Goal: Task Accomplishment & Management: Use online tool/utility

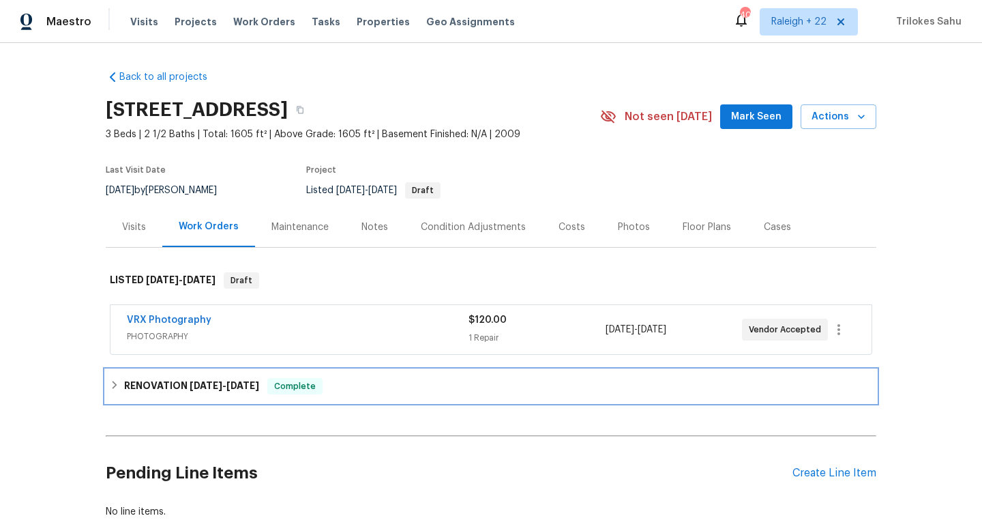
click at [111, 382] on icon at bounding box center [115, 385] width 10 height 10
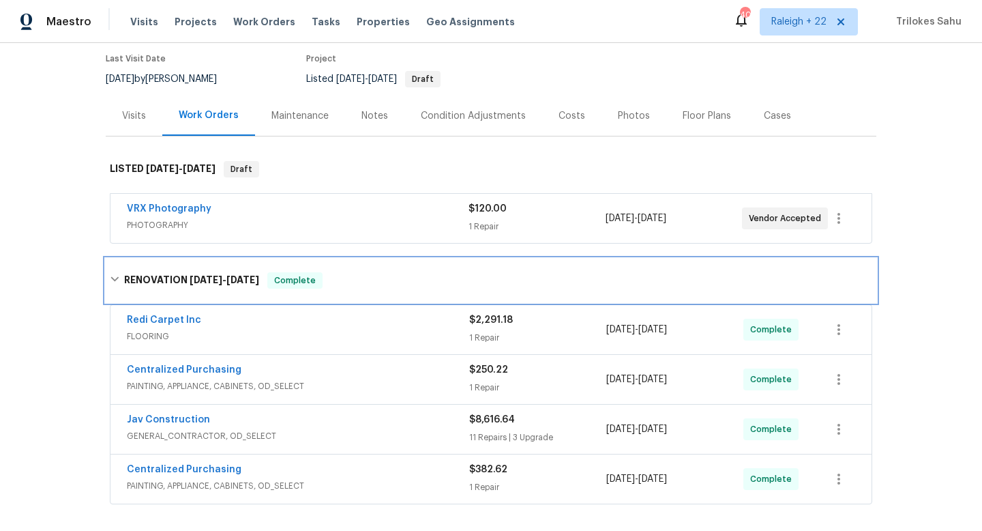
scroll to position [141, 0]
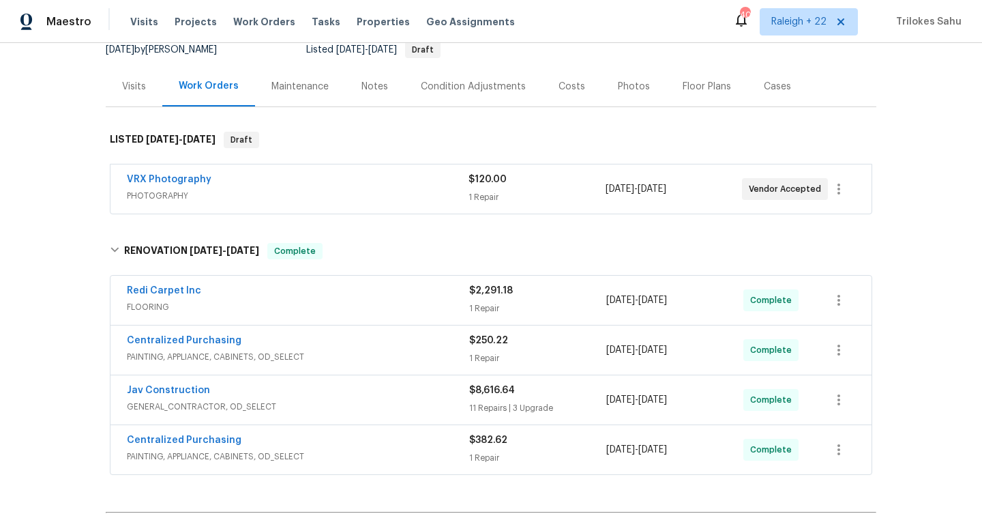
click at [151, 405] on span "GENERAL_CONTRACTOR, OD_SELECT" at bounding box center [298, 407] width 342 height 14
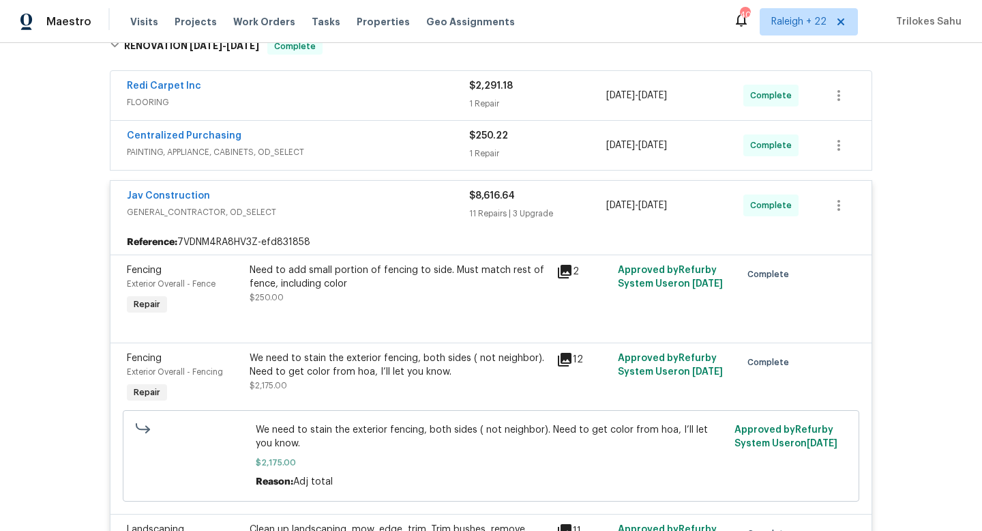
scroll to position [353, 0]
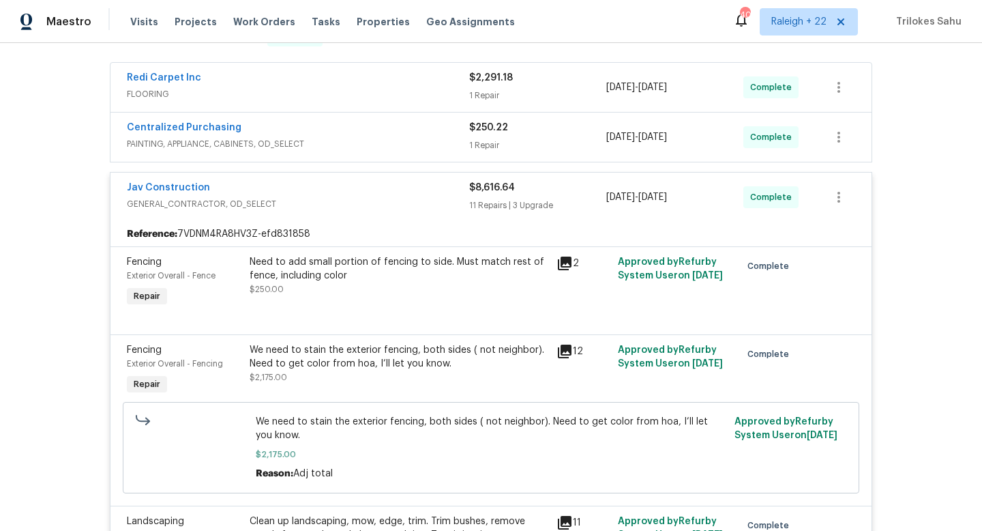
click at [345, 267] on div "Need to add small portion of fencing to side. Must match rest of fence, includi…" at bounding box center [399, 268] width 299 height 27
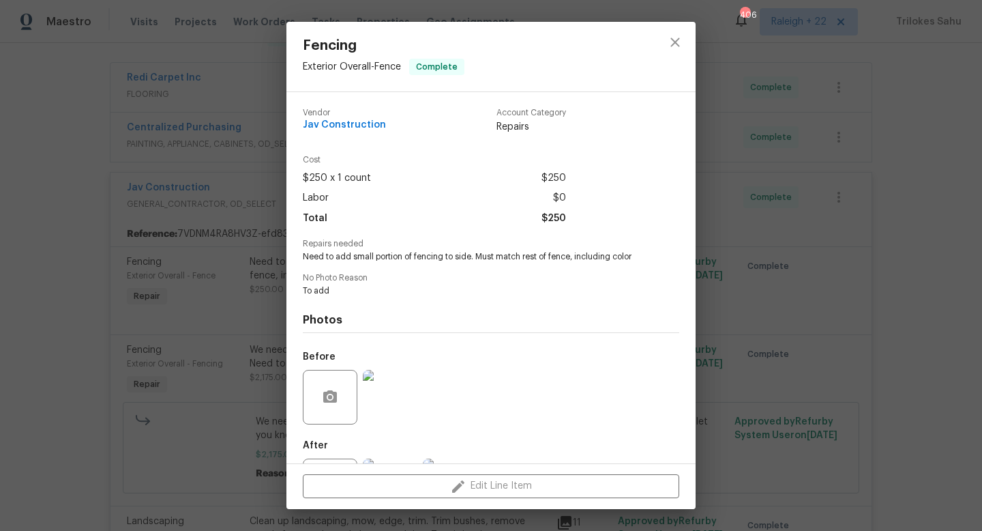
click at [409, 390] on img at bounding box center [390, 397] width 55 height 55
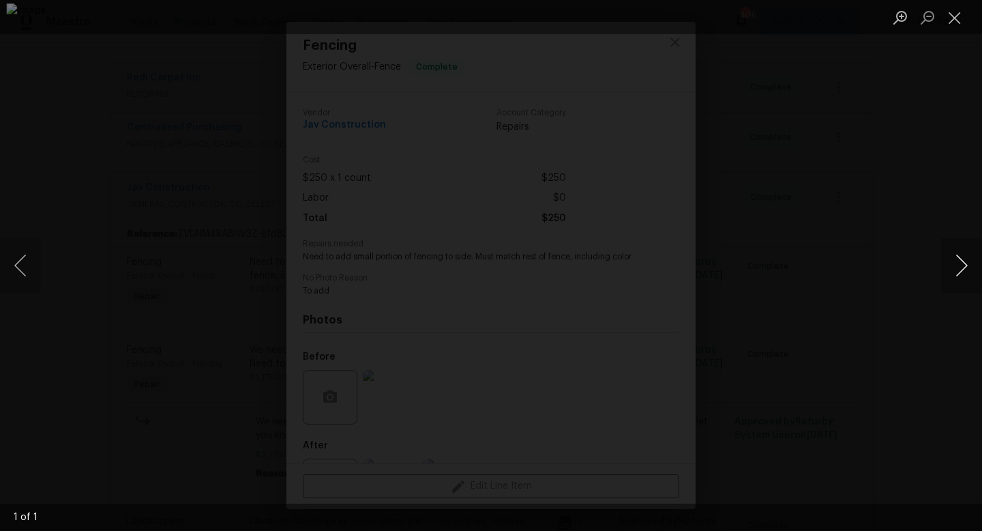
click at [969, 265] on button "Next image" at bounding box center [961, 265] width 41 height 55
click at [962, 21] on button "Close lightbox" at bounding box center [954, 17] width 27 height 24
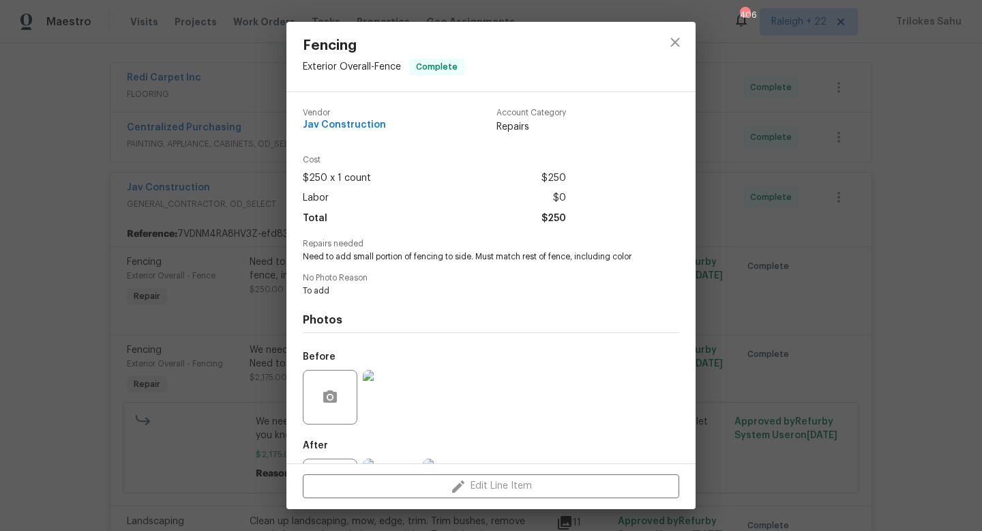
scroll to position [63, 0]
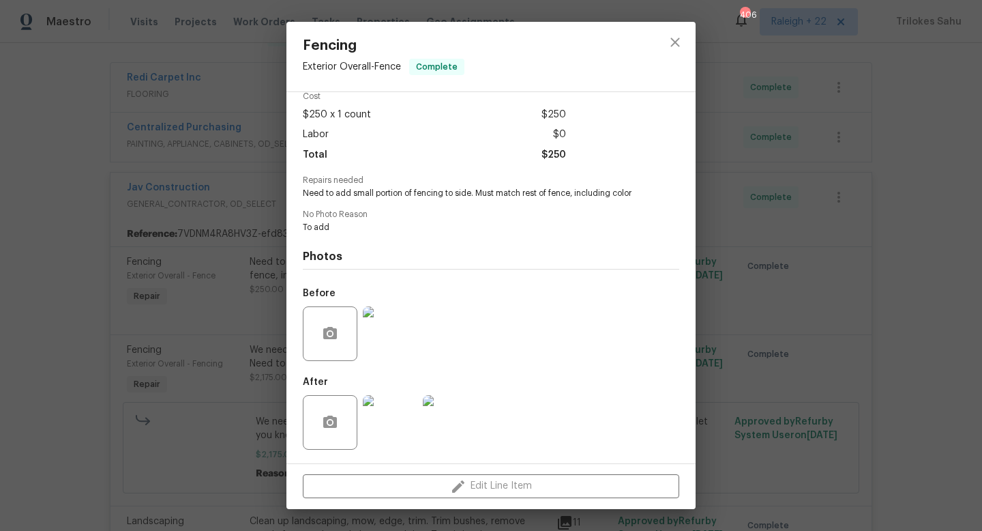
click at [397, 425] on img at bounding box center [390, 422] width 55 height 55
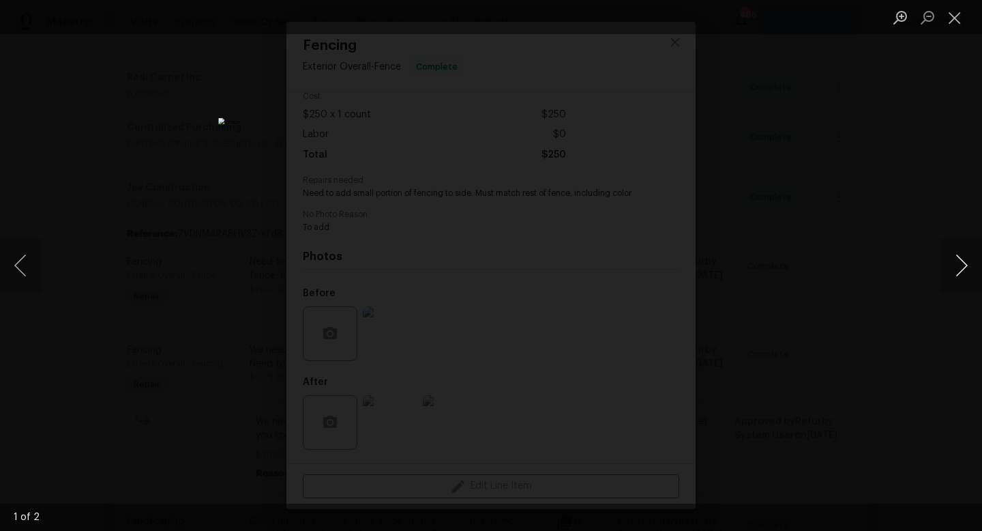
click at [968, 262] on button "Next image" at bounding box center [961, 265] width 41 height 55
click at [953, 25] on button "Close lightbox" at bounding box center [954, 17] width 27 height 24
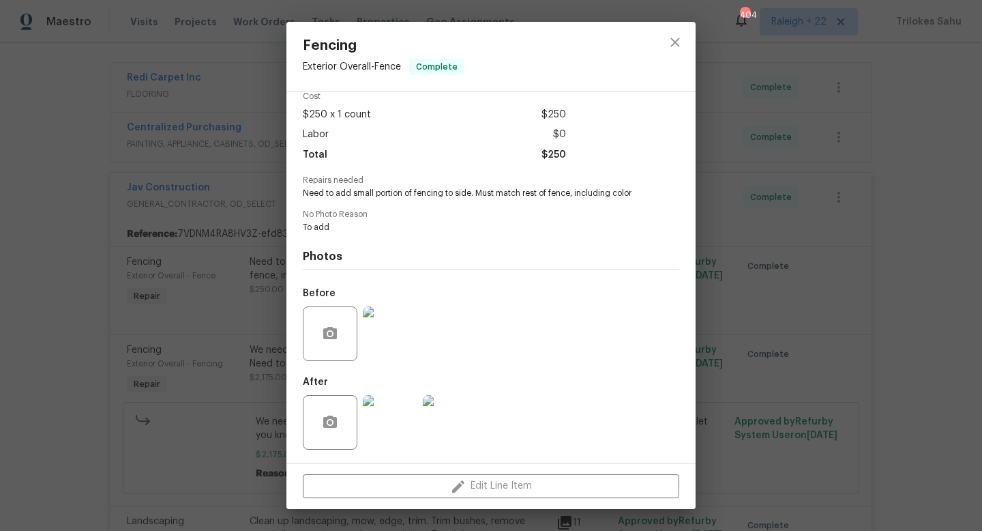
click at [383, 409] on img at bounding box center [390, 422] width 55 height 55
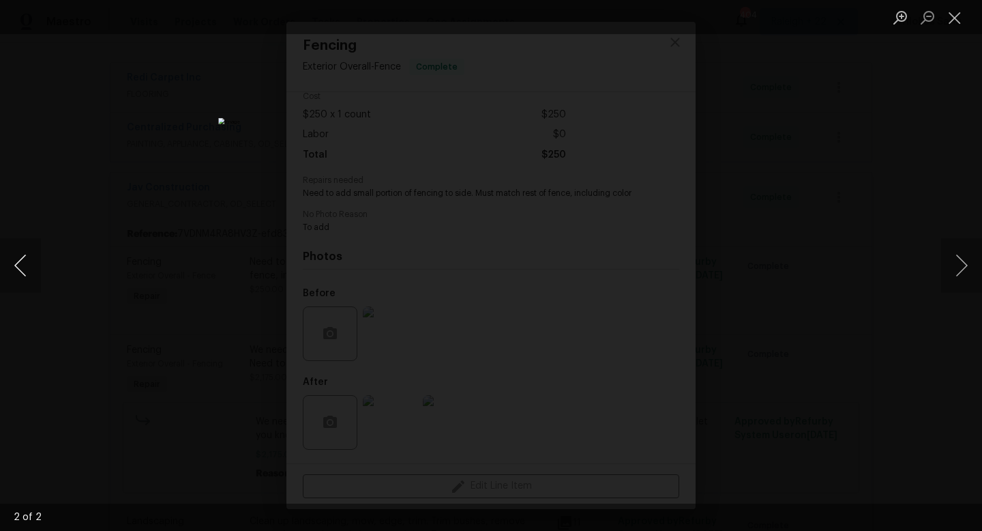
click at [18, 267] on button "Previous image" at bounding box center [20, 265] width 41 height 55
click at [961, 16] on button "Close lightbox" at bounding box center [954, 17] width 27 height 24
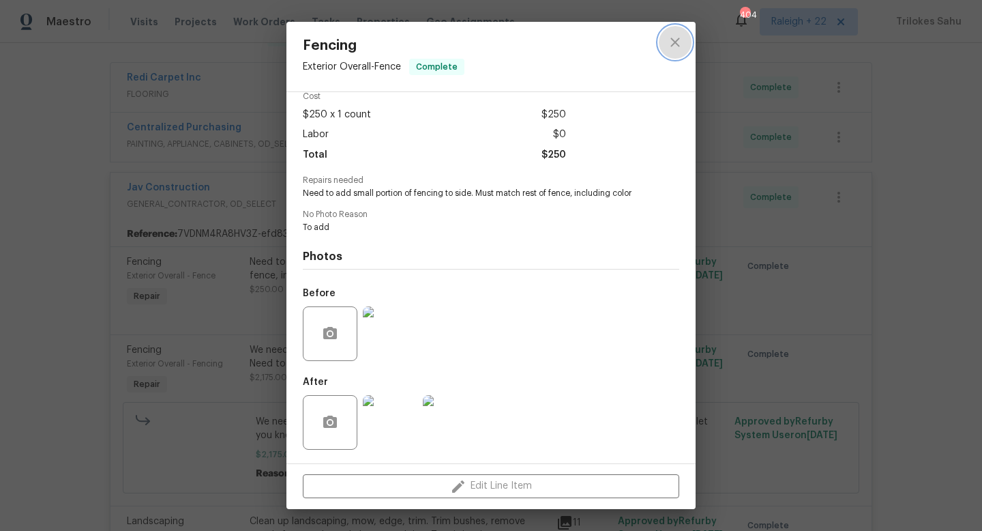
click at [687, 48] on button "close" at bounding box center [675, 42] width 33 height 33
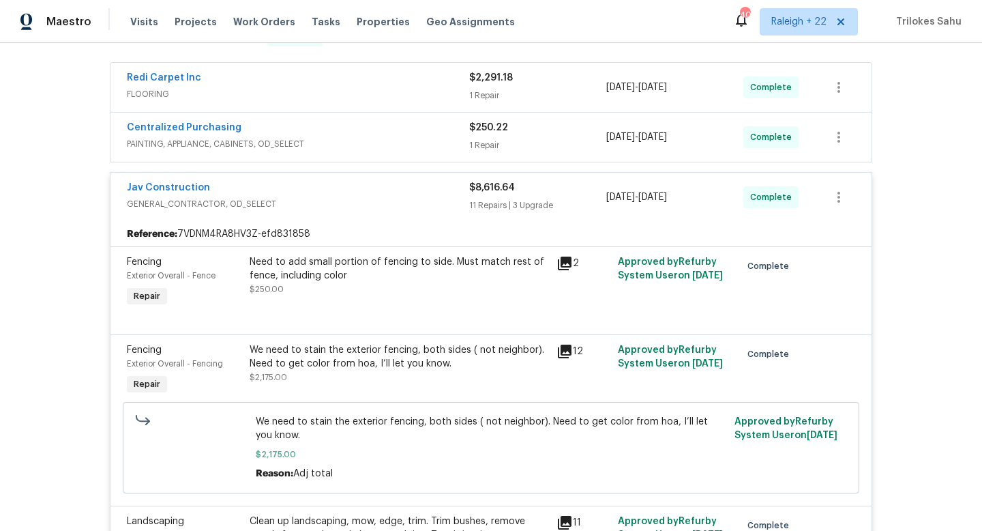
click at [380, 366] on div "We need to stain the exterior fencing, both sides ( not neighbor). Need to get …" at bounding box center [399, 356] width 299 height 27
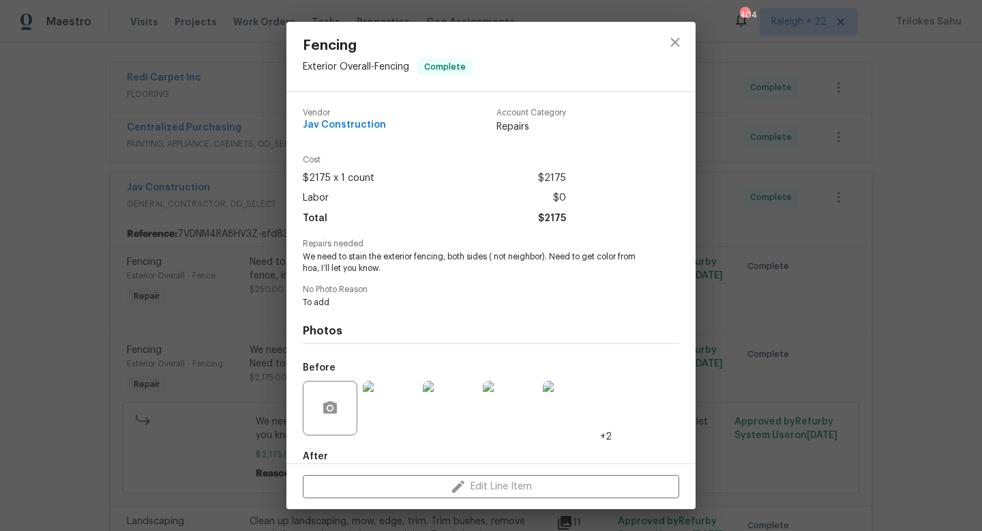
scroll to position [74, 0]
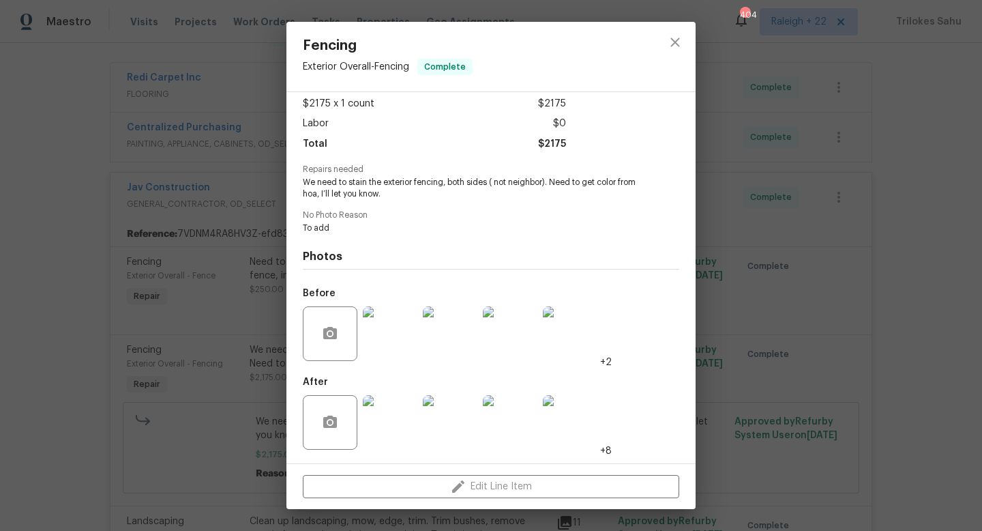
click at [392, 416] on img at bounding box center [390, 422] width 55 height 55
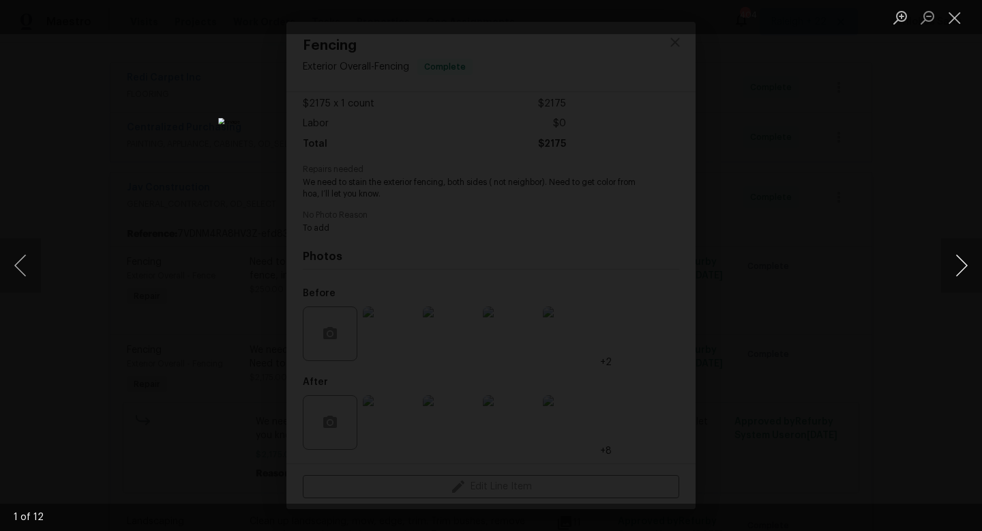
click at [962, 252] on button "Next image" at bounding box center [961, 265] width 41 height 55
click at [33, 275] on button "Previous image" at bounding box center [20, 265] width 41 height 55
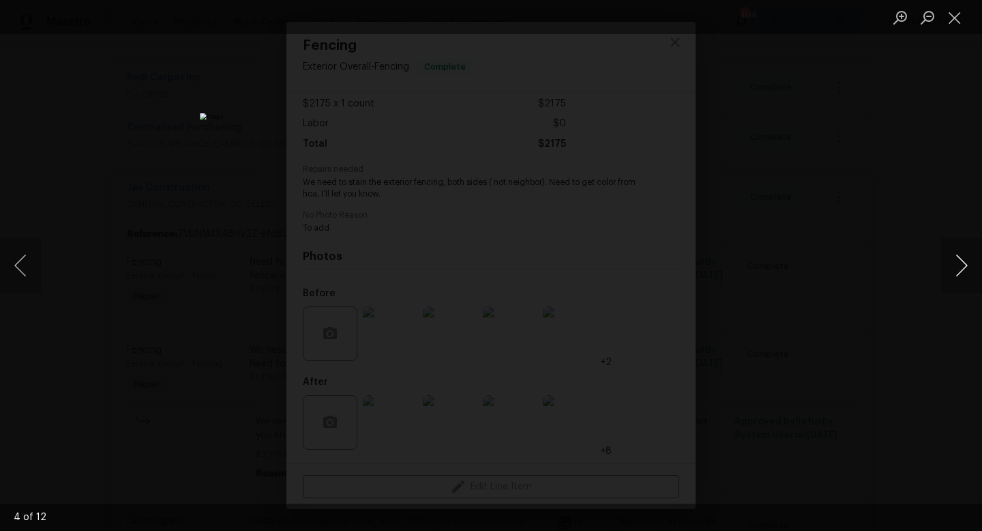
click at [971, 252] on button "Next image" at bounding box center [961, 265] width 41 height 55
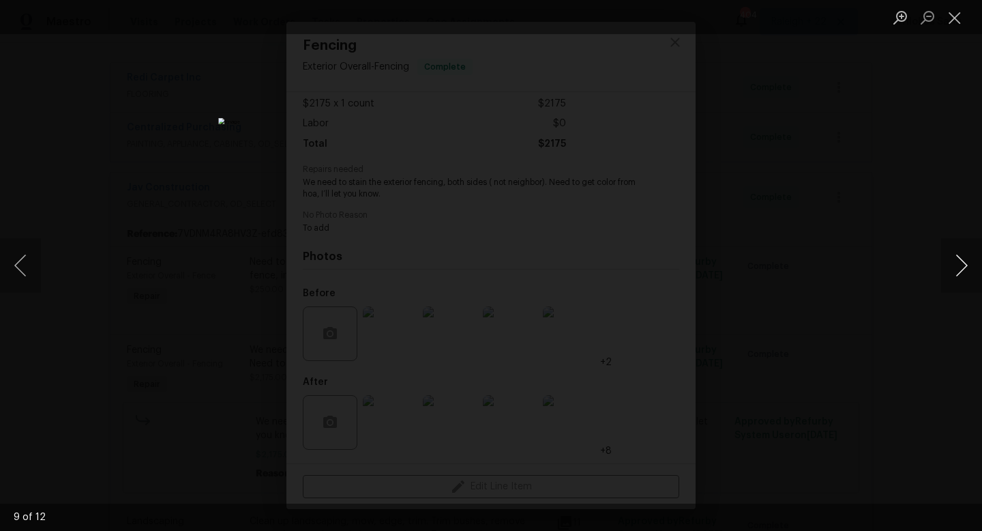
click at [963, 265] on button "Next image" at bounding box center [961, 265] width 41 height 55
click at [20, 261] on button "Previous image" at bounding box center [20, 265] width 41 height 55
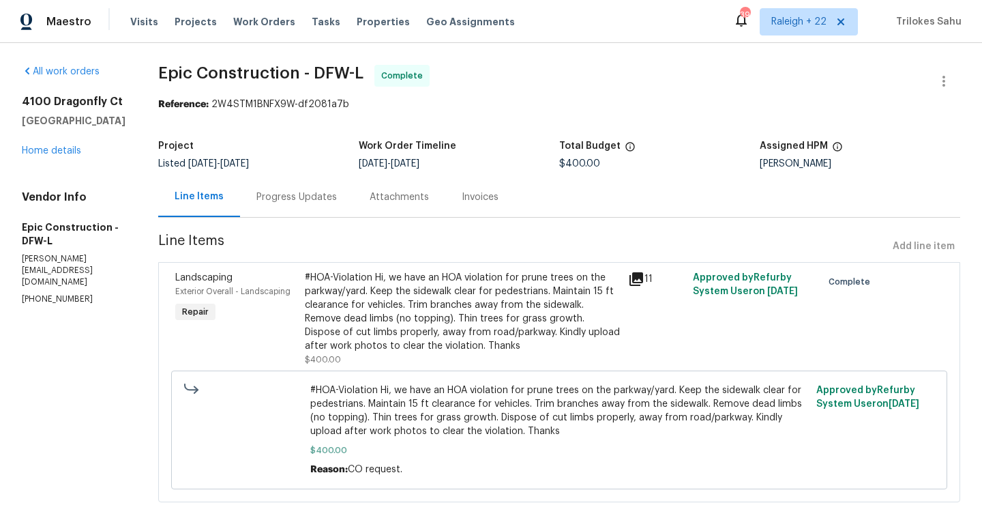
click at [297, 203] on div "Progress Updates" at bounding box center [296, 197] width 80 height 14
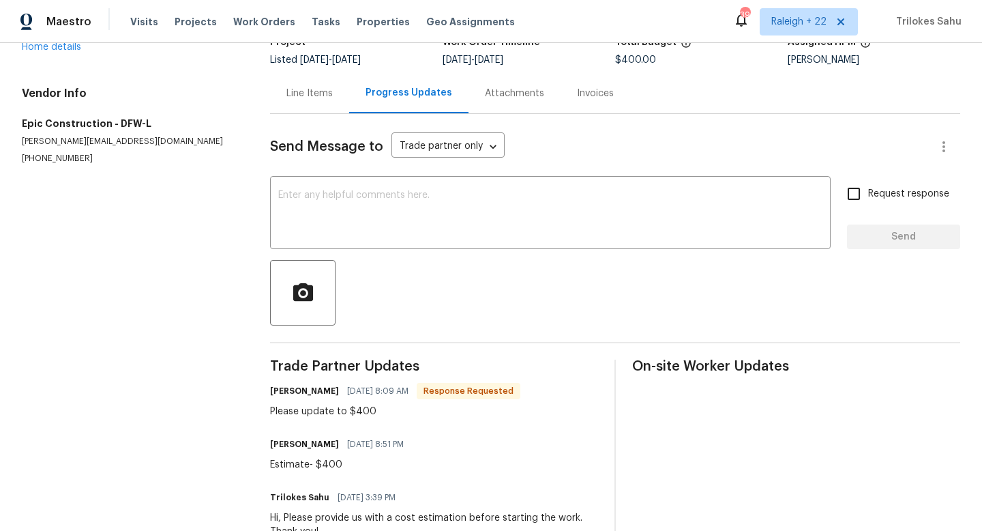
scroll to position [36, 0]
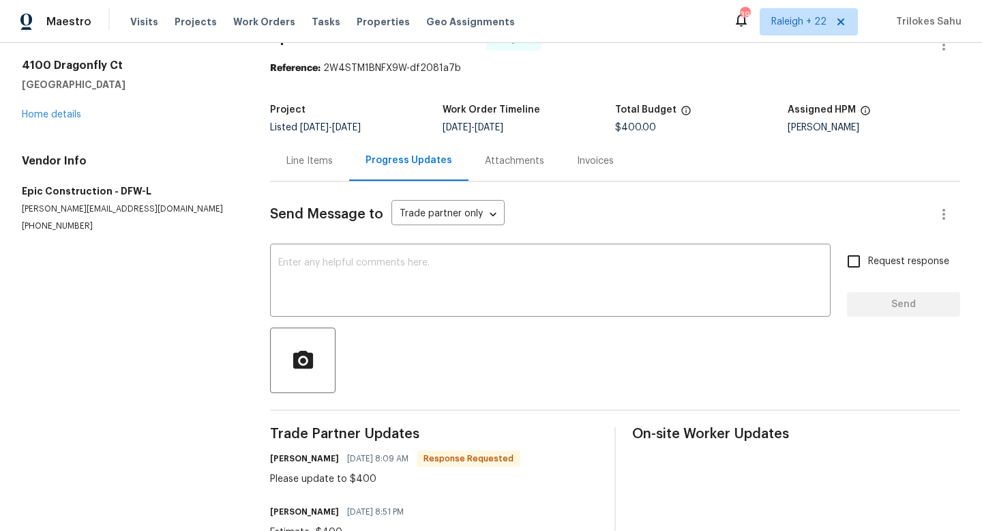
click at [329, 162] on div "Line Items" at bounding box center [310, 161] width 46 height 14
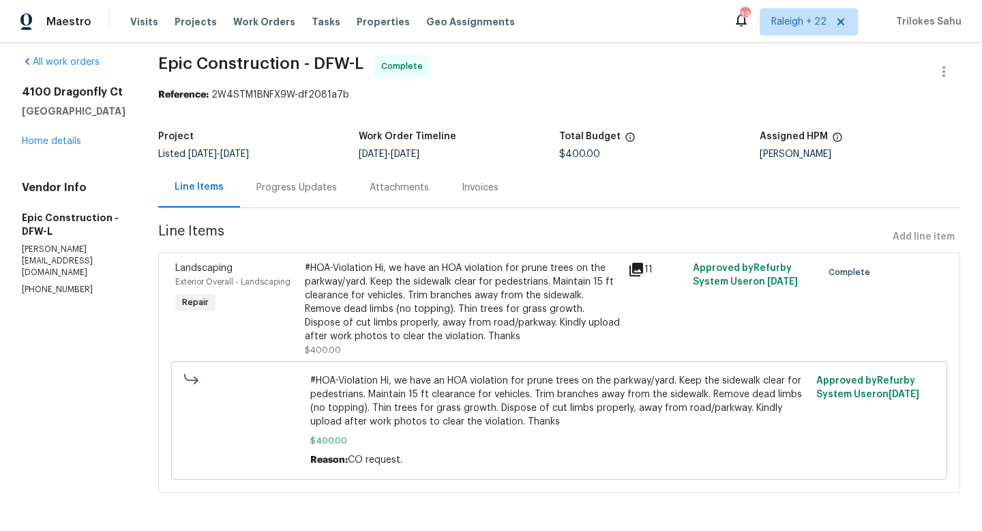
click at [357, 325] on div "#HOA-Violation Hi, we have an HOA violation for prune trees on the parkway/yard…" at bounding box center [462, 302] width 315 height 82
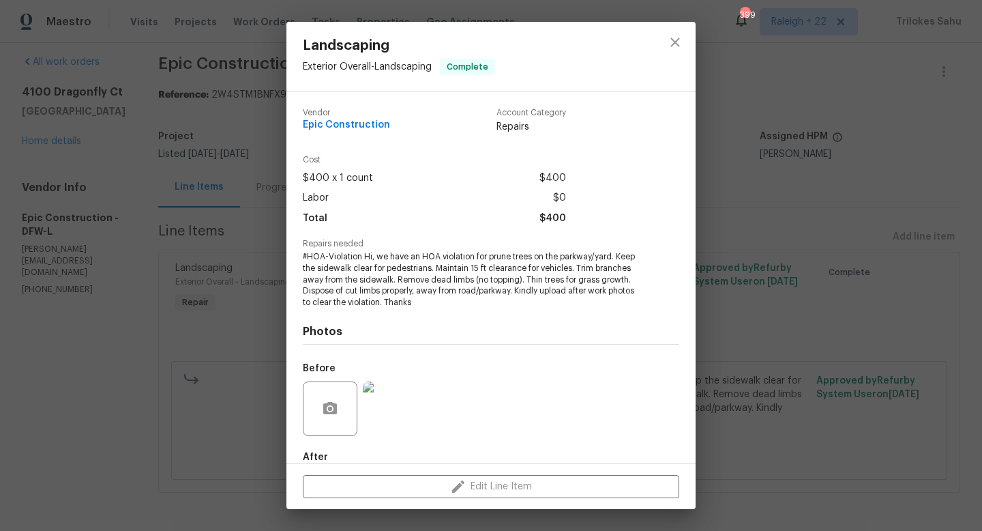
scroll to position [75, 0]
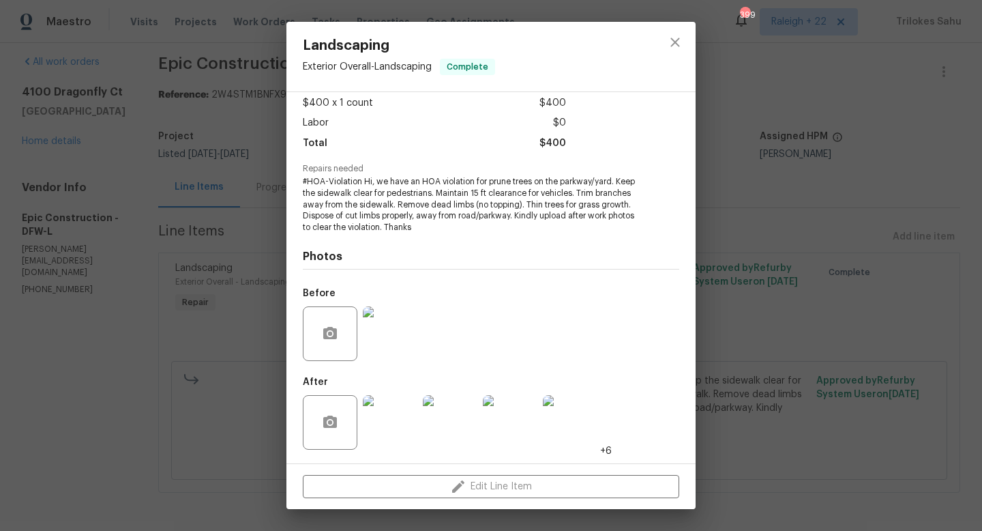
click at [386, 427] on img at bounding box center [390, 422] width 55 height 55
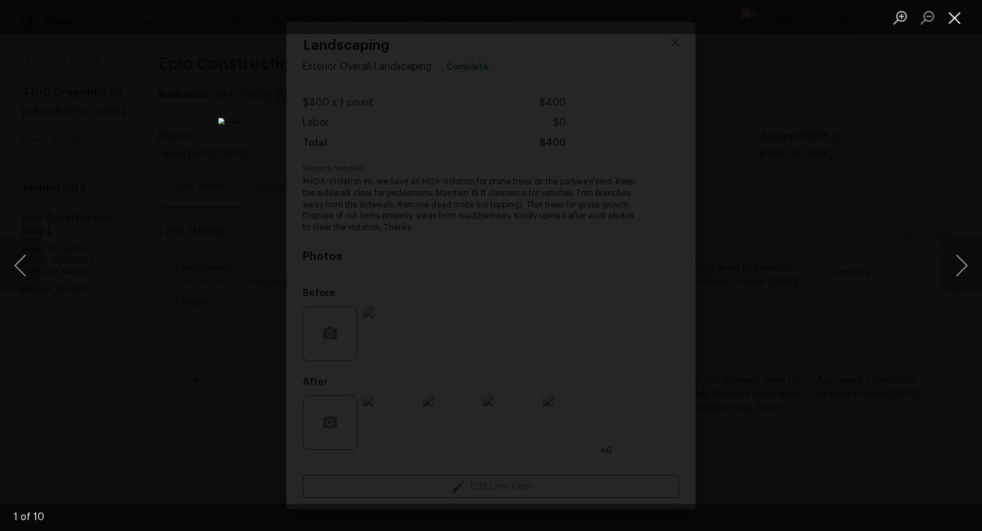
click at [958, 14] on button "Close lightbox" at bounding box center [954, 17] width 27 height 24
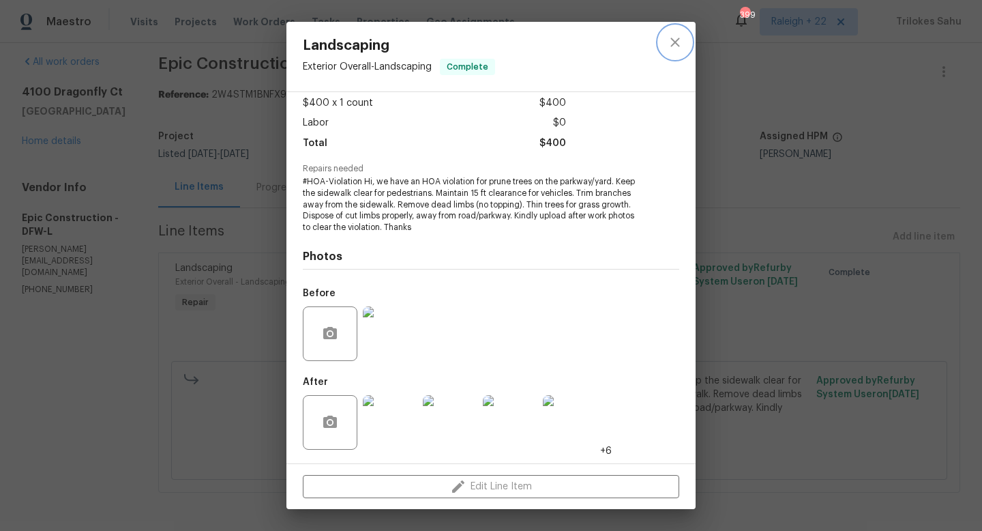
click at [667, 46] on icon "close" at bounding box center [675, 42] width 16 height 16
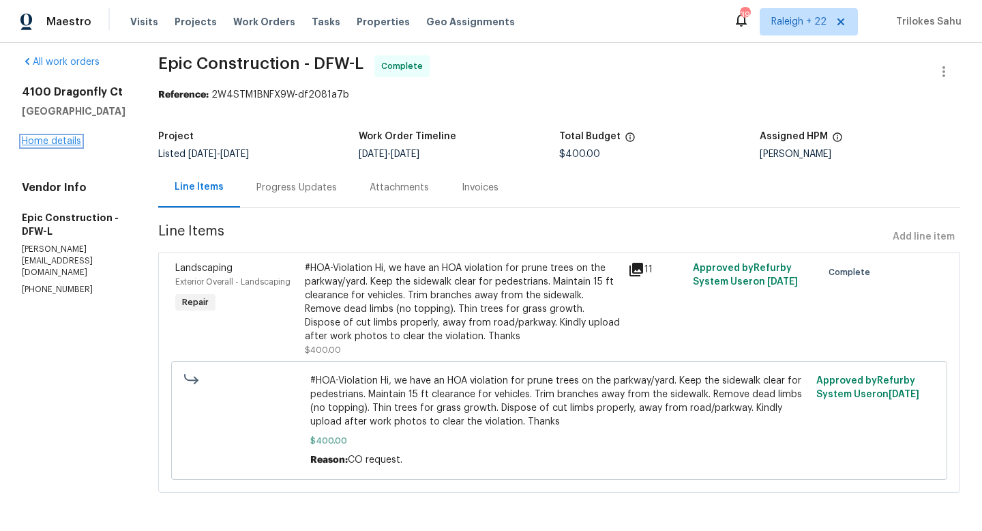
click at [72, 146] on link "Home details" at bounding box center [51, 141] width 59 height 10
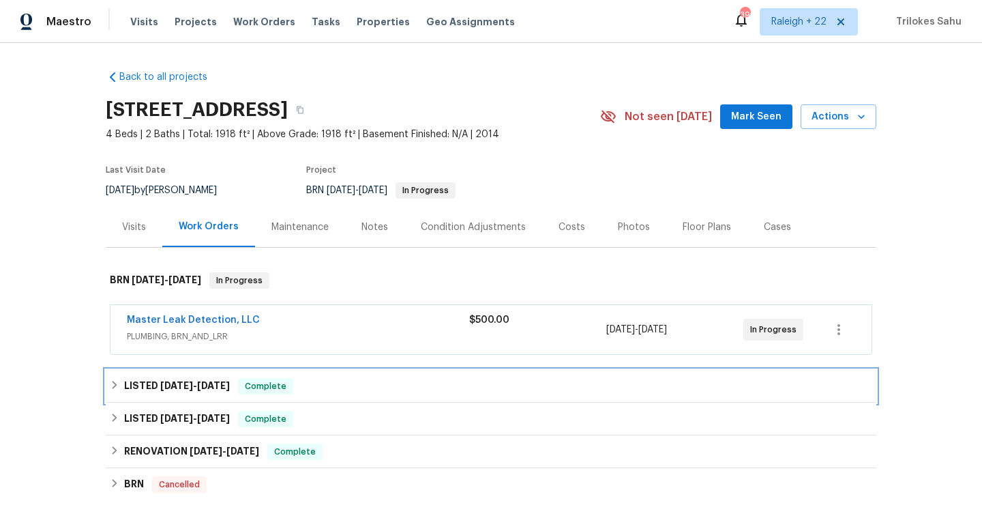
click at [121, 387] on div "LISTED 9/10/25 - 9/12/25 Complete" at bounding box center [491, 386] width 763 height 16
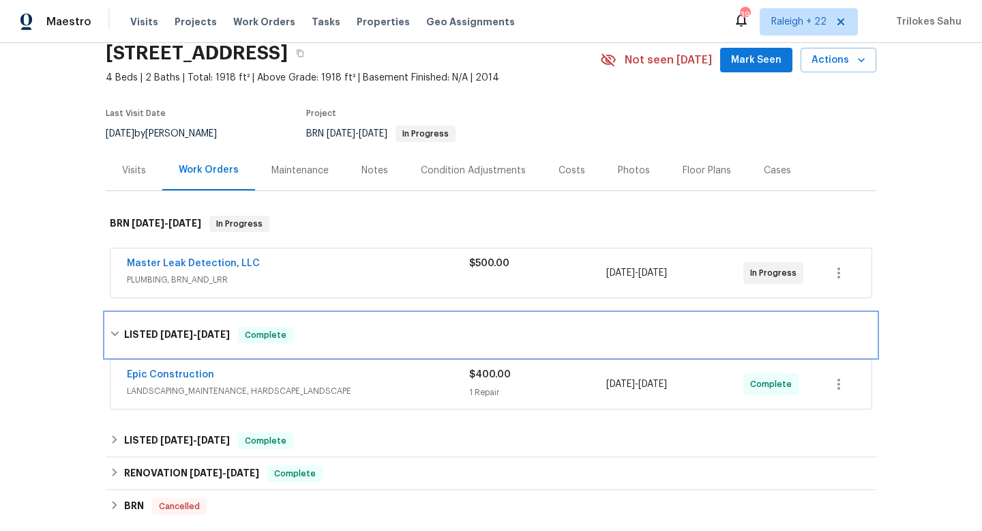
scroll to position [64, 0]
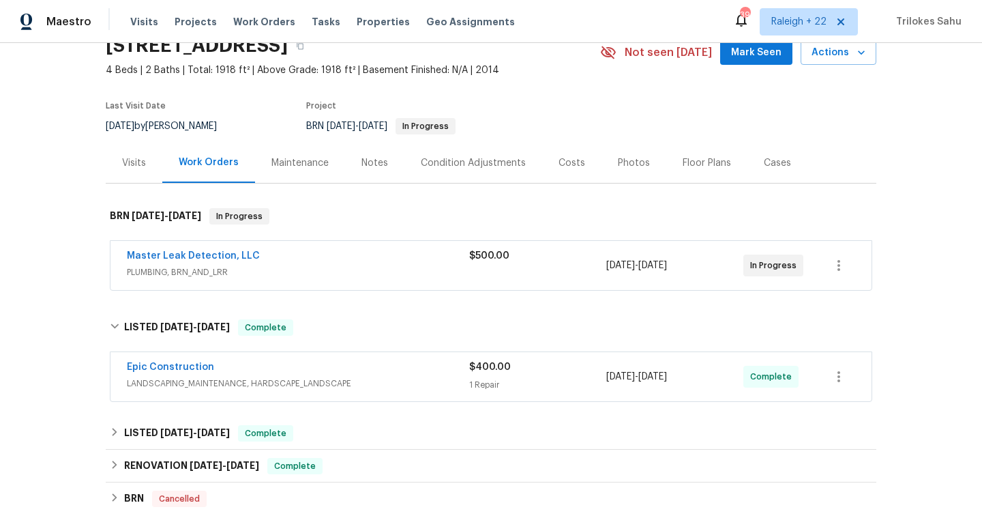
click at [254, 385] on span "LANDSCAPING_MAINTENANCE, HARDSCAPE_LANDSCAPE" at bounding box center [298, 384] width 342 height 14
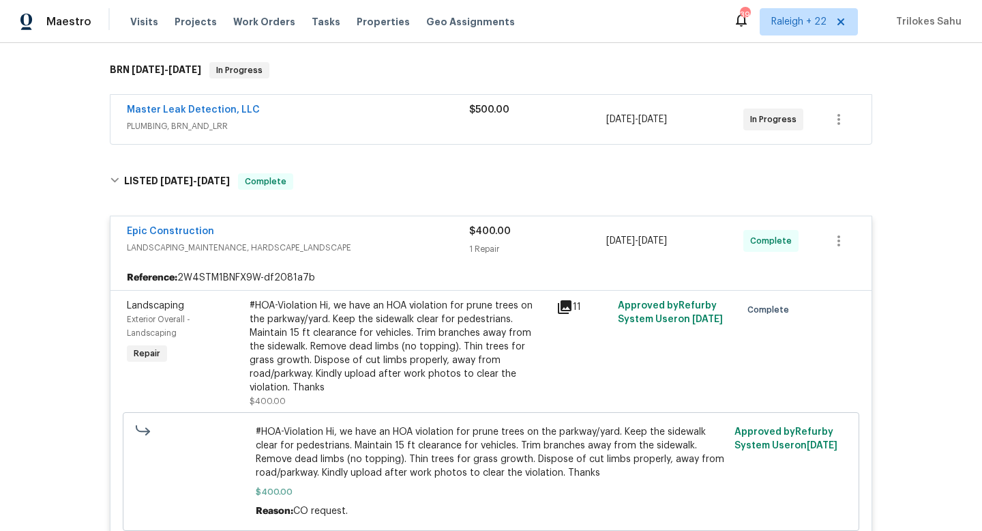
scroll to position [240, 0]
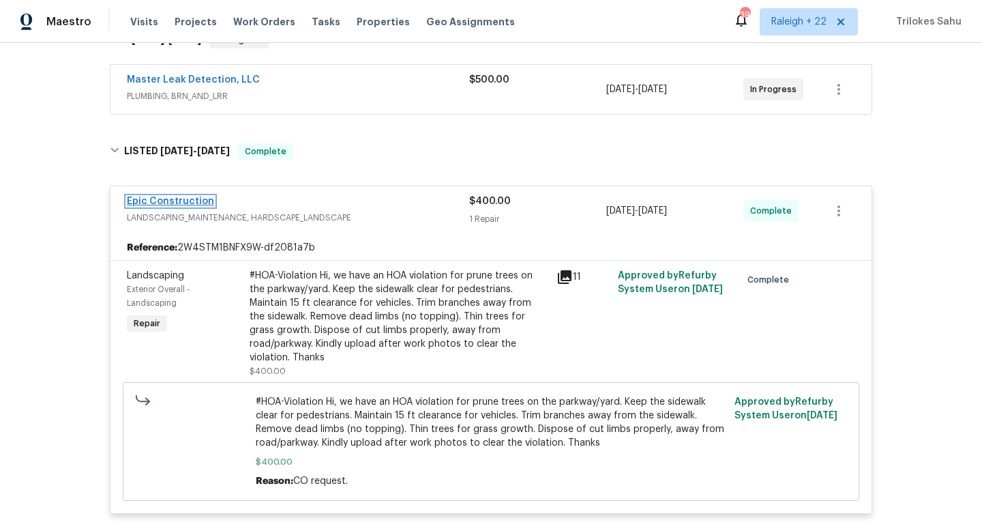
click at [161, 205] on link "Epic Construction" at bounding box center [170, 201] width 87 height 10
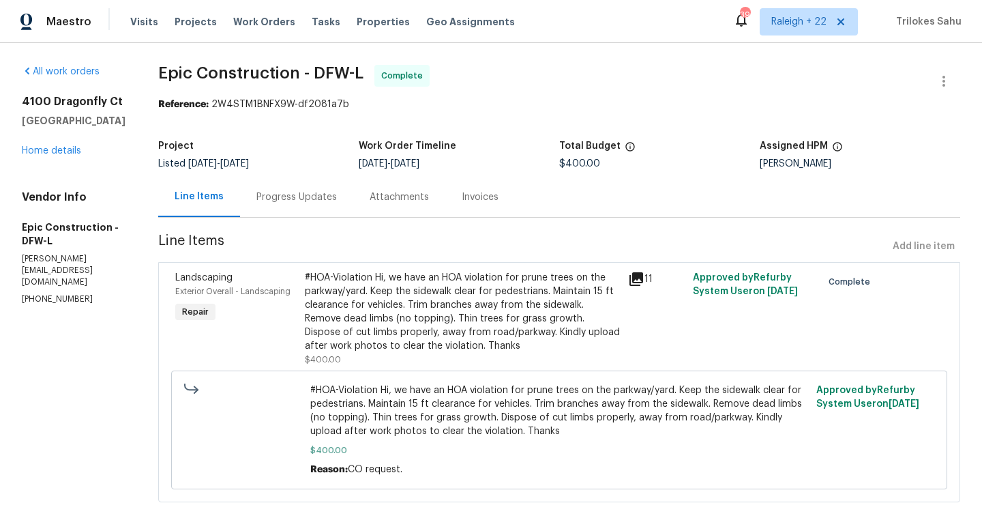
click at [403, 343] on div "#HOA-Violation Hi, we have an HOA violation for prune trees on the parkway/yard…" at bounding box center [462, 312] width 315 height 82
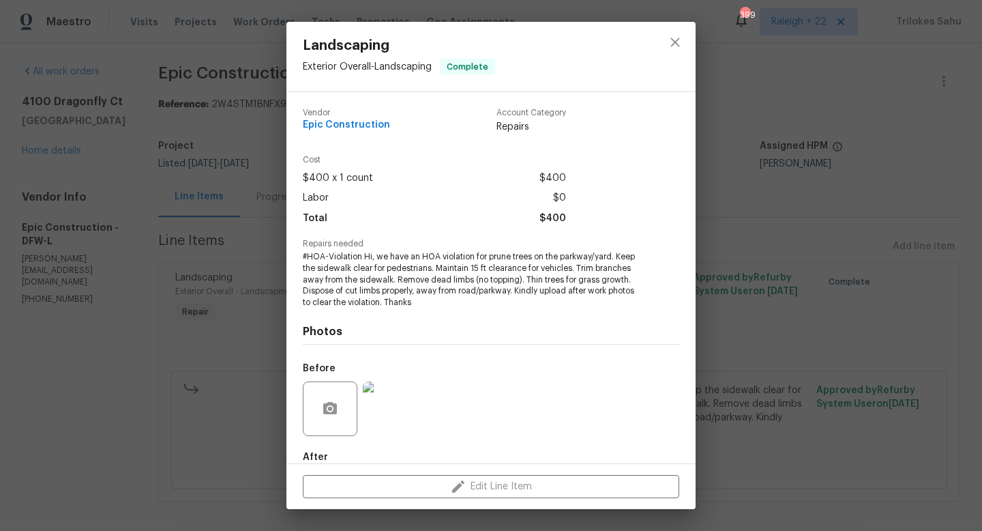
scroll to position [75, 0]
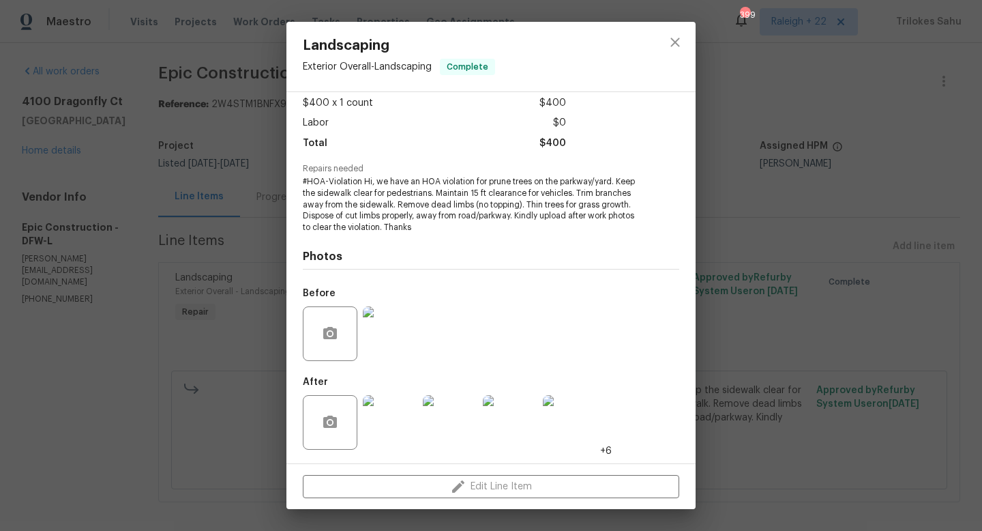
click at [383, 430] on img at bounding box center [390, 422] width 55 height 55
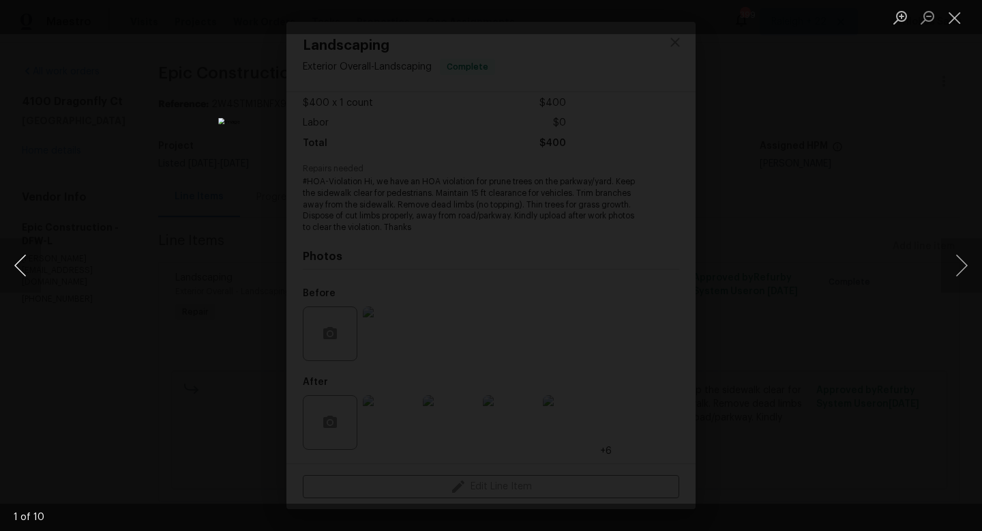
click at [23, 274] on button "Previous image" at bounding box center [20, 265] width 41 height 55
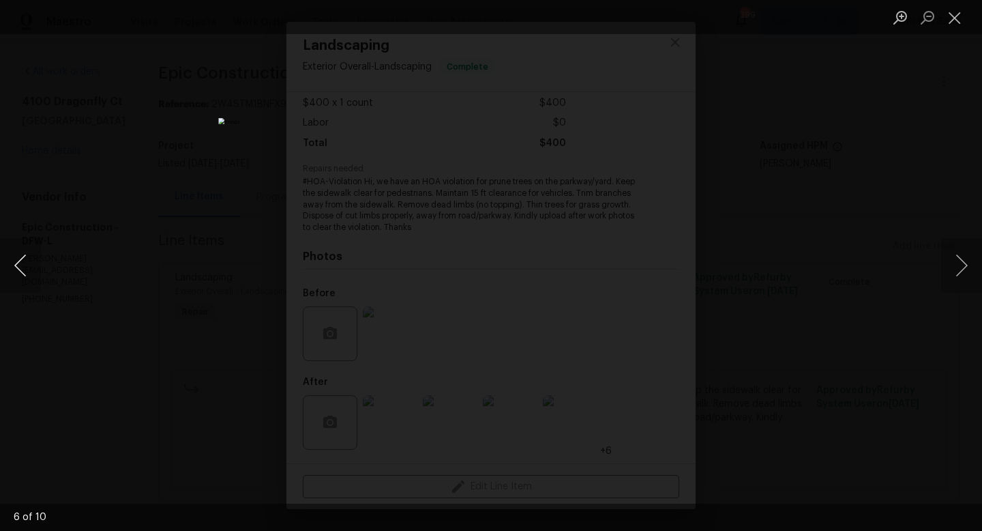
click at [23, 274] on button "Previous image" at bounding box center [20, 265] width 41 height 55
click at [950, 26] on button "Close lightbox" at bounding box center [954, 17] width 27 height 24
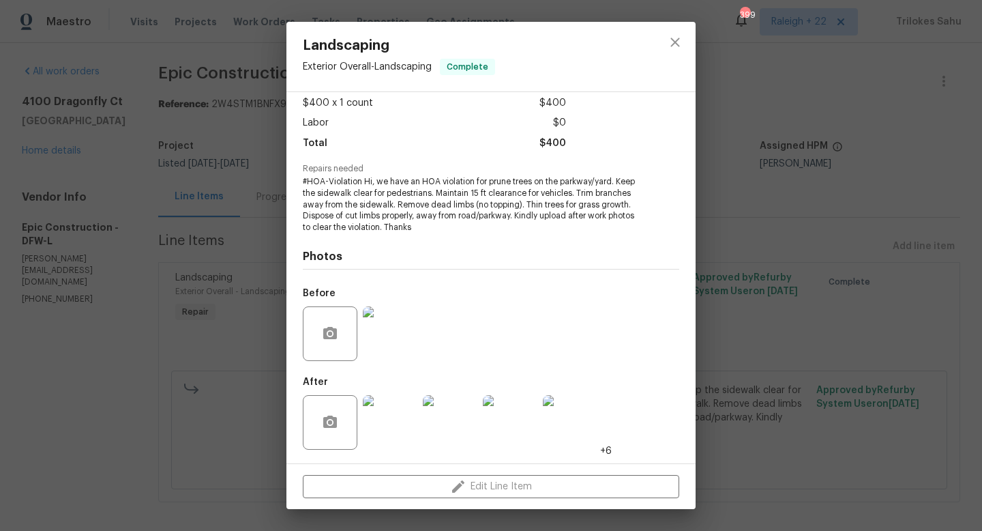
click at [372, 334] on img at bounding box center [390, 333] width 55 height 55
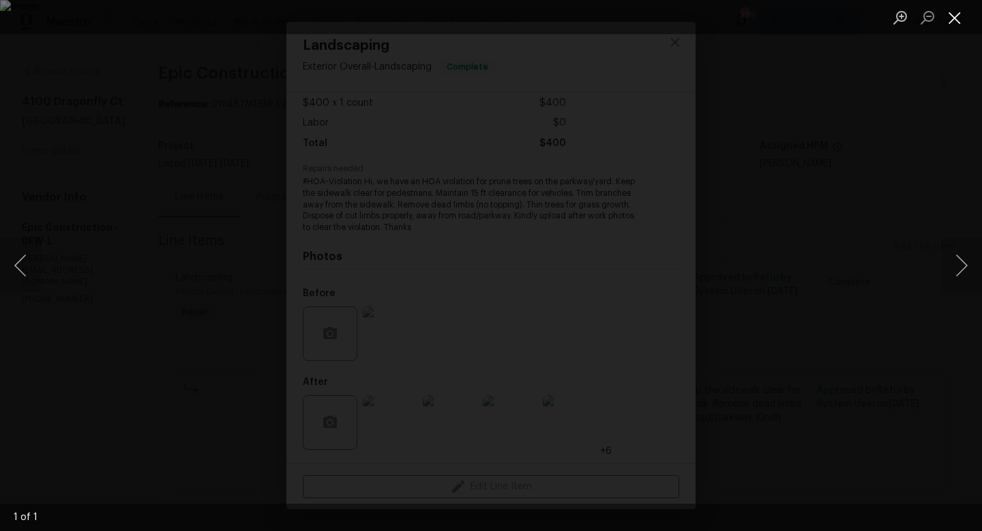
click at [953, 25] on button "Close lightbox" at bounding box center [954, 17] width 27 height 24
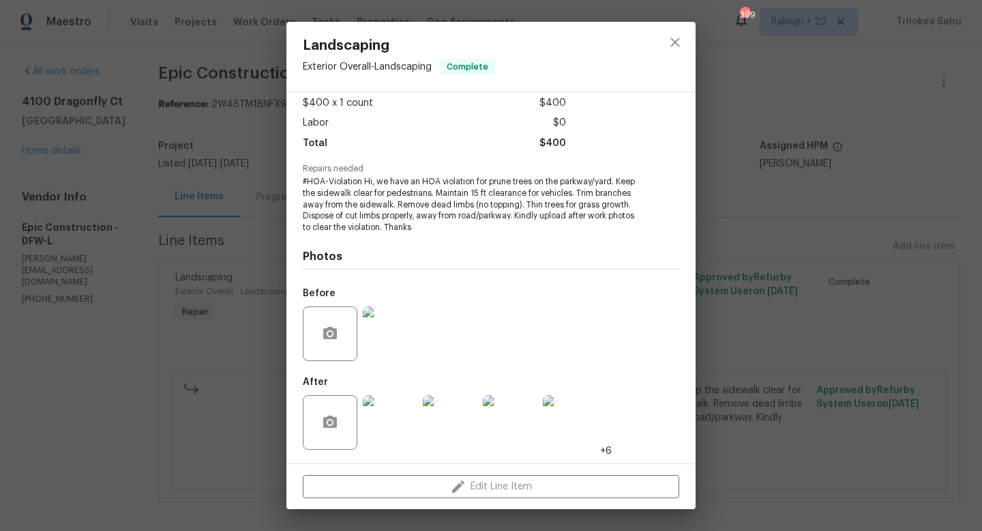
click at [378, 413] on img at bounding box center [390, 422] width 55 height 55
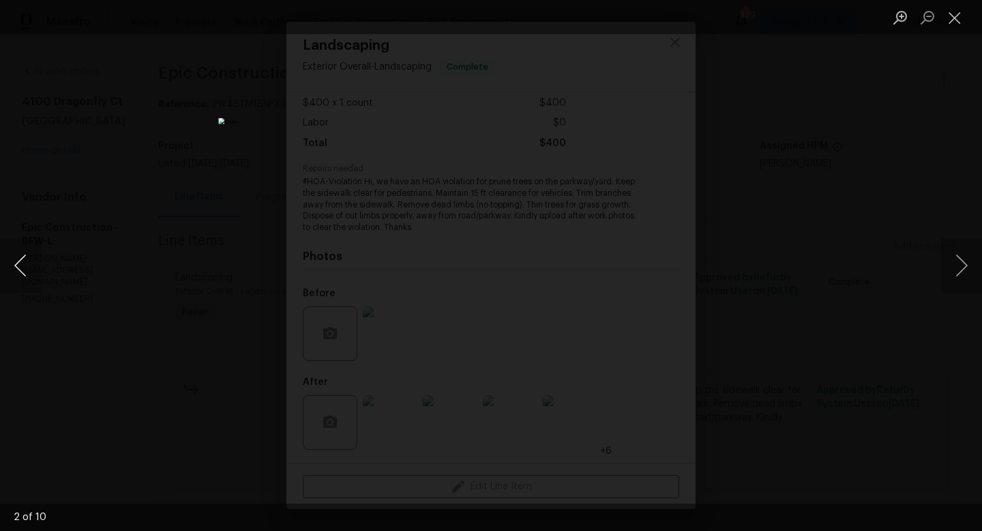
click at [13, 258] on button "Previous image" at bounding box center [20, 265] width 41 height 55
click at [966, 259] on button "Next image" at bounding box center [961, 265] width 41 height 55
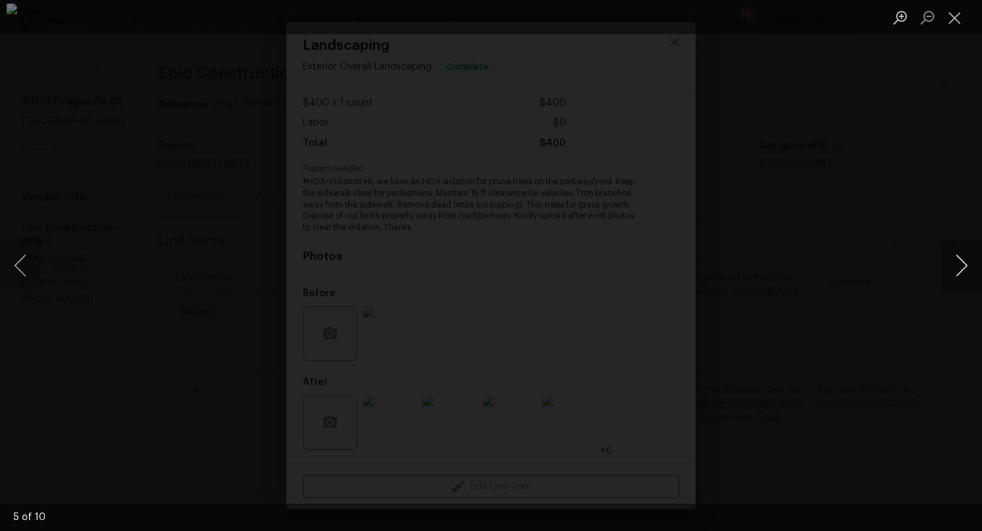
click at [966, 260] on button "Next image" at bounding box center [961, 265] width 41 height 55
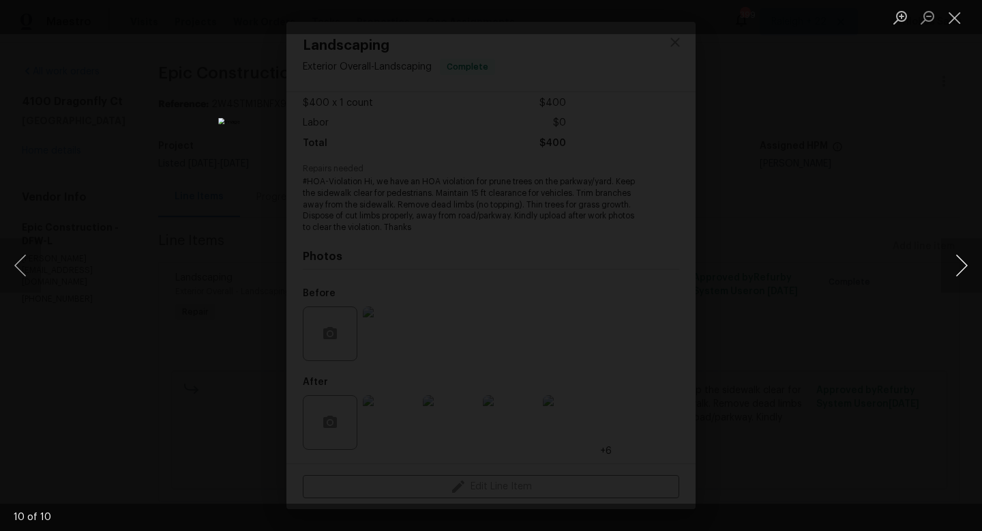
click at [966, 260] on button "Next image" at bounding box center [961, 265] width 41 height 55
click at [964, 272] on button "Next image" at bounding box center [961, 265] width 41 height 55
click at [963, 272] on button "Next image" at bounding box center [961, 265] width 41 height 55
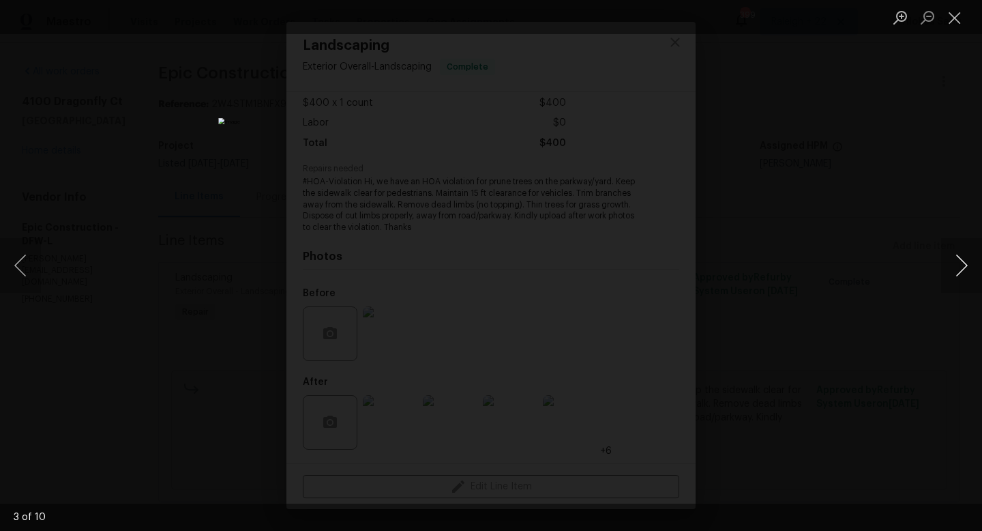
click at [961, 274] on button "Next image" at bounding box center [961, 265] width 41 height 55
click at [963, 271] on button "Next image" at bounding box center [961, 265] width 41 height 55
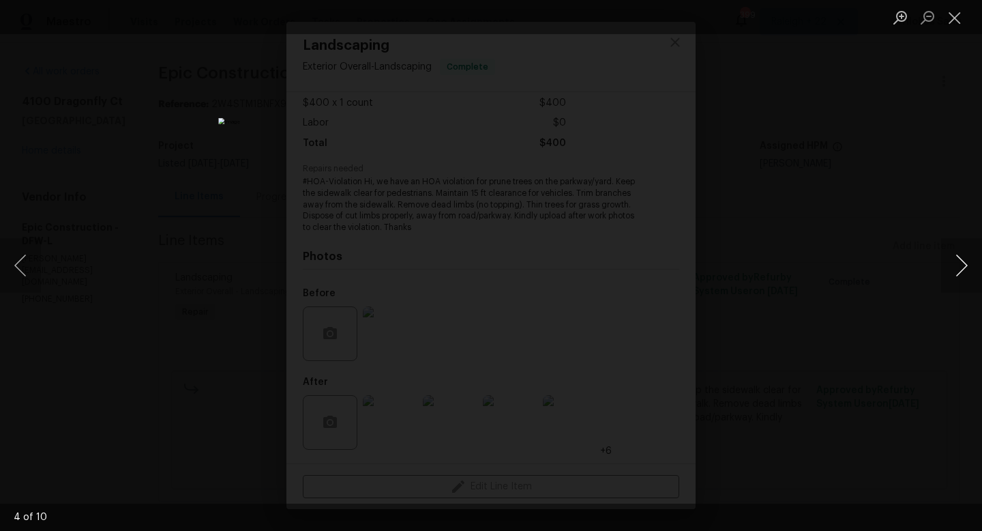
click at [963, 271] on button "Next image" at bounding box center [961, 265] width 41 height 55
click at [956, 268] on button "Next image" at bounding box center [961, 265] width 41 height 55
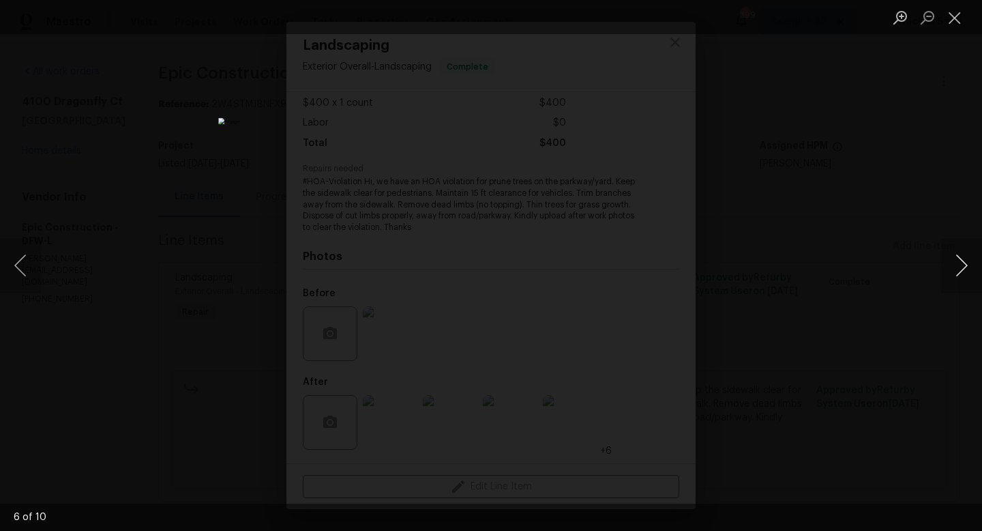
click at [962, 272] on button "Next image" at bounding box center [961, 265] width 41 height 55
click at [958, 276] on button "Next image" at bounding box center [961, 265] width 41 height 55
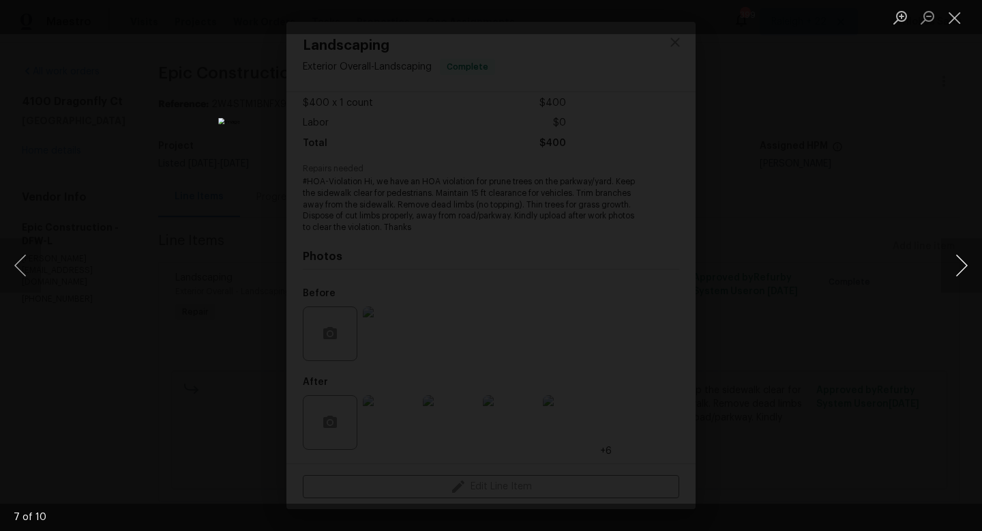
click at [958, 276] on button "Next image" at bounding box center [961, 265] width 41 height 55
click at [965, 270] on button "Next image" at bounding box center [961, 265] width 41 height 55
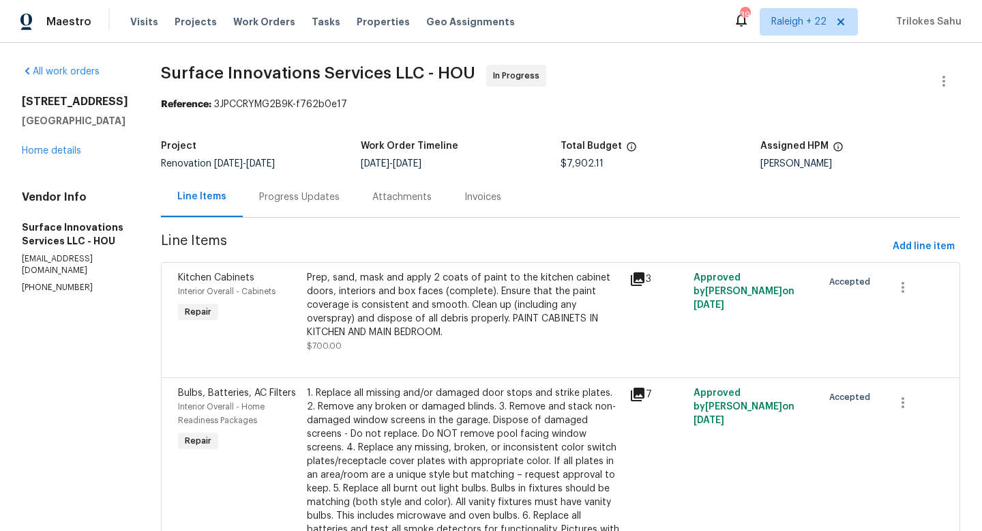
scroll to position [372, 0]
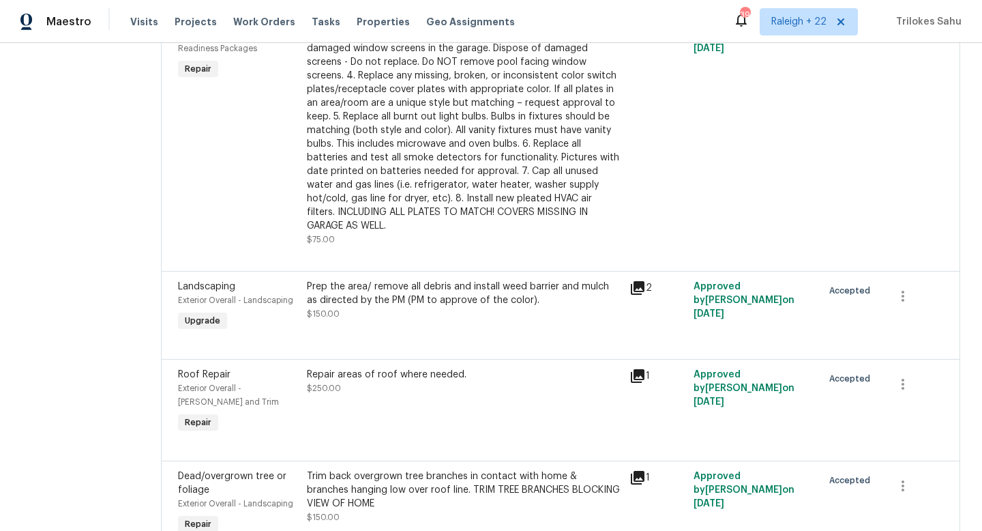
click at [383, 298] on div "Prep the area/ remove all debris and install weed barrier and mulch as directed…" at bounding box center [464, 293] width 314 height 27
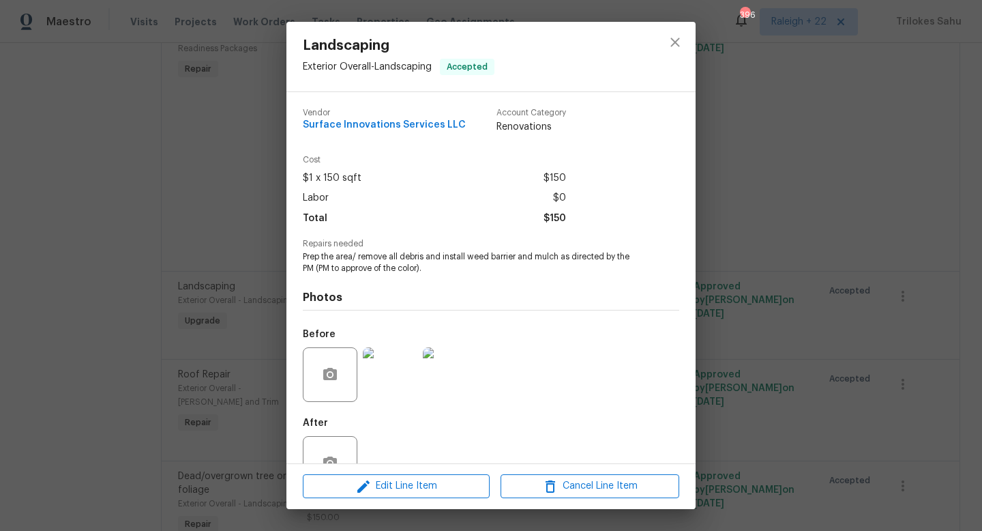
click at [231, 312] on div "Landscaping Exterior Overall - Landscaping Accepted Vendor Surface Innovations …" at bounding box center [491, 265] width 982 height 531
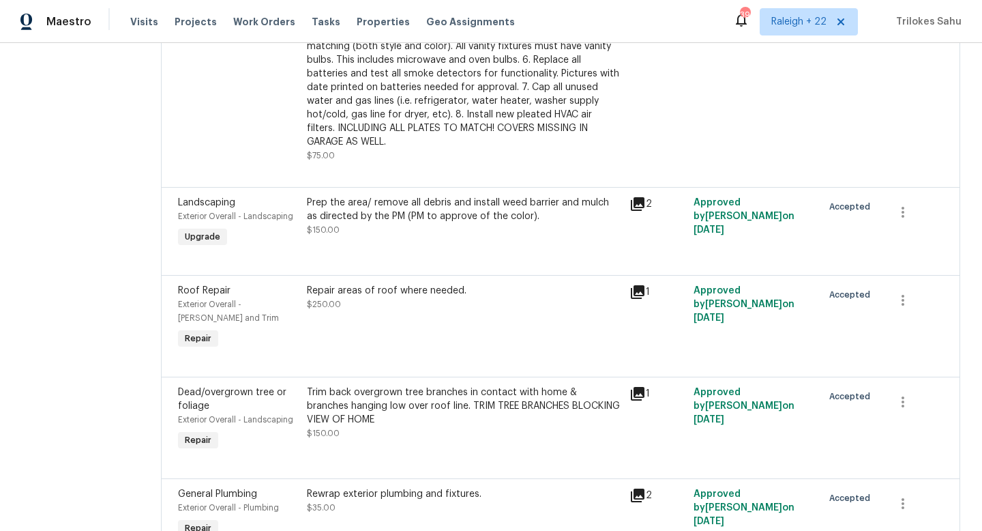
scroll to position [524, 0]
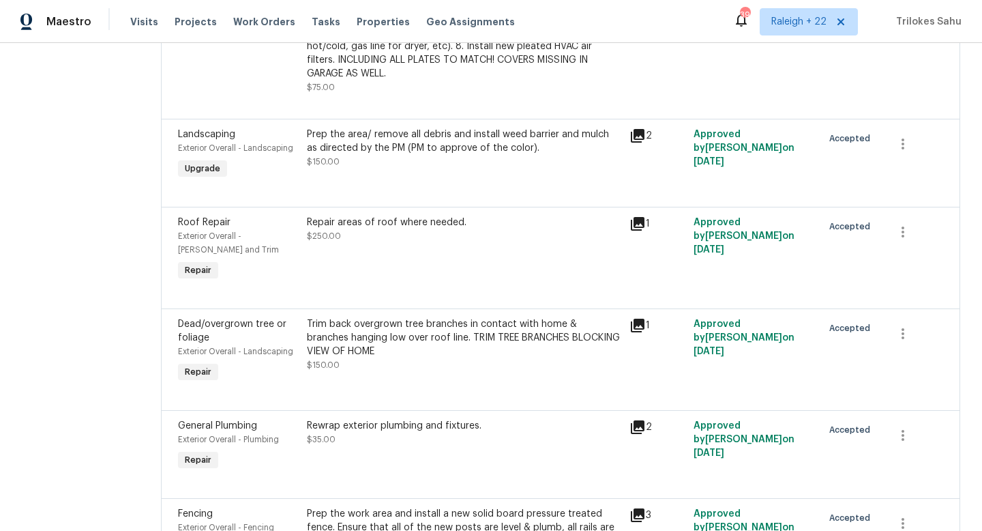
click at [433, 351] on div "Trim back overgrown tree branches in contact with home & branches hanging low o…" at bounding box center [464, 337] width 314 height 41
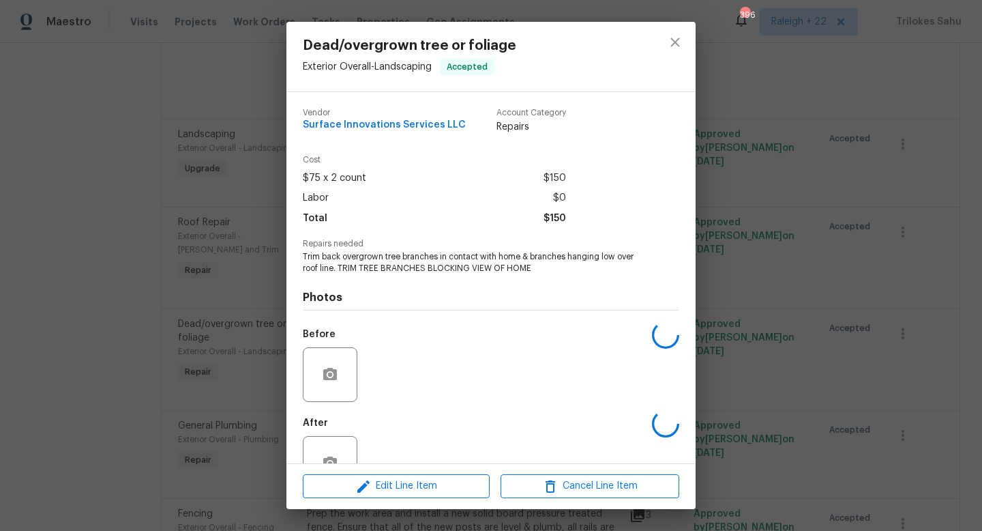
click at [433, 351] on div "Before" at bounding box center [491, 365] width 377 height 89
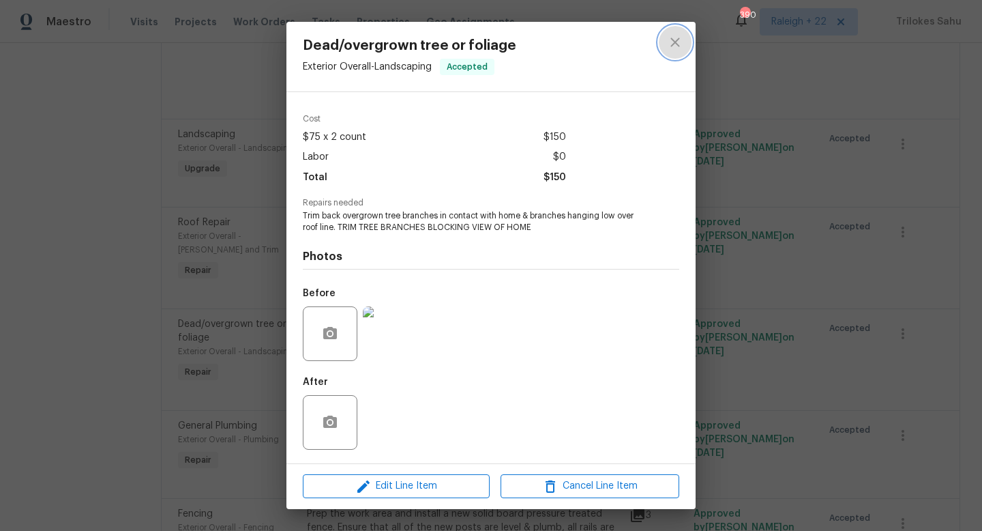
click at [680, 47] on icon "close" at bounding box center [675, 42] width 16 height 16
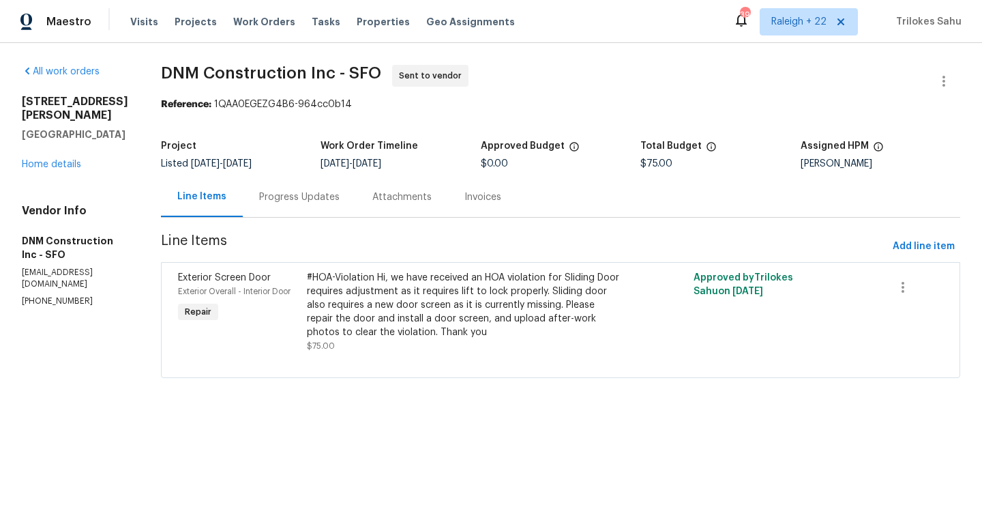
click at [312, 210] on div "Progress Updates" at bounding box center [299, 197] width 113 height 40
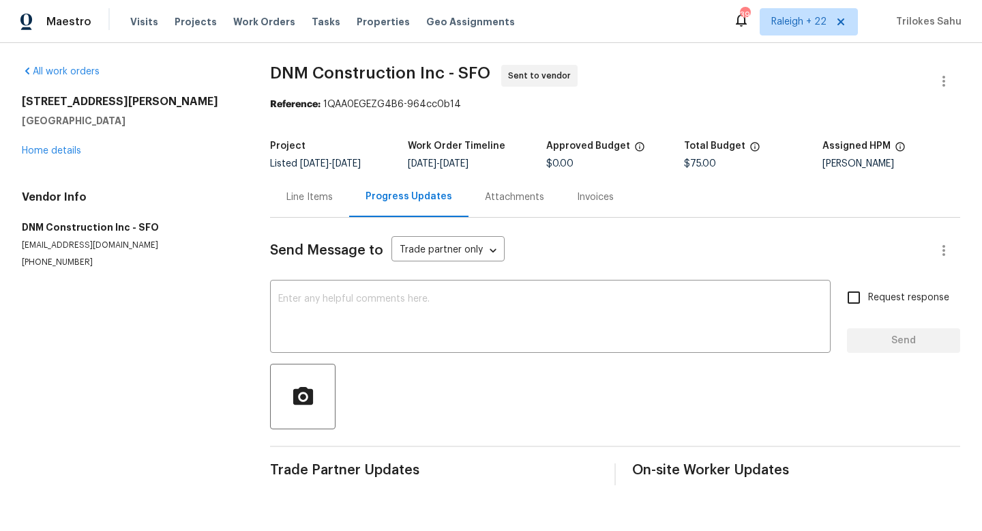
click at [320, 200] on div "Line Items" at bounding box center [310, 197] width 46 height 14
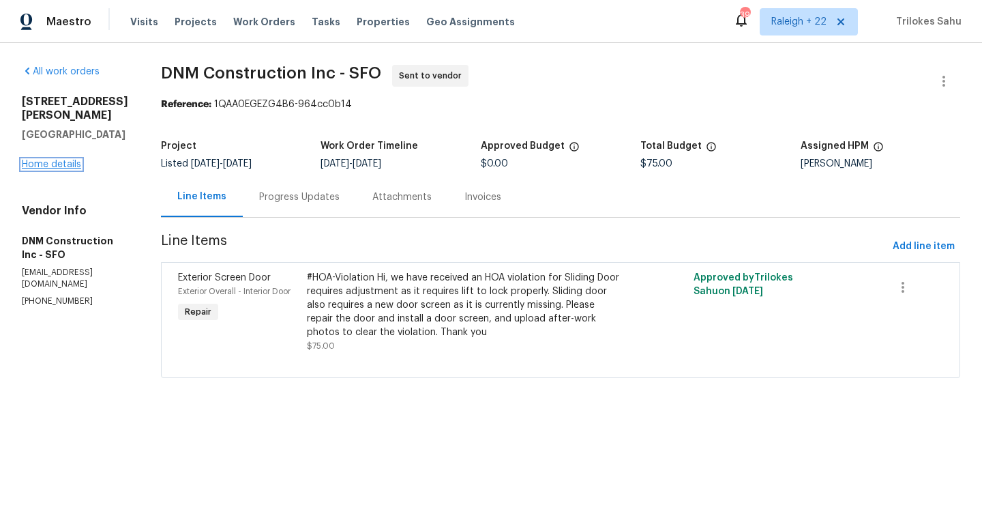
click at [71, 160] on link "Home details" at bounding box center [51, 165] width 59 height 10
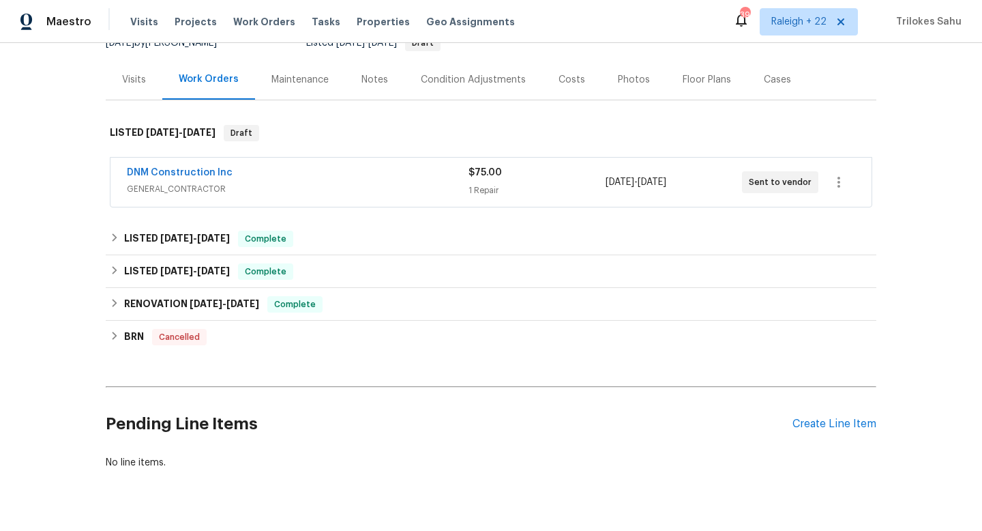
scroll to position [158, 0]
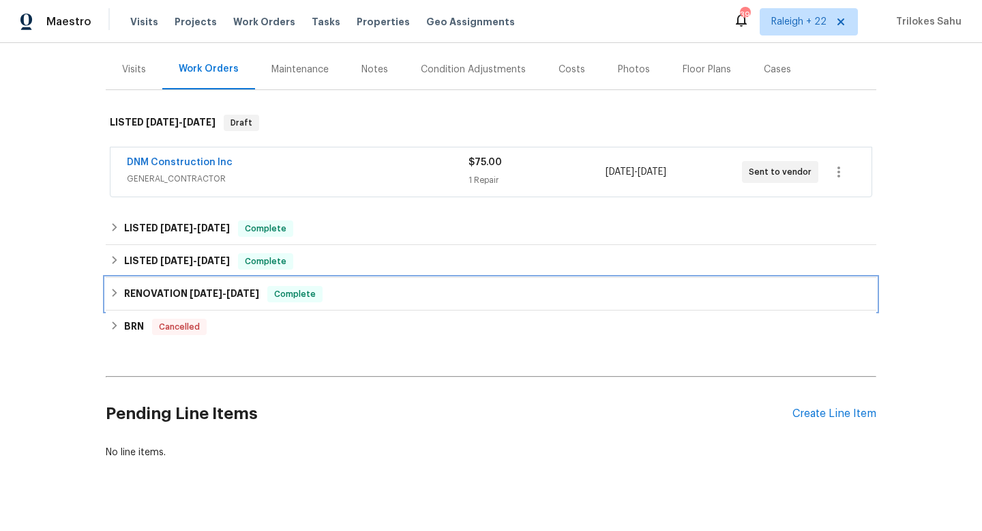
click at [117, 295] on icon at bounding box center [115, 293] width 10 height 10
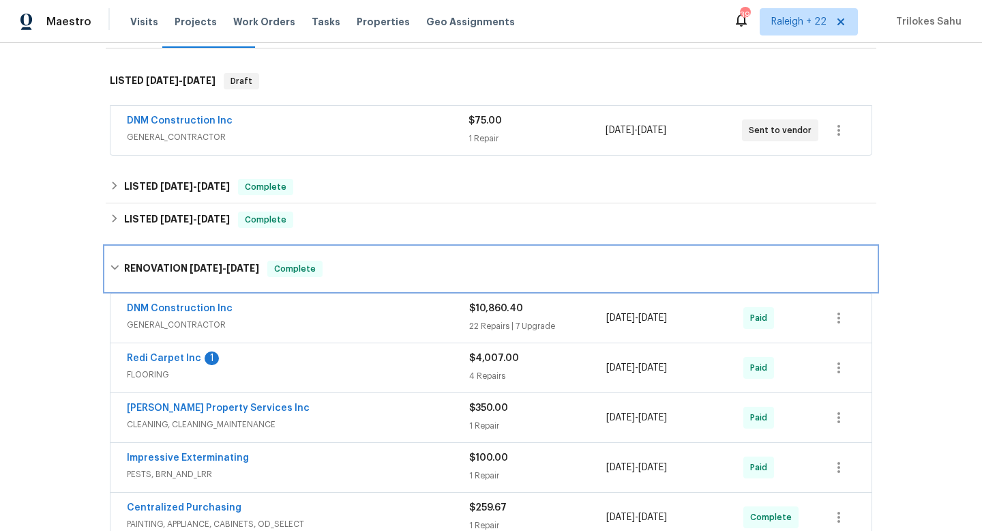
scroll to position [193, 0]
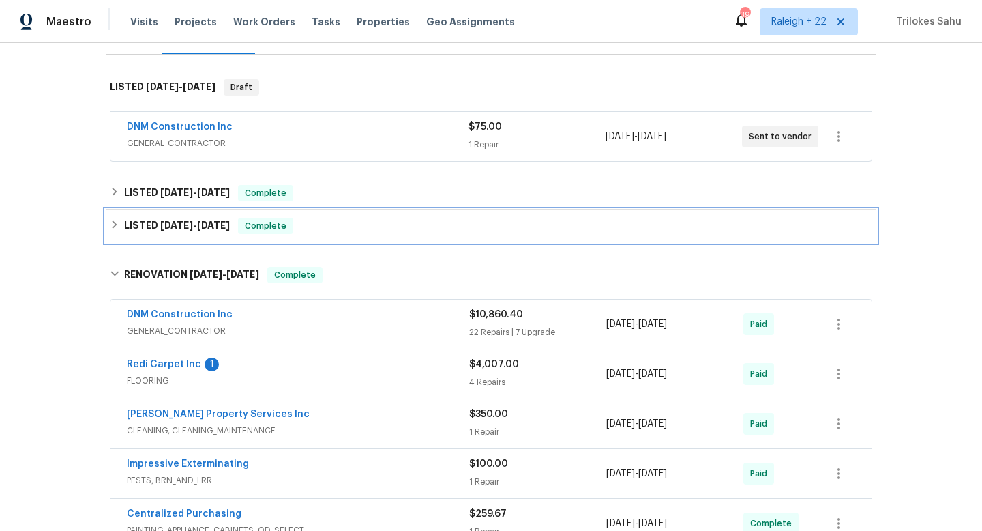
click at [115, 222] on icon at bounding box center [115, 225] width 10 height 10
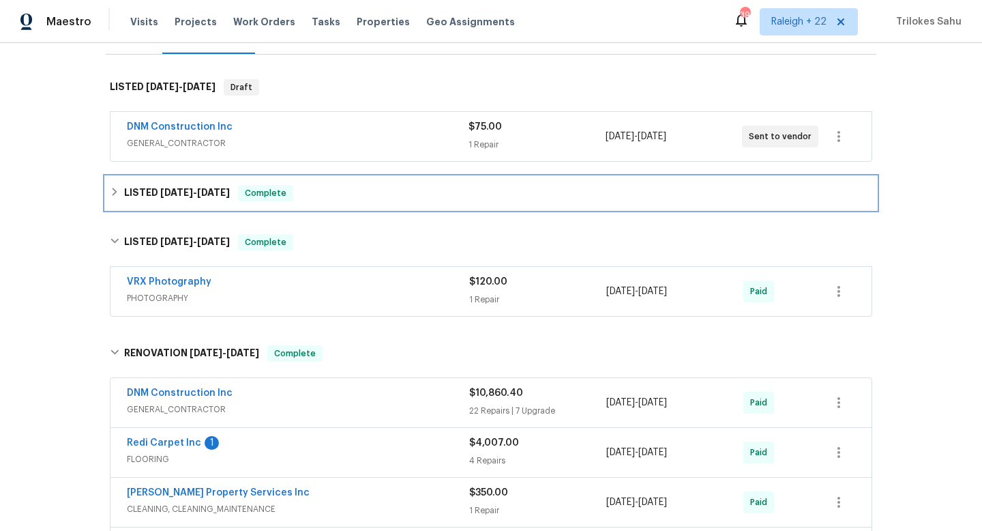
click at [113, 190] on icon at bounding box center [115, 192] width 10 height 10
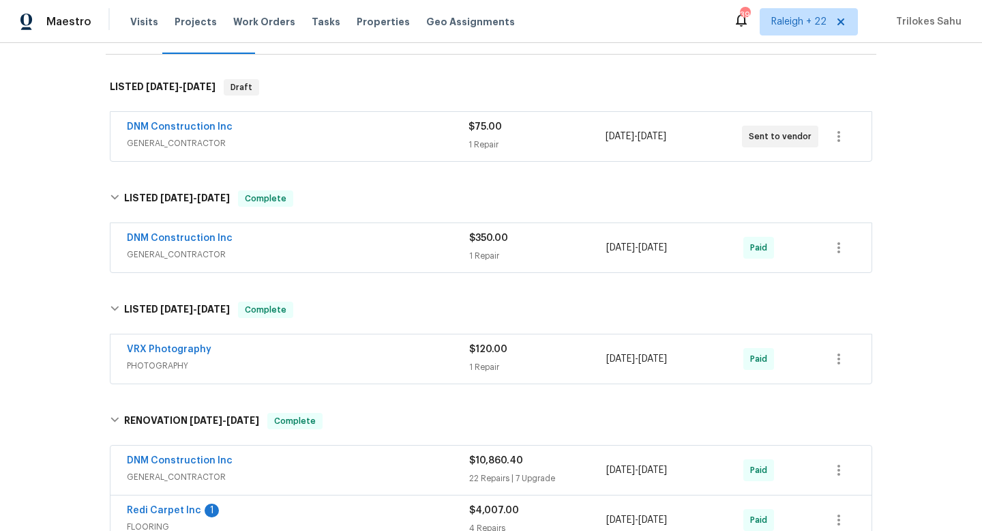
click at [194, 255] on span "GENERAL_CONTRACTOR" at bounding box center [298, 255] width 342 height 14
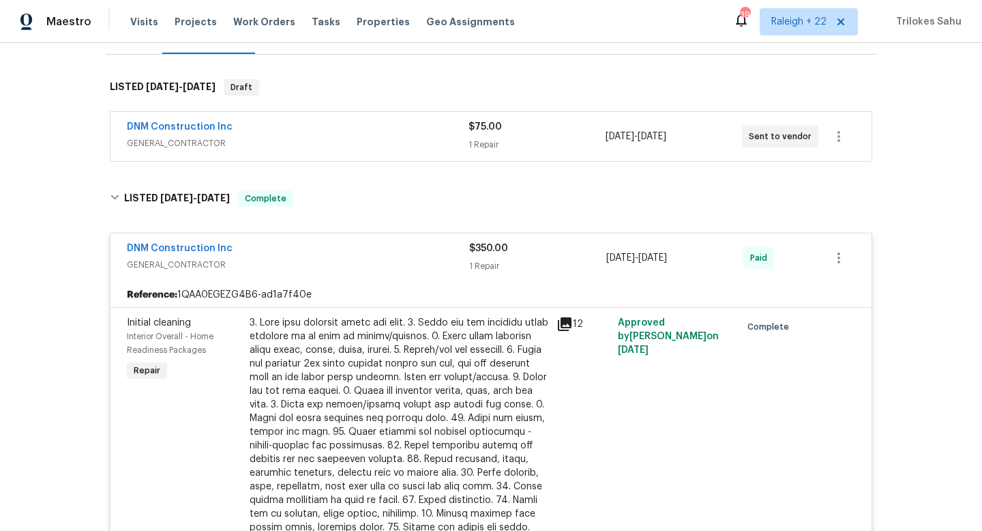
click at [192, 259] on span "GENERAL_CONTRACTOR" at bounding box center [298, 265] width 342 height 14
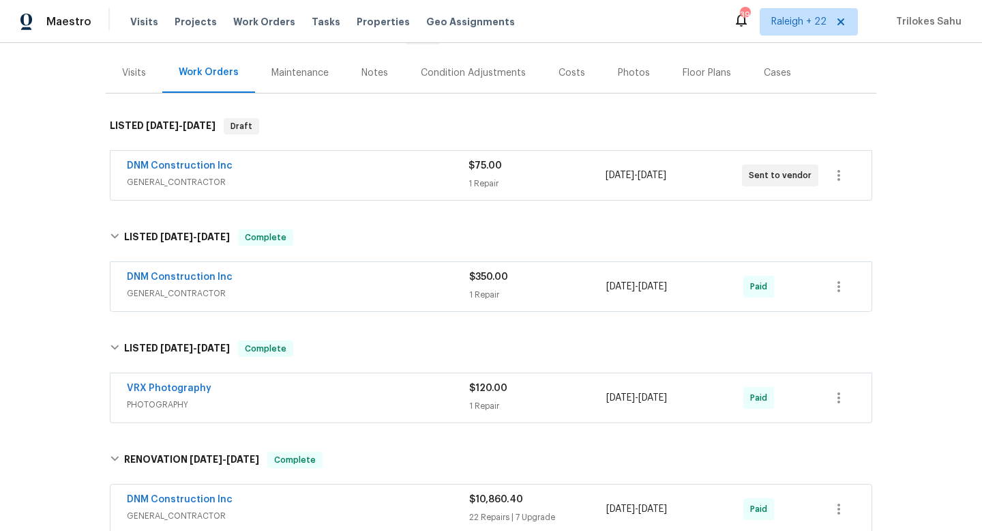
scroll to position [153, 0]
click at [398, 181] on span "GENERAL_CONTRACTOR" at bounding box center [298, 183] width 342 height 14
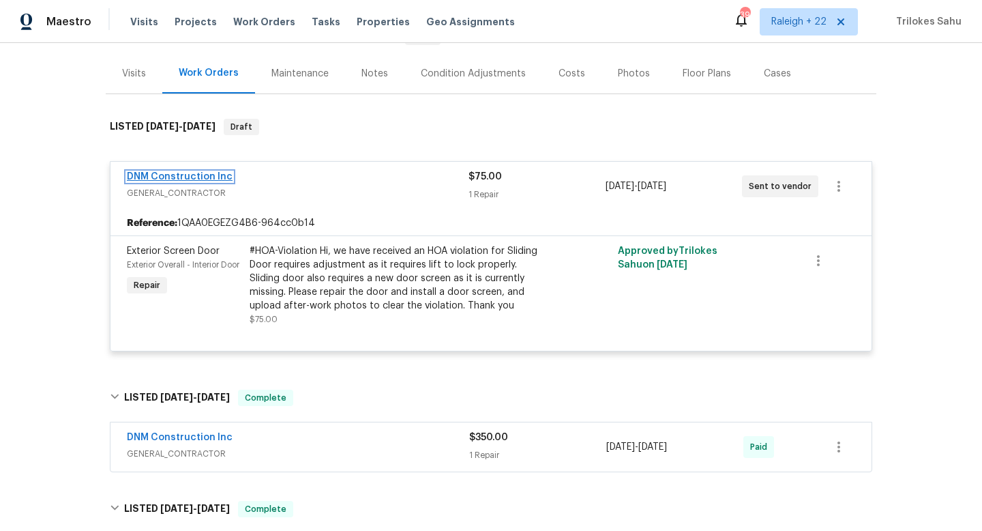
click at [216, 178] on link "DNM Construction Inc" at bounding box center [180, 177] width 106 height 10
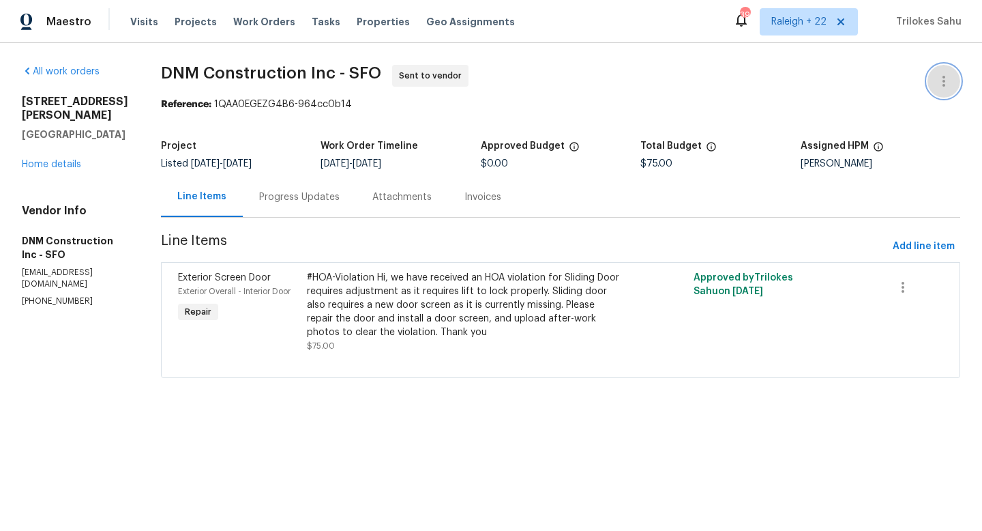
click at [946, 88] on icon "button" at bounding box center [944, 81] width 16 height 16
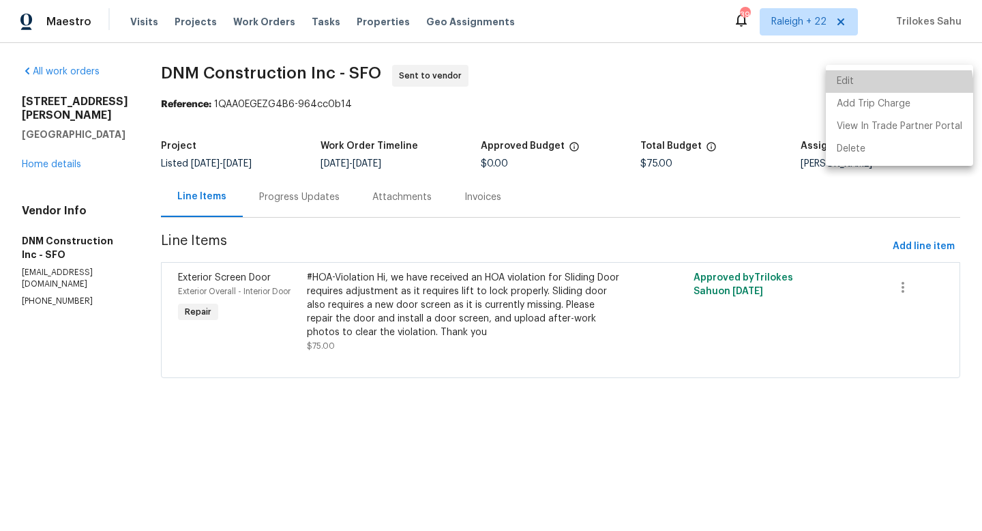
click at [887, 89] on li "Edit" at bounding box center [899, 81] width 147 height 23
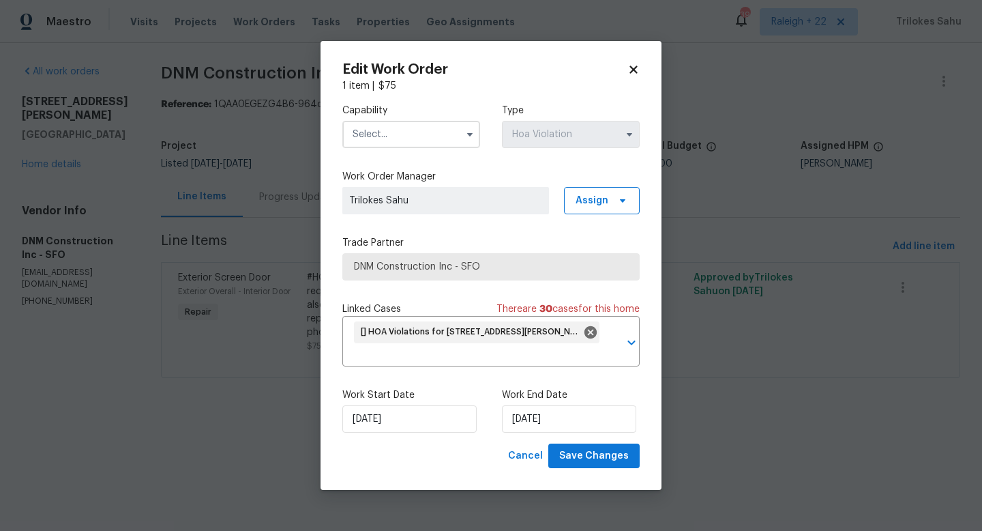
click at [511, 270] on span "DNM Construction Inc - SFO" at bounding box center [491, 267] width 274 height 14
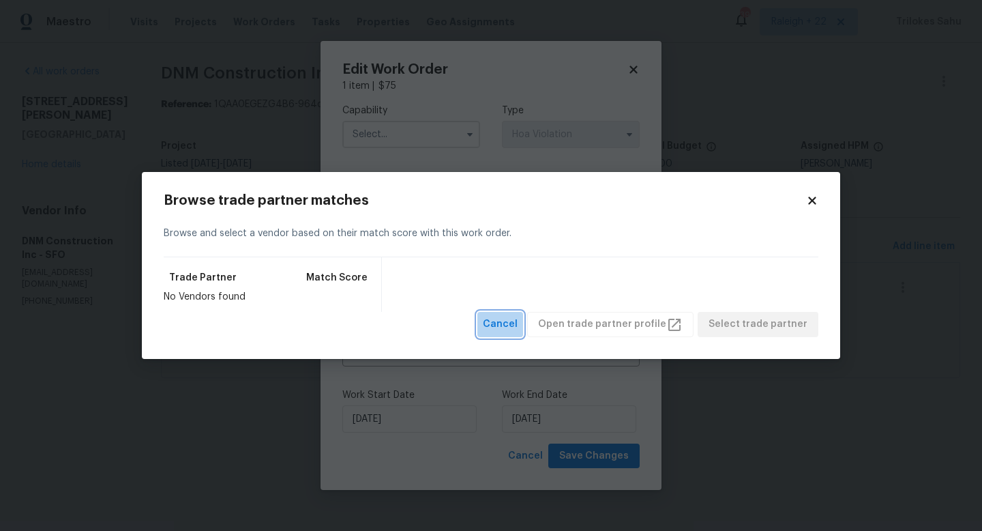
click at [516, 319] on span "Cancel" at bounding box center [500, 324] width 35 height 17
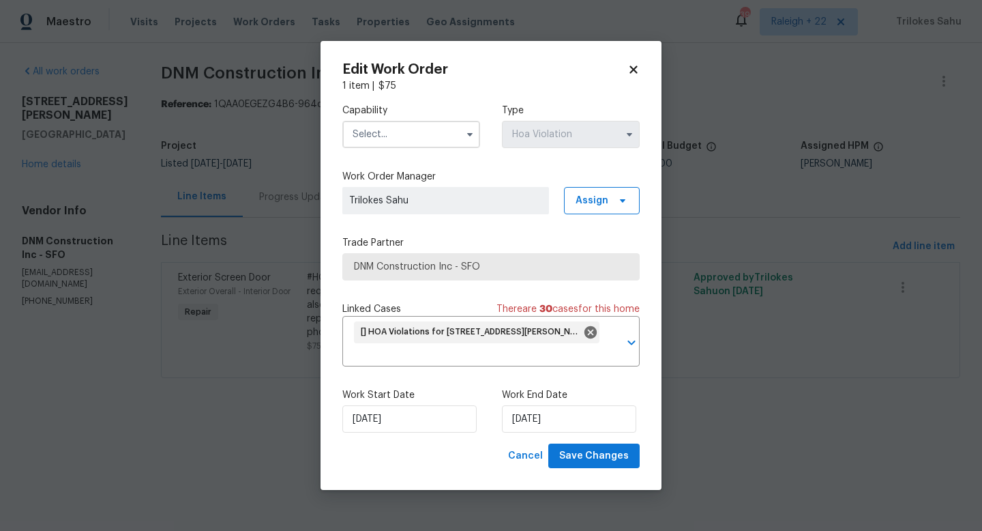
click at [437, 149] on div "Capability Type Hoa Violation" at bounding box center [490, 126] width 297 height 66
click at [437, 137] on input "text" at bounding box center [411, 134] width 138 height 27
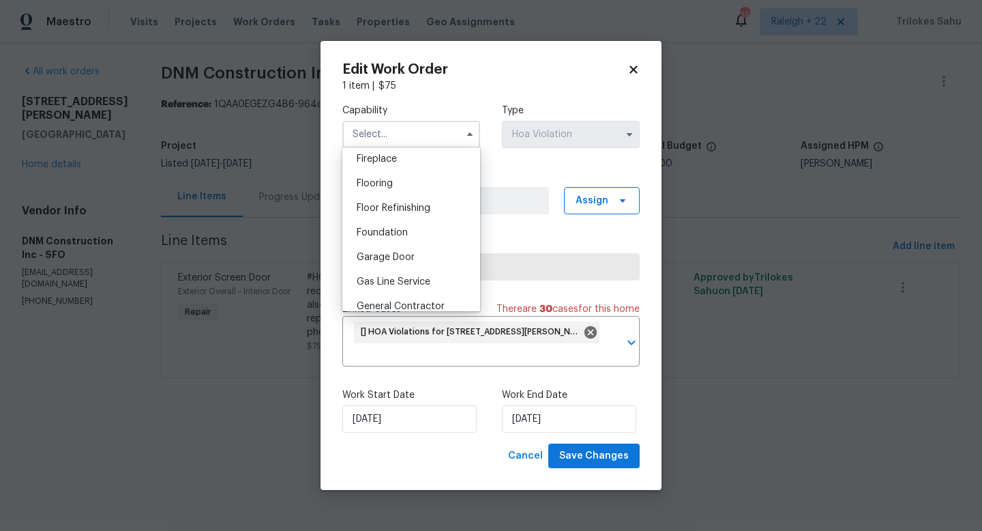
scroll to position [562, 0]
click at [396, 257] on span "General Contractor" at bounding box center [401, 253] width 88 height 10
type input "General Contractor"
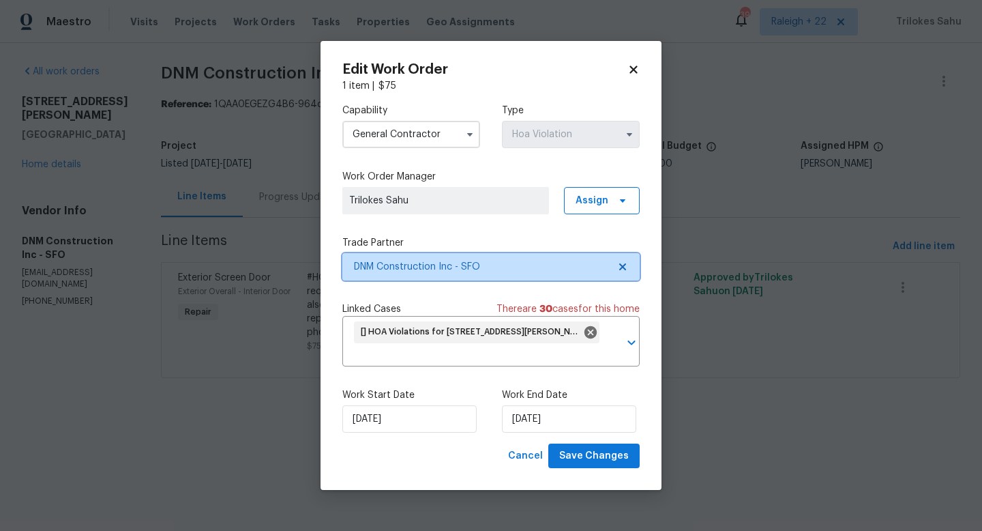
click at [469, 268] on span "DNM Construction Inc - SFO" at bounding box center [481, 267] width 254 height 14
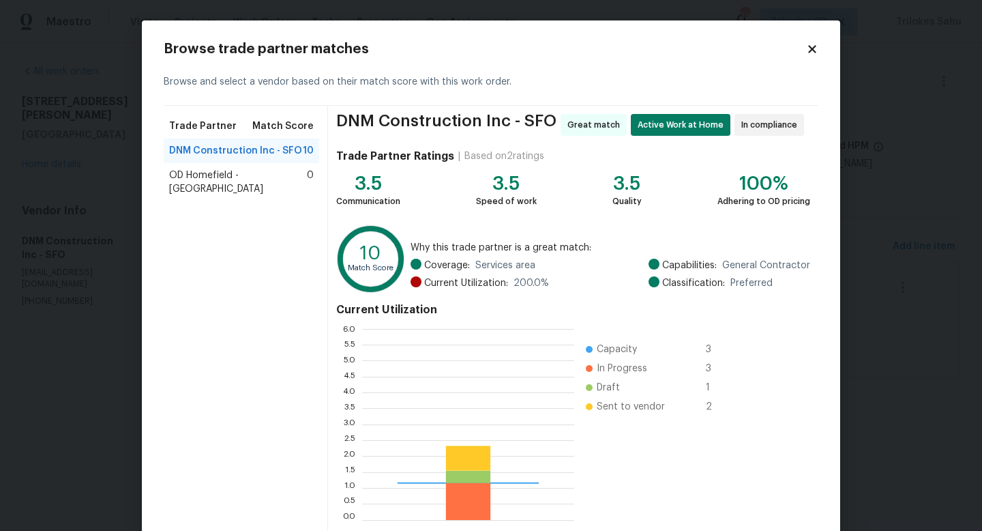
scroll to position [191, 212]
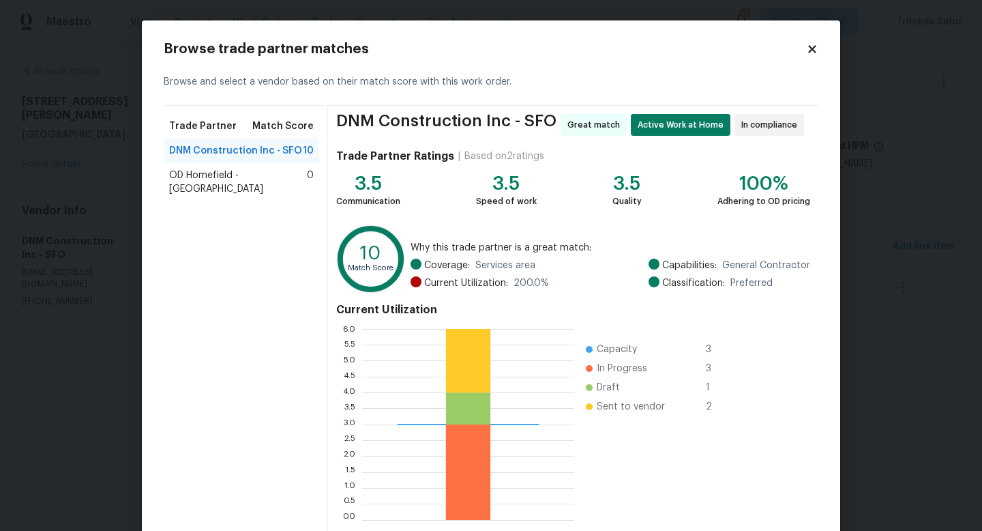
click at [816, 54] on icon at bounding box center [812, 49] width 12 height 12
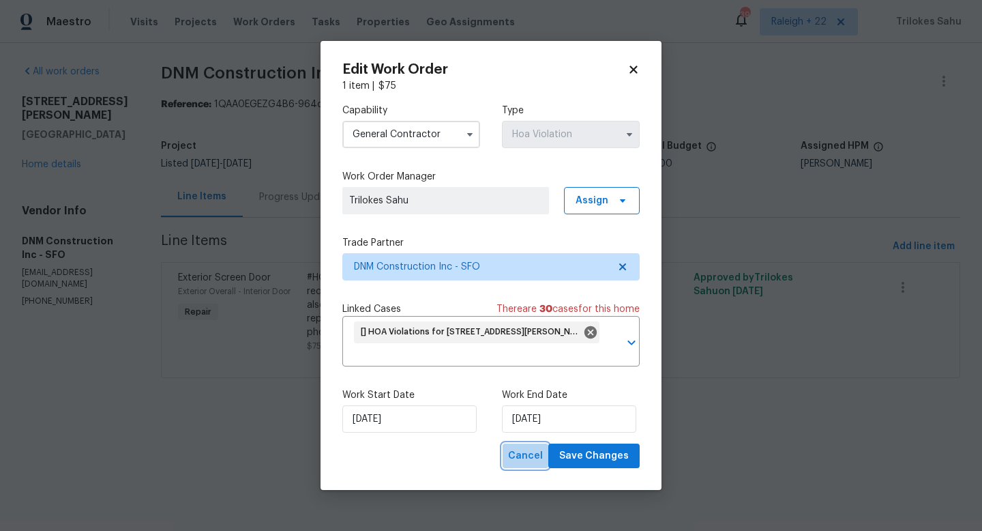
click at [525, 456] on span "Cancel" at bounding box center [525, 455] width 35 height 17
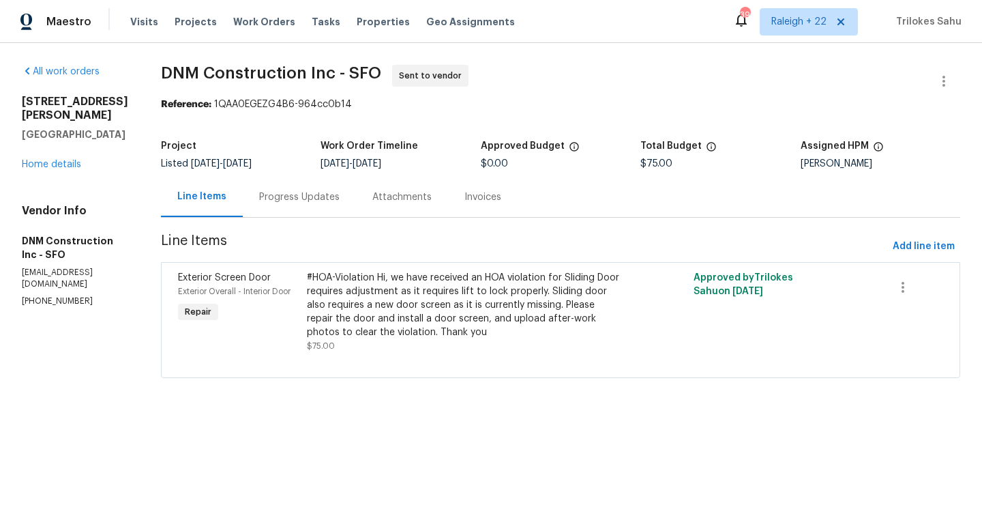
click at [439, 322] on div "#HOA-Violation Hi, we have received an HOA violation for Sliding Door requires …" at bounding box center [464, 305] width 314 height 68
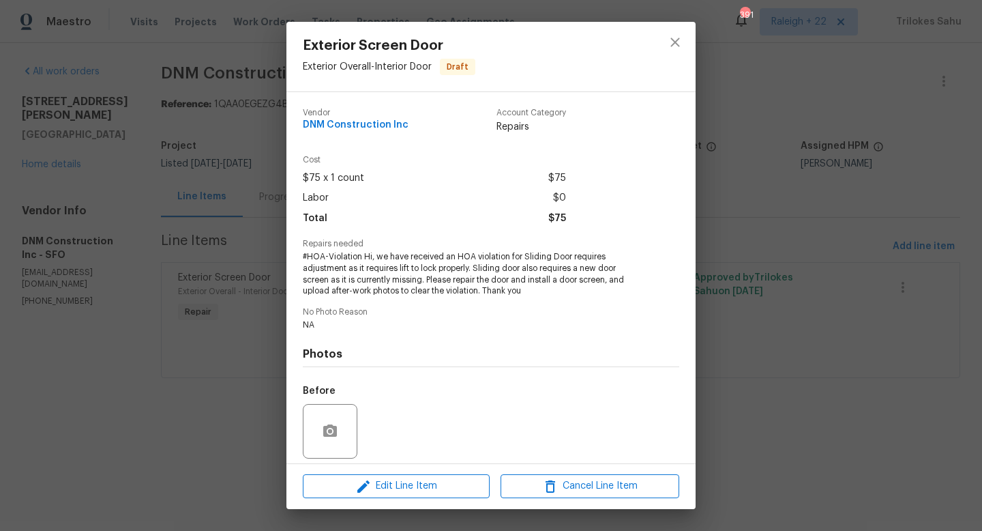
scroll to position [98, 0]
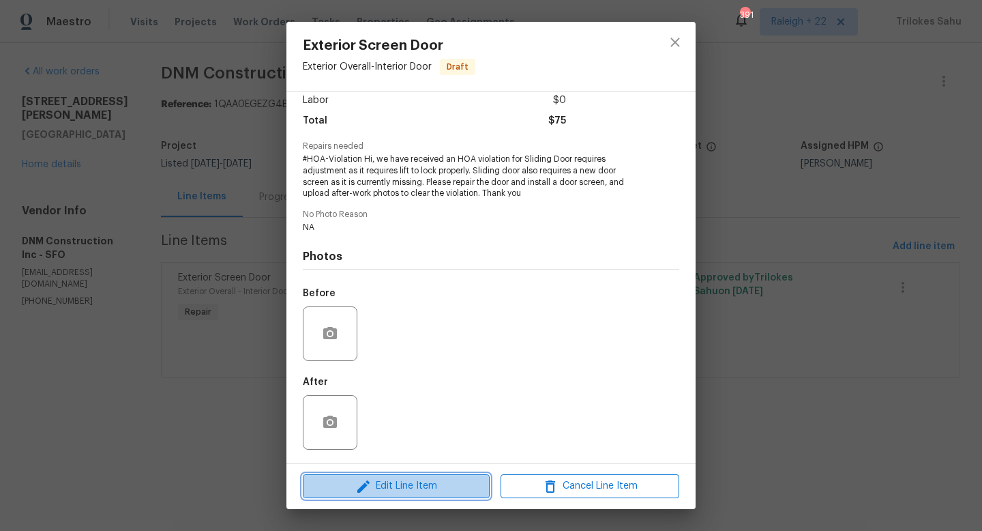
click at [403, 480] on span "Edit Line Item" at bounding box center [396, 486] width 179 height 17
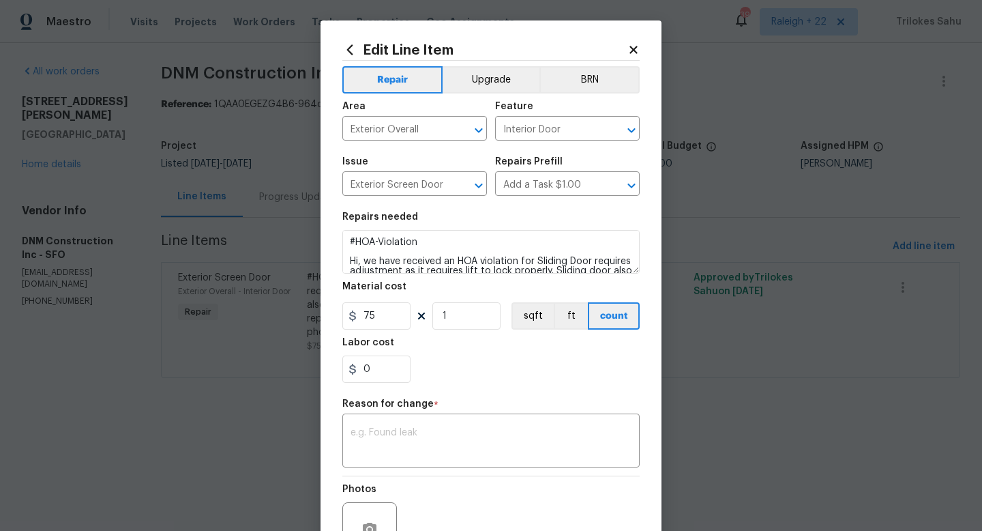
click at [629, 45] on icon at bounding box center [634, 50] width 12 height 12
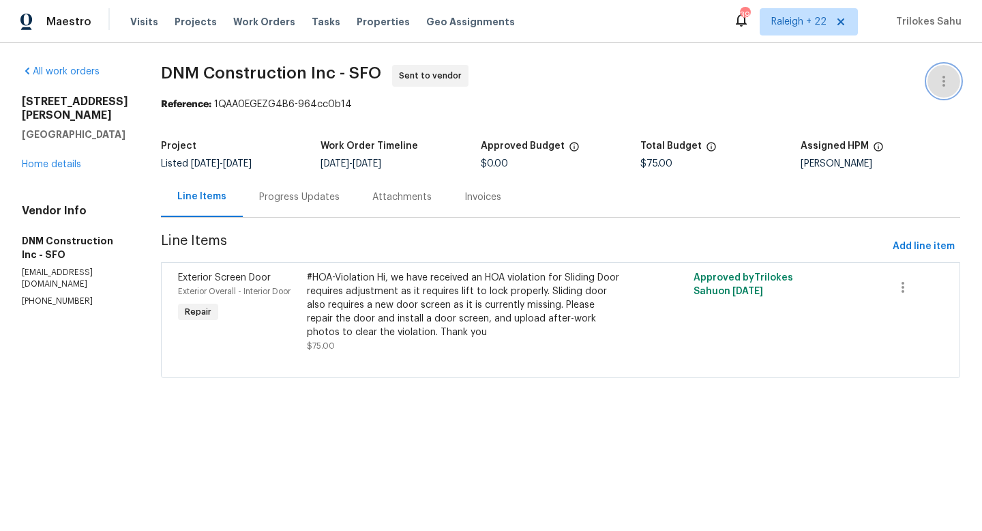
click at [954, 80] on button "button" at bounding box center [944, 81] width 33 height 33
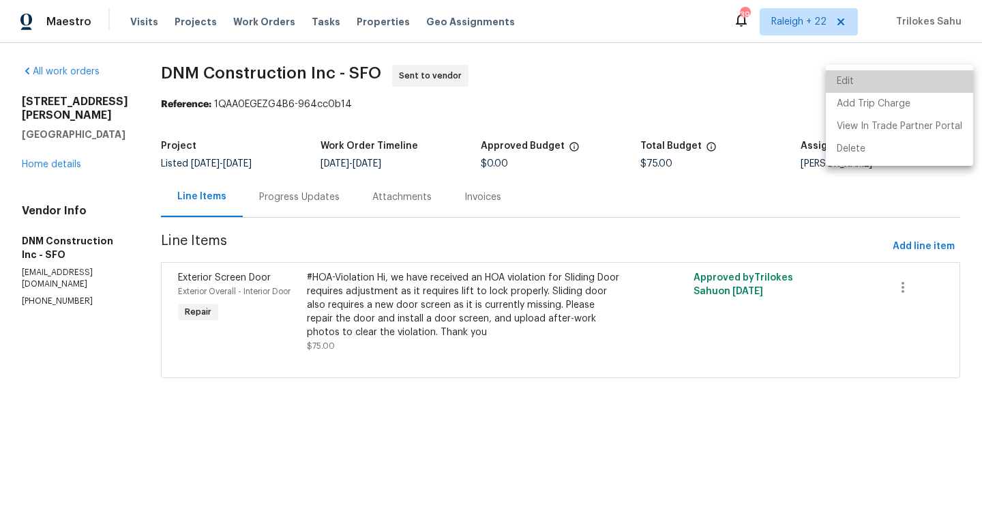
click at [909, 85] on li "Edit" at bounding box center [899, 81] width 147 height 23
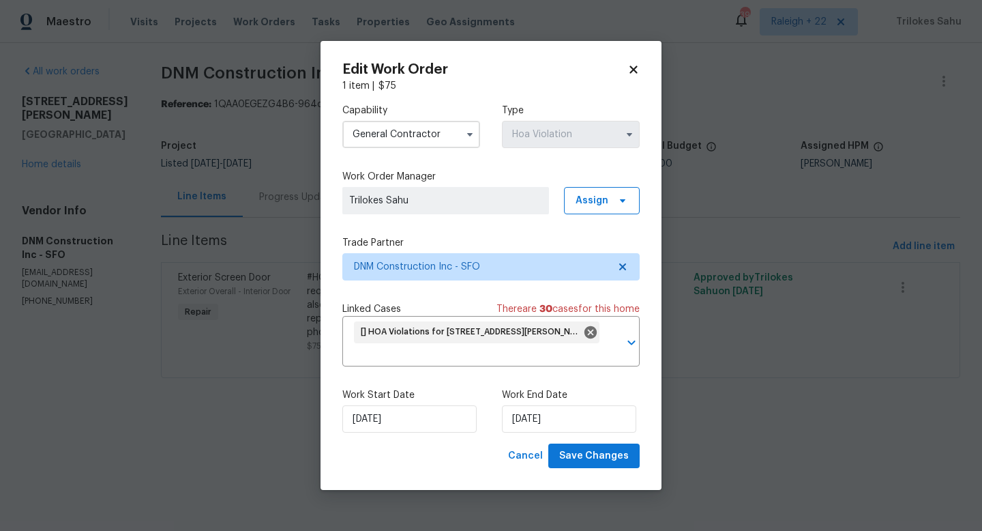
click at [437, 129] on input "General Contractor" at bounding box center [411, 134] width 138 height 27
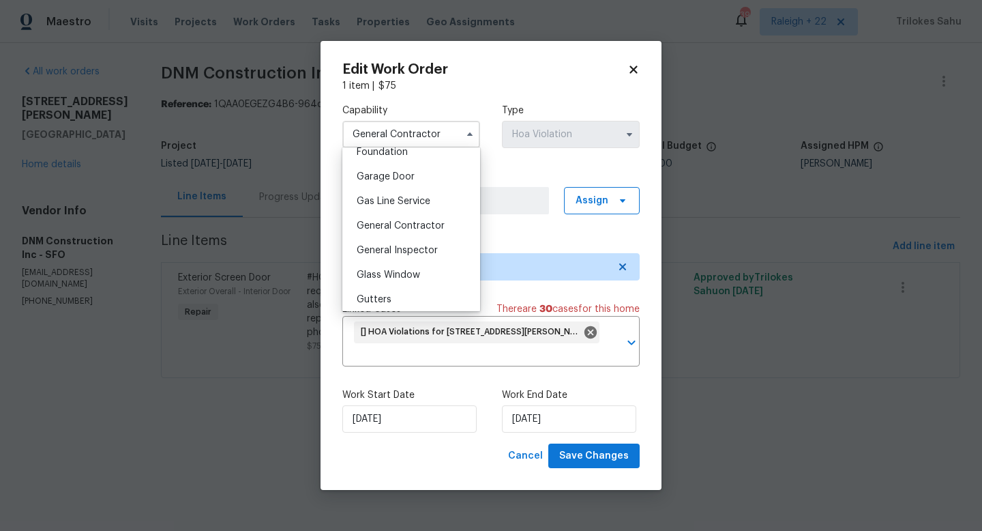
scroll to position [572, 0]
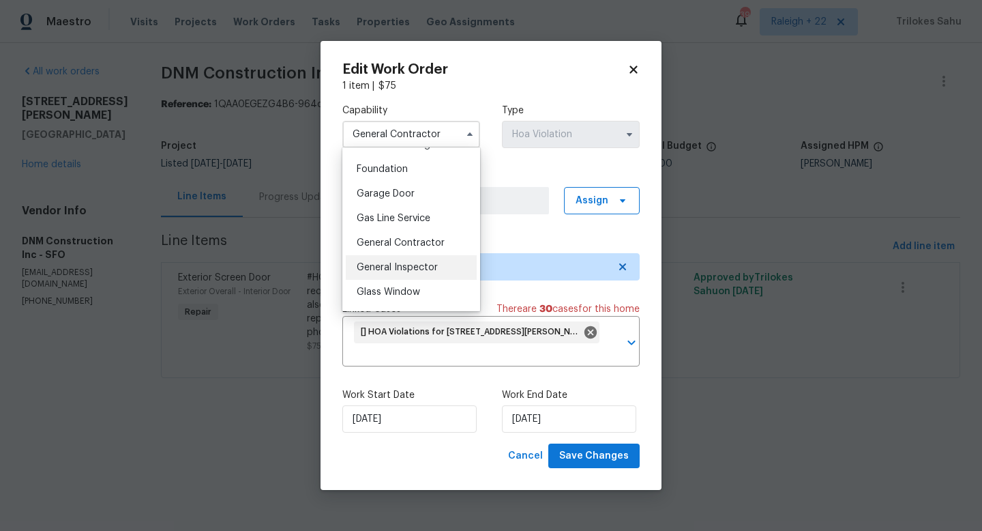
click at [385, 269] on span "General Inspector" at bounding box center [397, 268] width 81 height 10
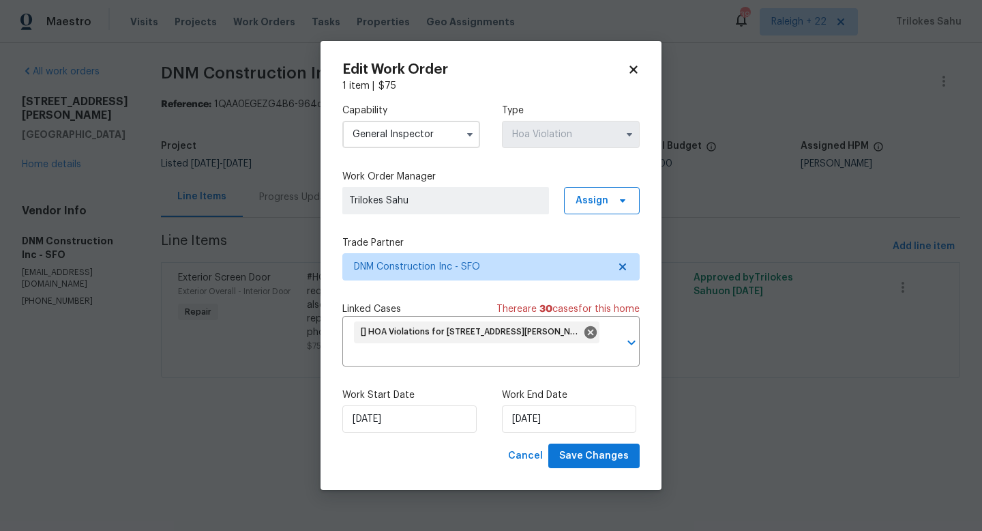
click at [449, 138] on input "General Inspector" at bounding box center [411, 134] width 138 height 27
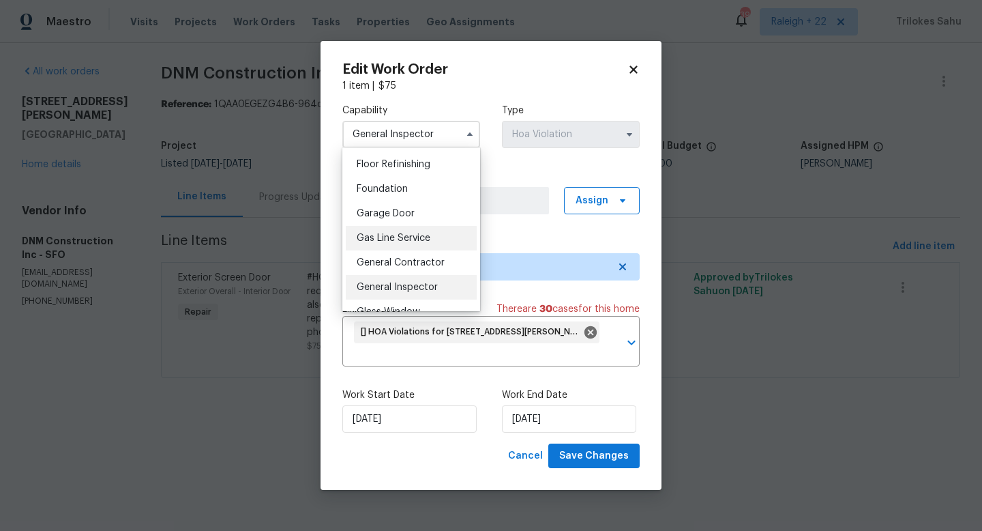
scroll to position [553, 0]
click at [386, 265] on span "General Contractor" at bounding box center [401, 262] width 88 height 10
type input "General Contractor"
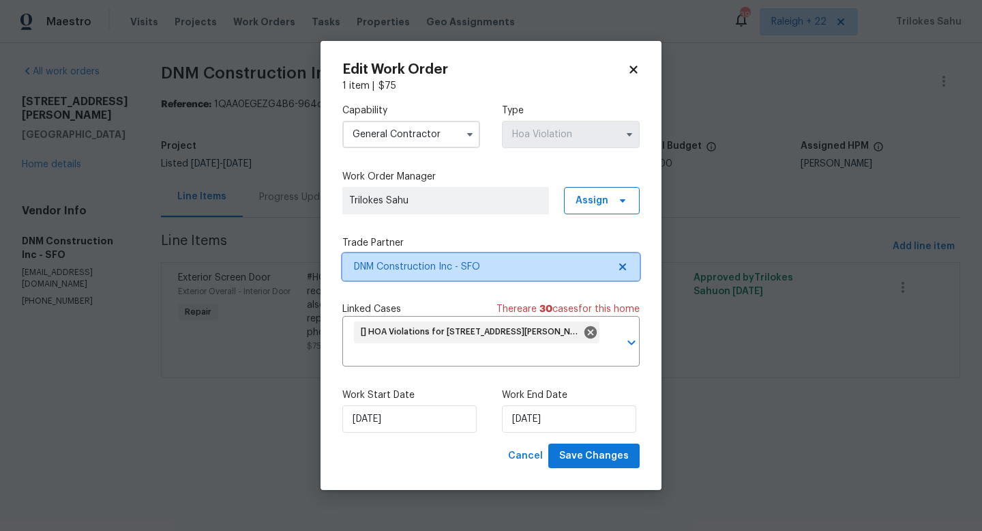
click at [622, 268] on icon at bounding box center [622, 266] width 11 height 11
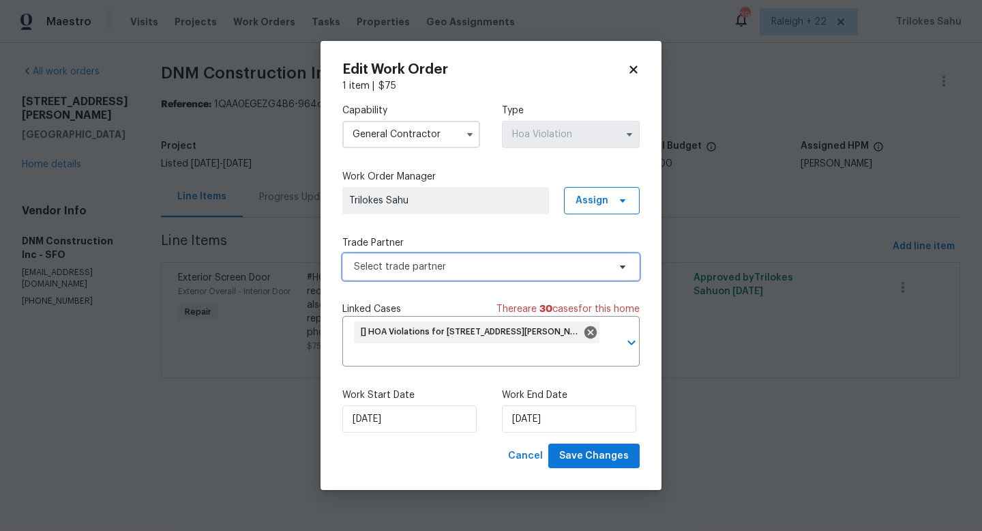
click at [599, 264] on span "Select trade partner" at bounding box center [481, 267] width 254 height 14
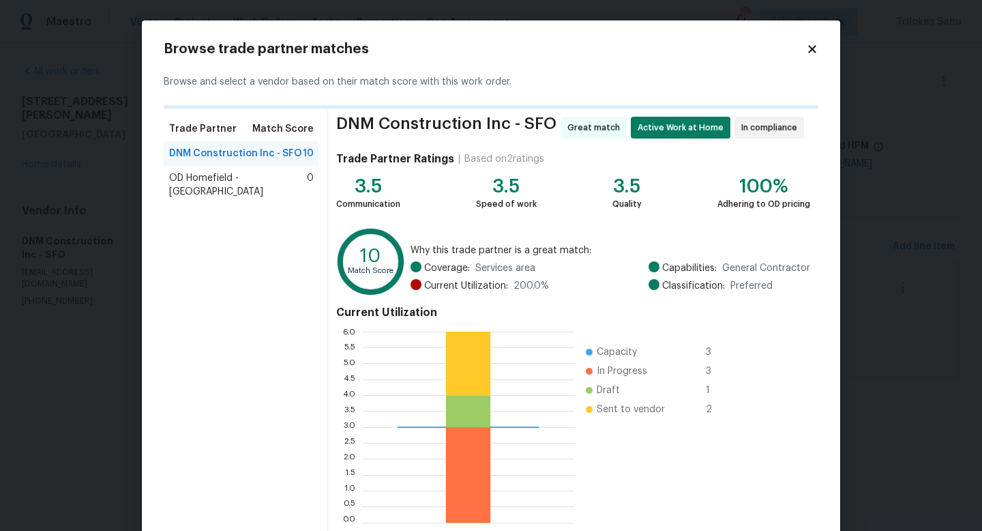
scroll to position [2, 0]
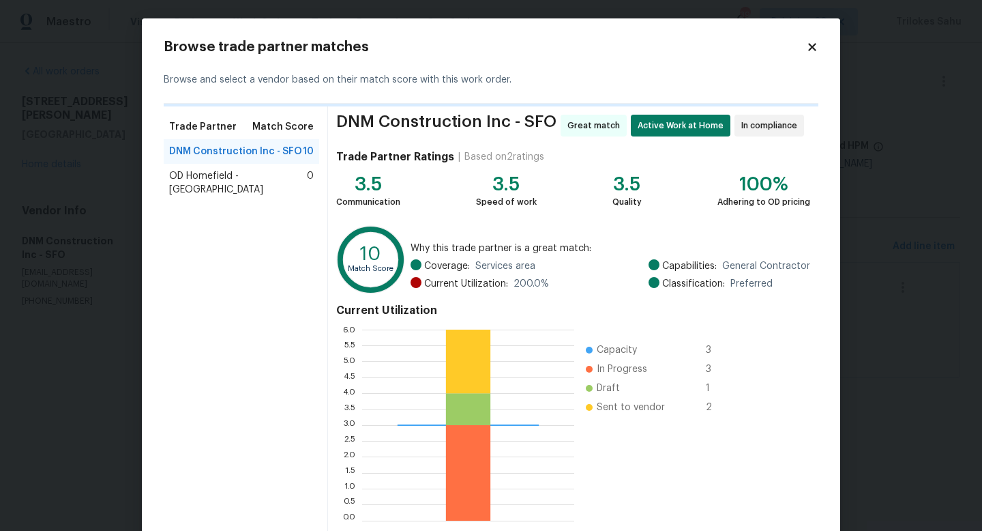
click at [306, 190] on span "OD Homefield - San Francisco Bay Area" at bounding box center [238, 182] width 138 height 27
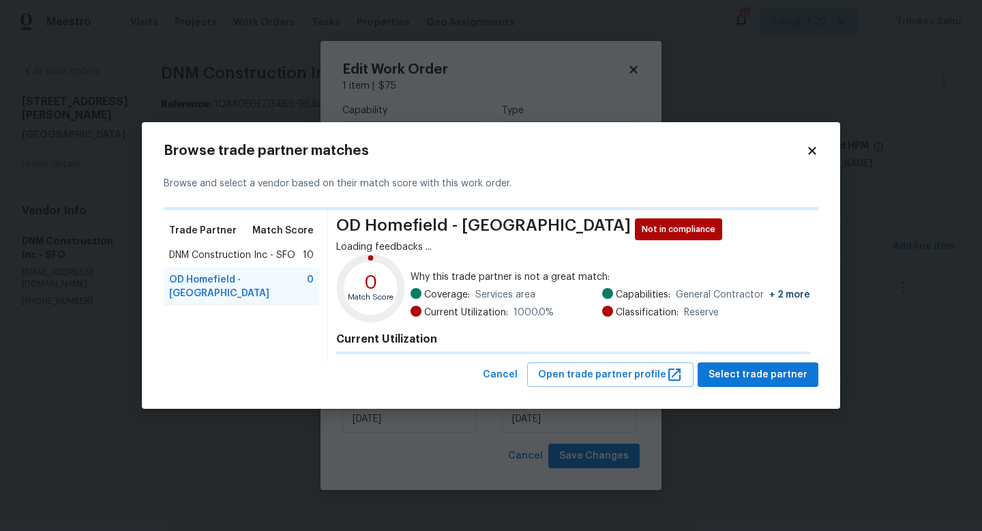
scroll to position [0, 0]
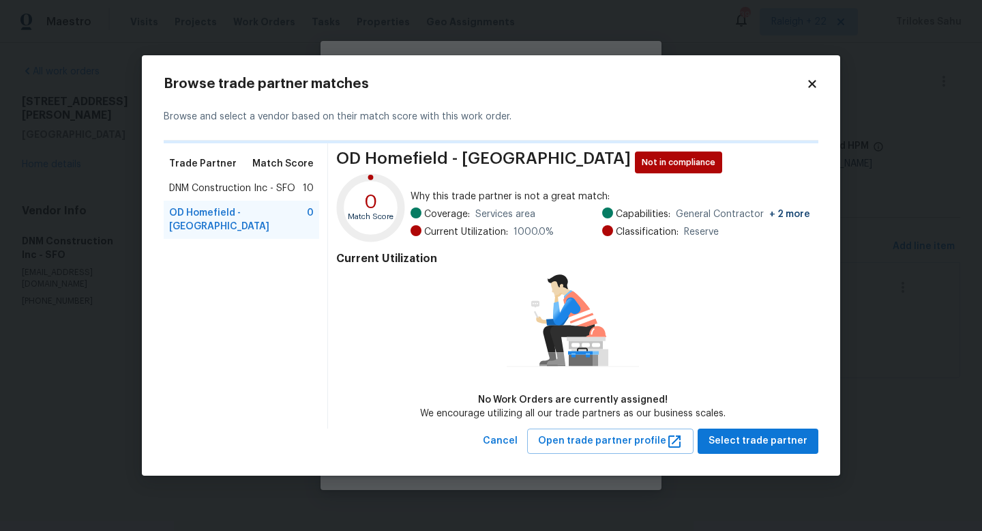
click at [814, 81] on icon at bounding box center [812, 84] width 8 height 8
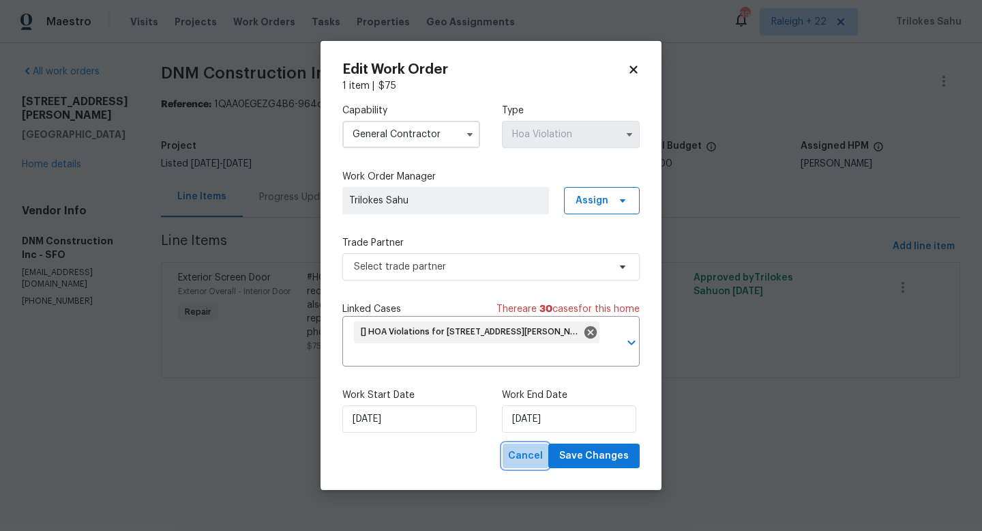
click at [541, 450] on span "Cancel" at bounding box center [525, 455] width 35 height 17
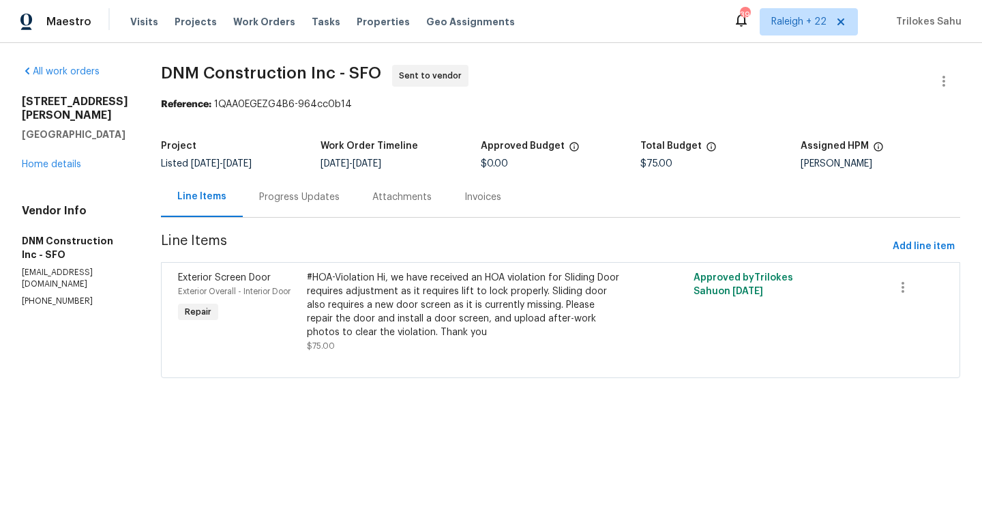
click at [338, 199] on div "Progress Updates" at bounding box center [299, 197] width 80 height 14
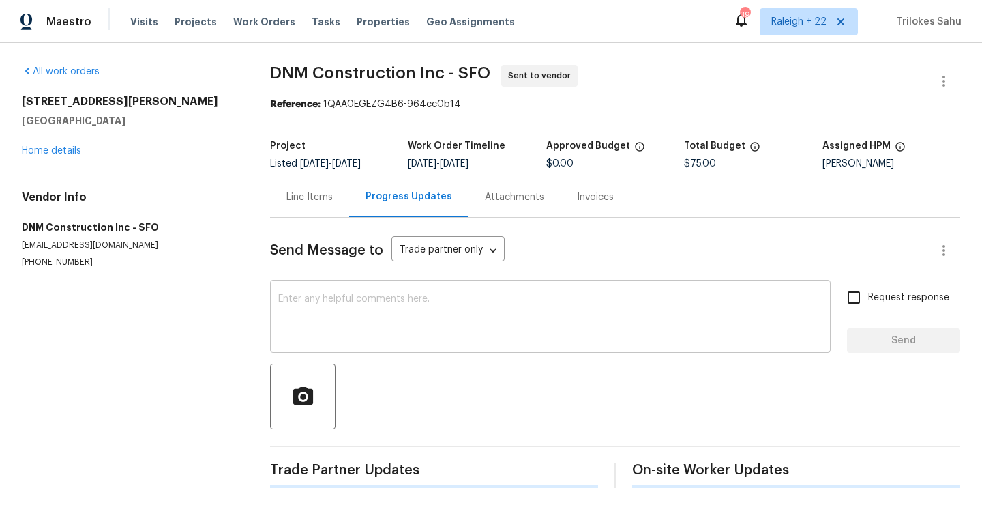
click at [323, 338] on textarea at bounding box center [550, 318] width 544 height 48
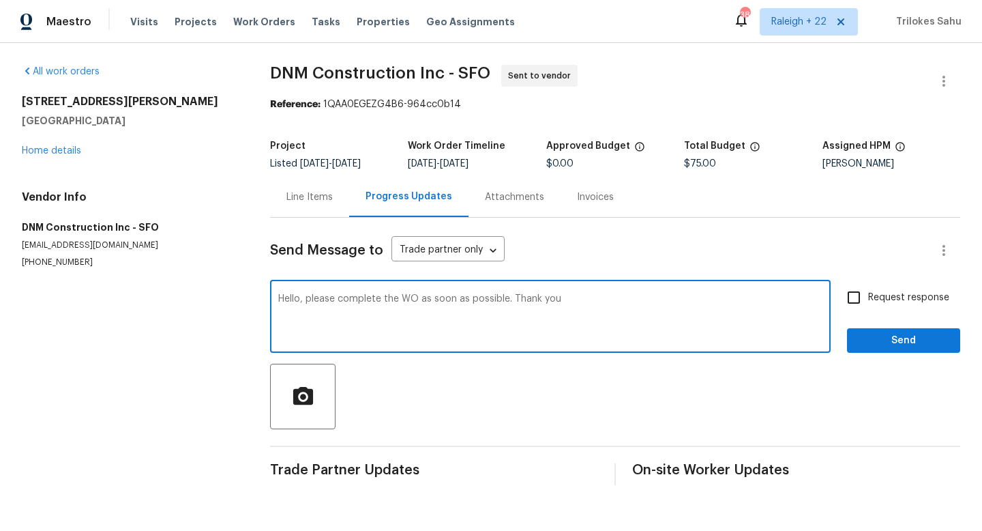
type textarea "Hello, please complete the WO as soon as possible. Thank you"
click at [850, 301] on input "Request response" at bounding box center [854, 297] width 29 height 29
checkbox input "true"
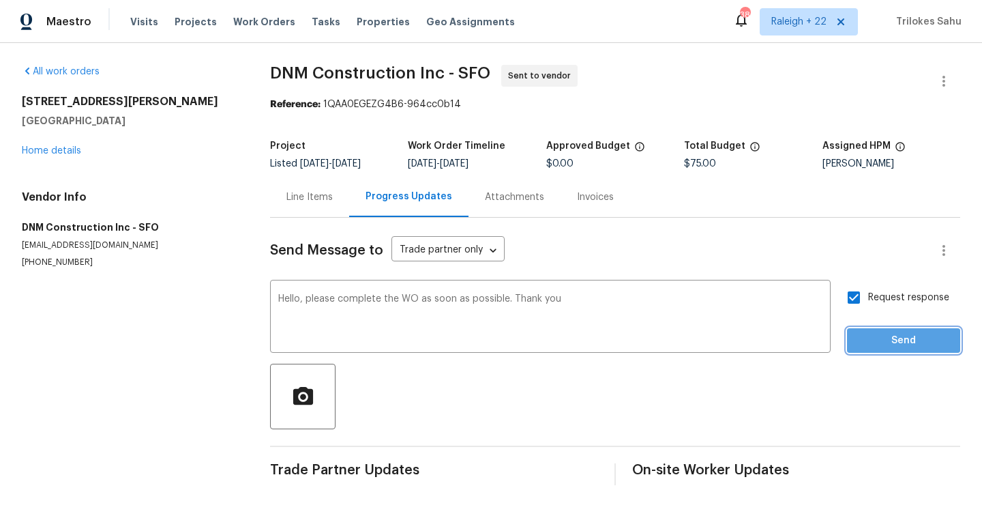
click at [885, 345] on span "Send" at bounding box center [903, 340] width 91 height 17
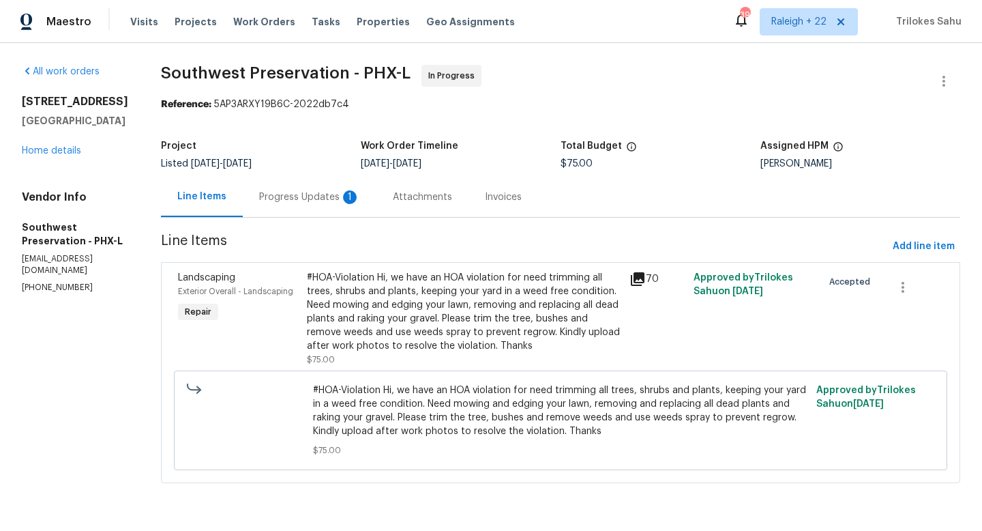
click at [306, 200] on div "Progress Updates 1" at bounding box center [309, 197] width 101 height 14
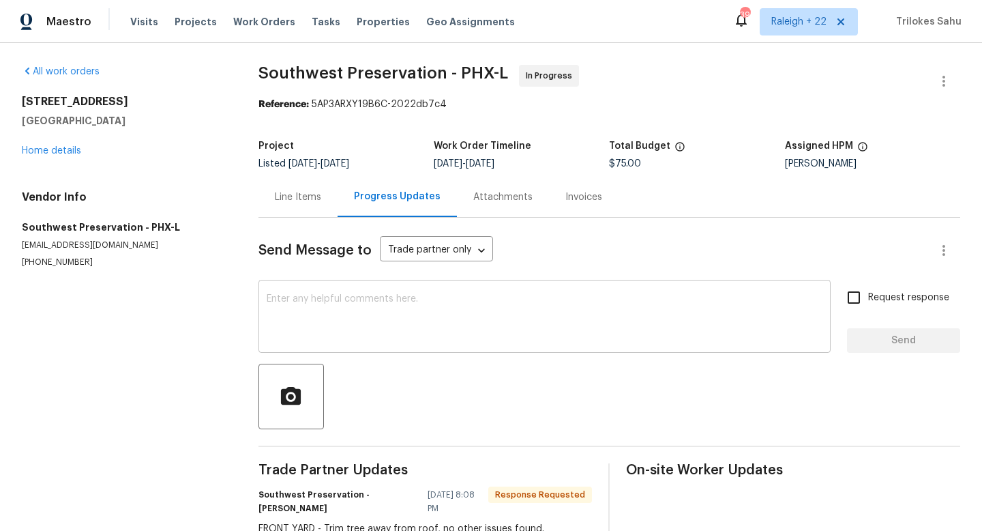
scroll to position [43, 0]
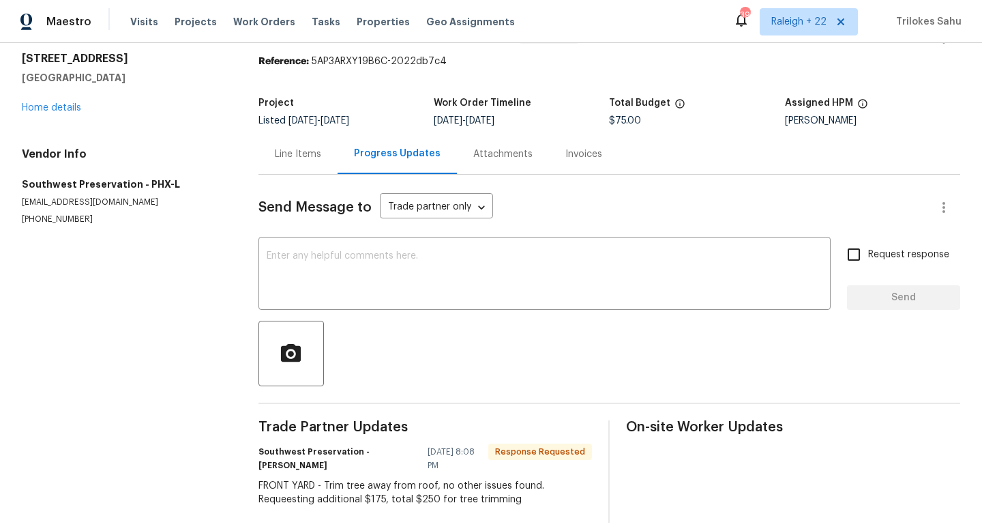
click at [306, 165] on div "Line Items" at bounding box center [298, 154] width 79 height 40
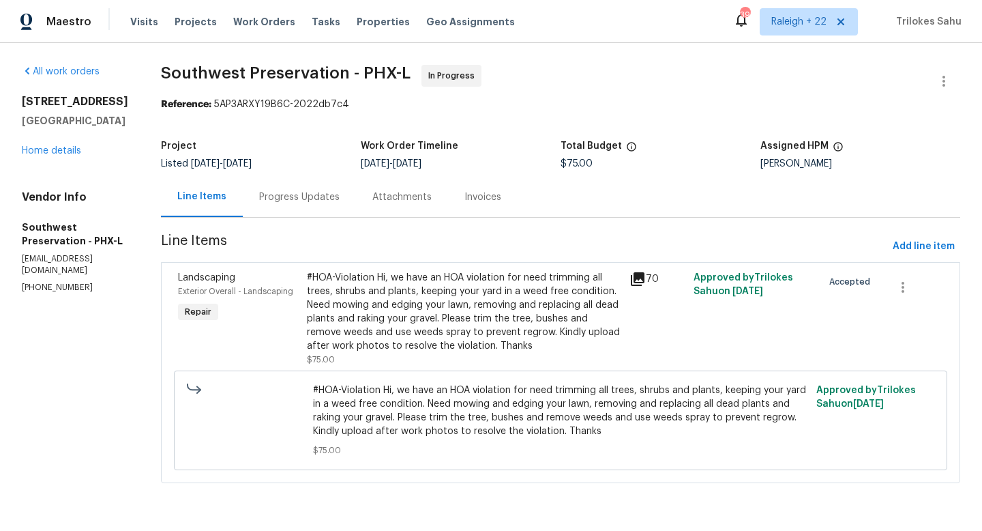
click at [302, 187] on div "Progress Updates" at bounding box center [299, 197] width 113 height 40
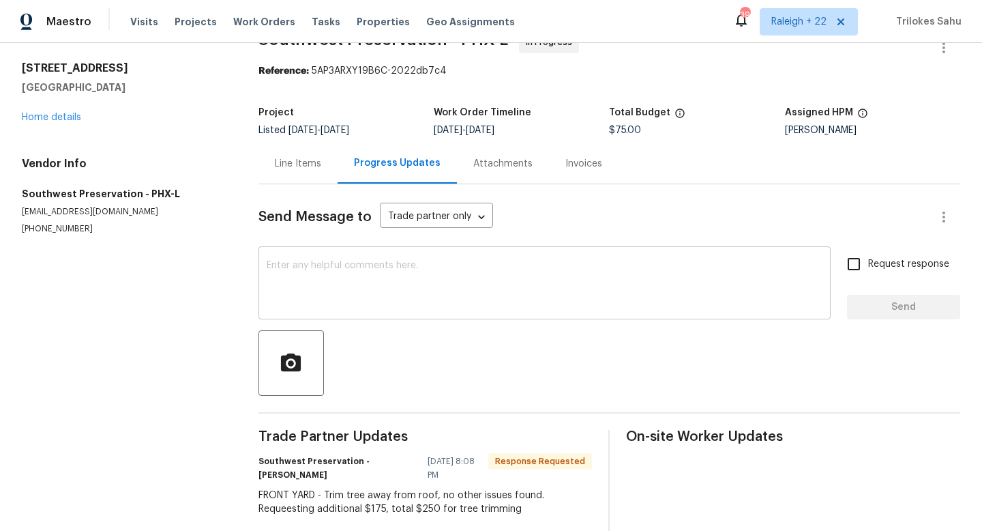
scroll to position [35, 0]
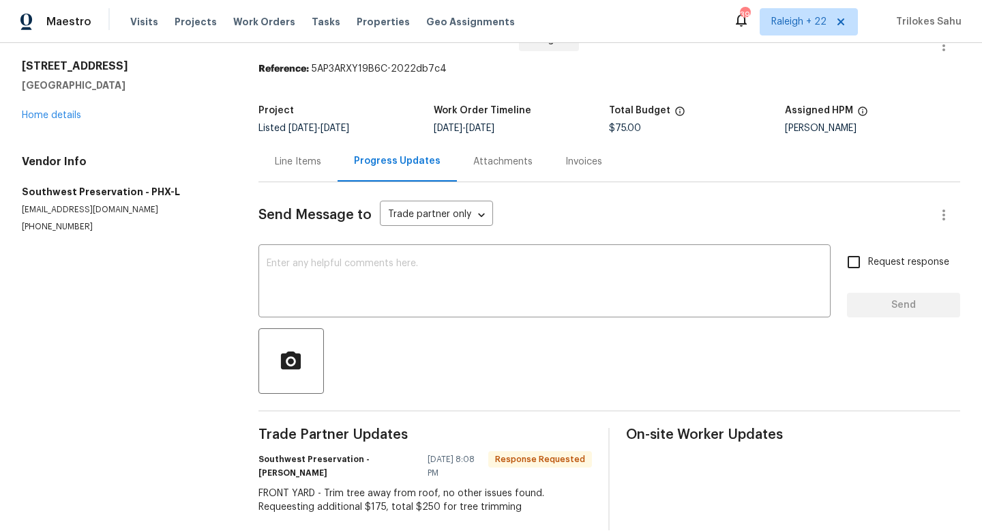
click at [283, 158] on div "Line Items" at bounding box center [298, 162] width 46 height 14
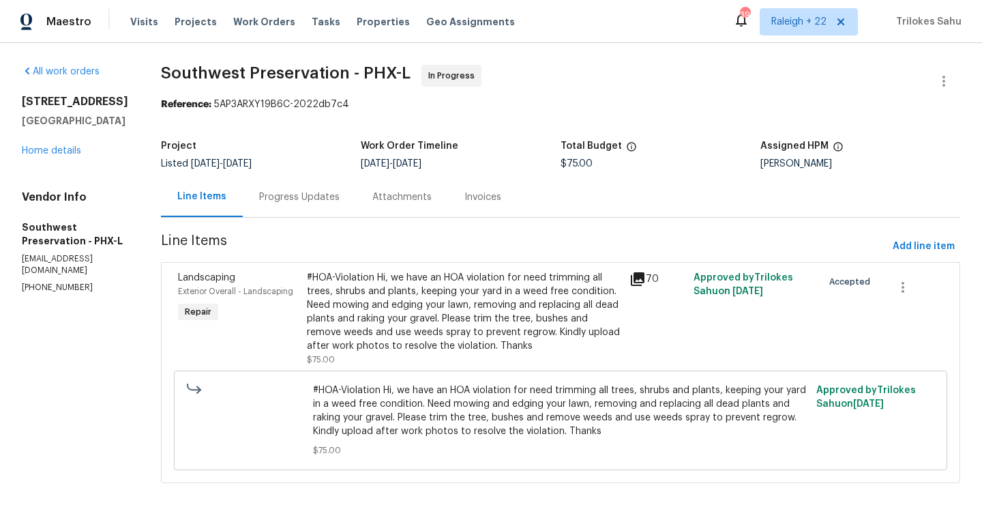
click at [334, 274] on div "#HOA-Violation Hi, we have an HOA violation for need trimming all trees, shrubs…" at bounding box center [464, 312] width 314 height 82
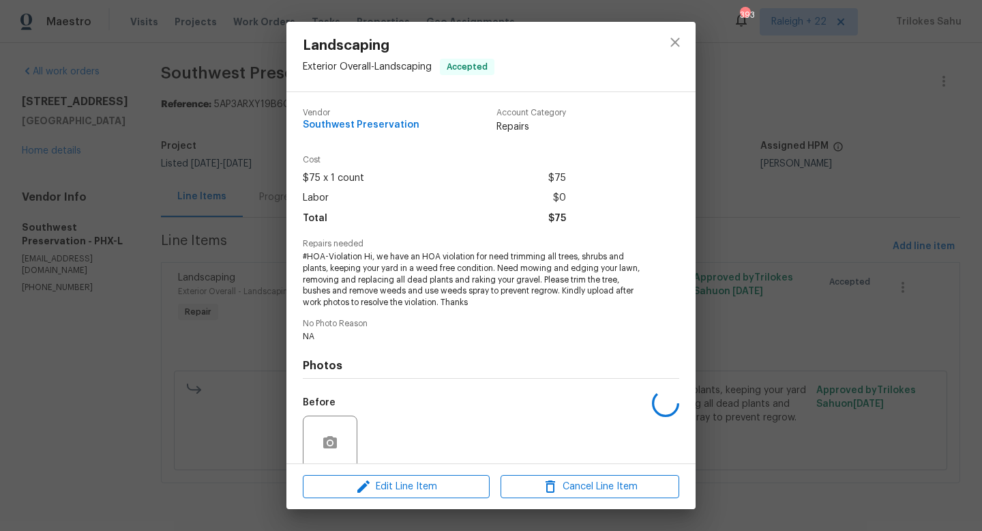
scroll to position [109, 0]
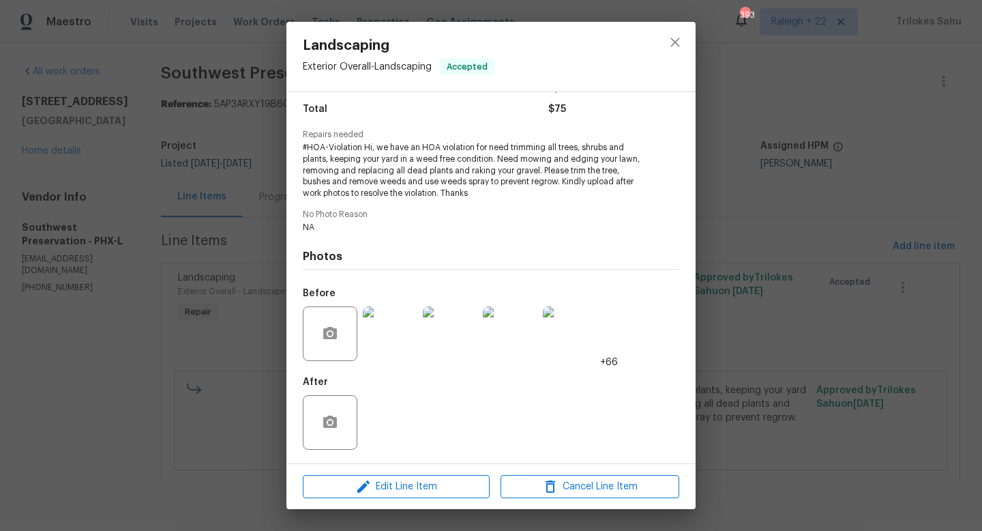
click at [383, 340] on img at bounding box center [390, 333] width 55 height 55
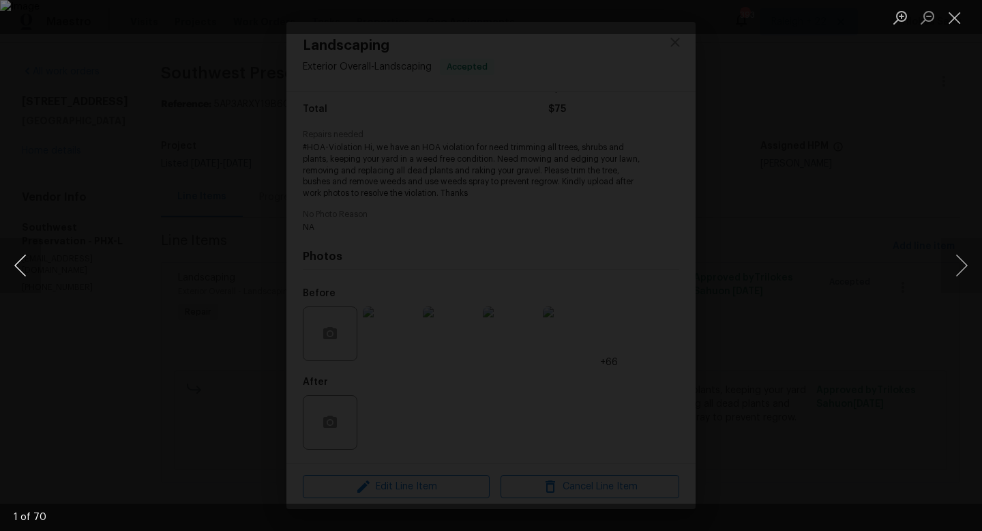
click at [20, 274] on button "Previous image" at bounding box center [20, 265] width 41 height 55
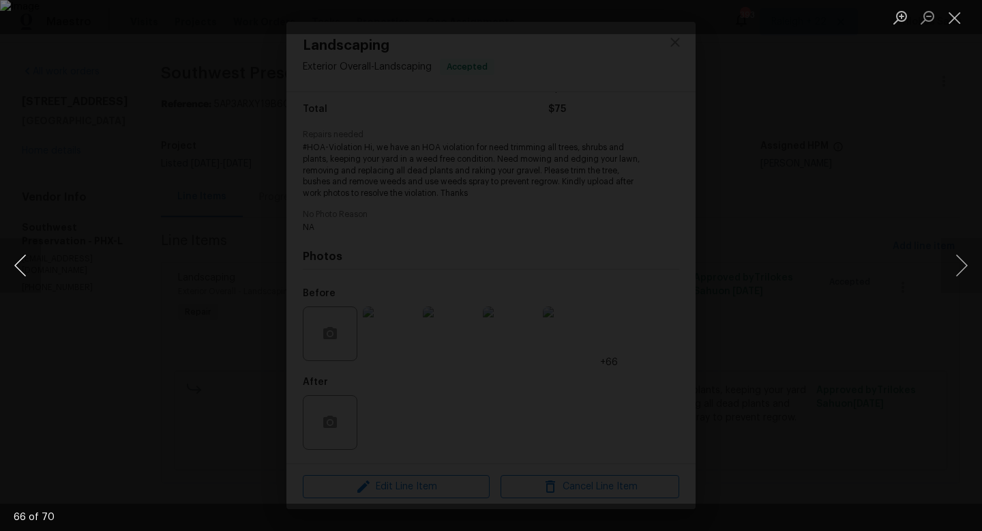
click at [20, 274] on button "Previous image" at bounding box center [20, 265] width 41 height 55
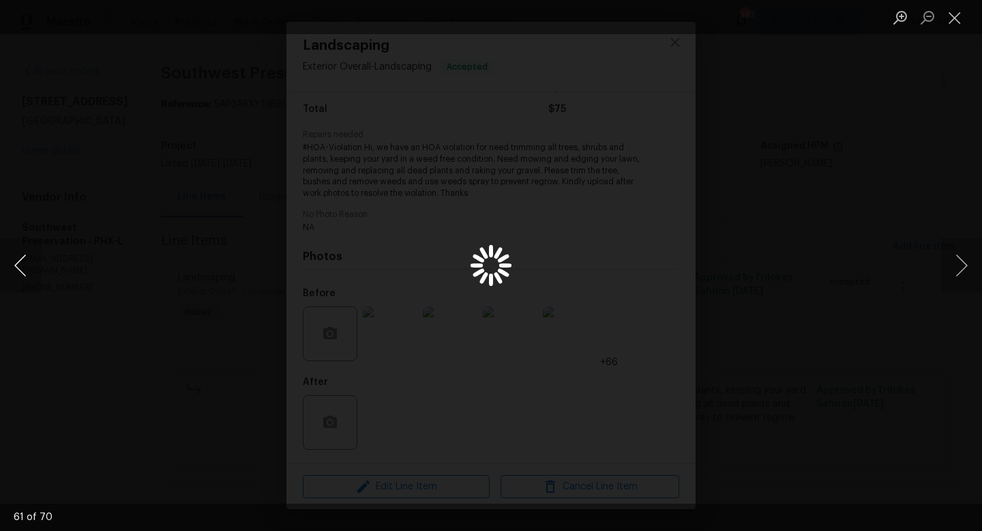
click at [20, 274] on button "Previous image" at bounding box center [20, 265] width 41 height 55
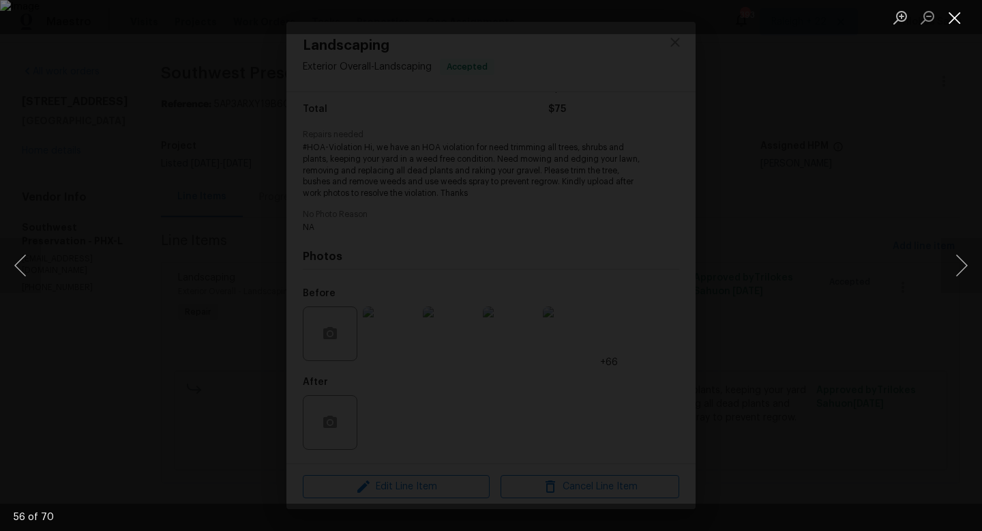
click at [954, 16] on button "Close lightbox" at bounding box center [954, 17] width 27 height 24
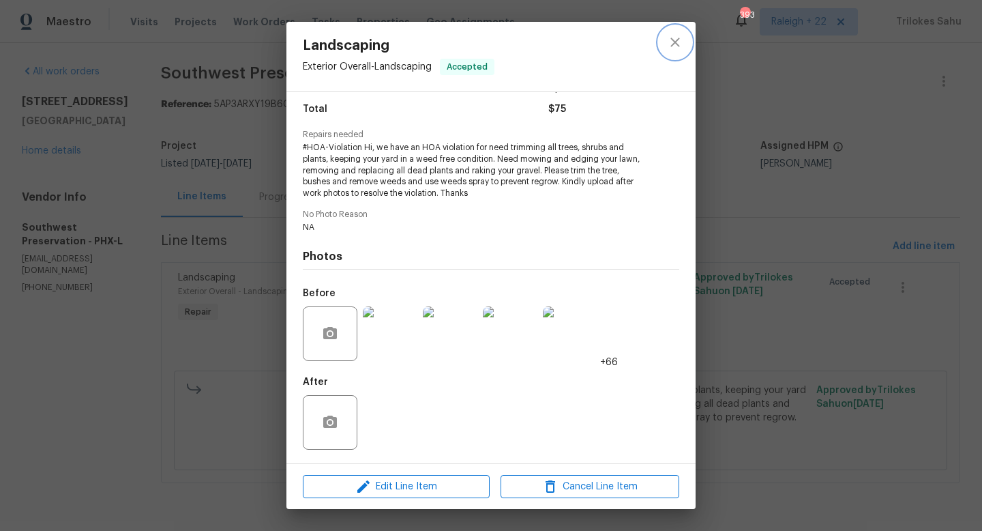
click at [671, 52] on button "close" at bounding box center [675, 42] width 33 height 33
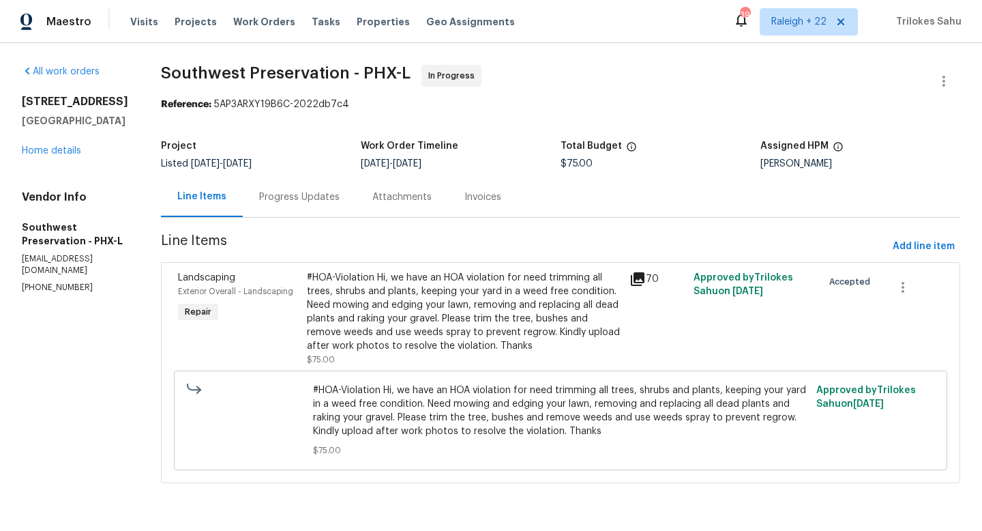
click at [320, 192] on div "Progress Updates" at bounding box center [299, 197] width 80 height 14
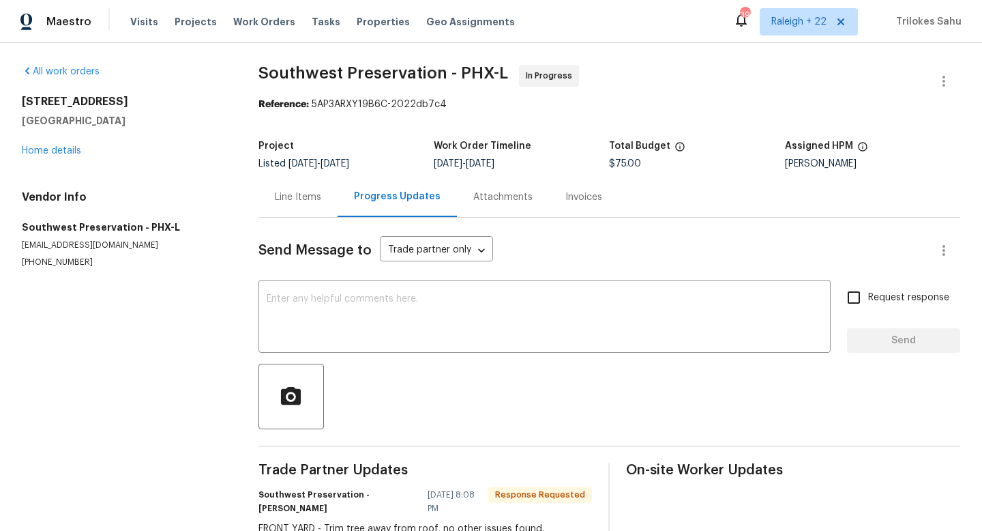
click at [318, 201] on div "Line Items" at bounding box center [298, 197] width 46 height 14
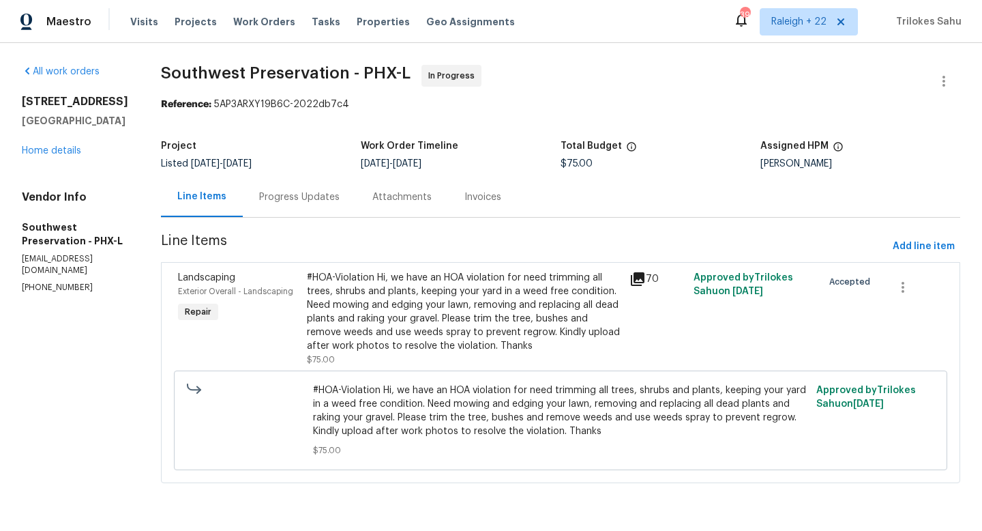
click at [383, 332] on div "#HOA-Violation Hi, we have an HOA violation for need trimming all trees, shrubs…" at bounding box center [464, 312] width 314 height 82
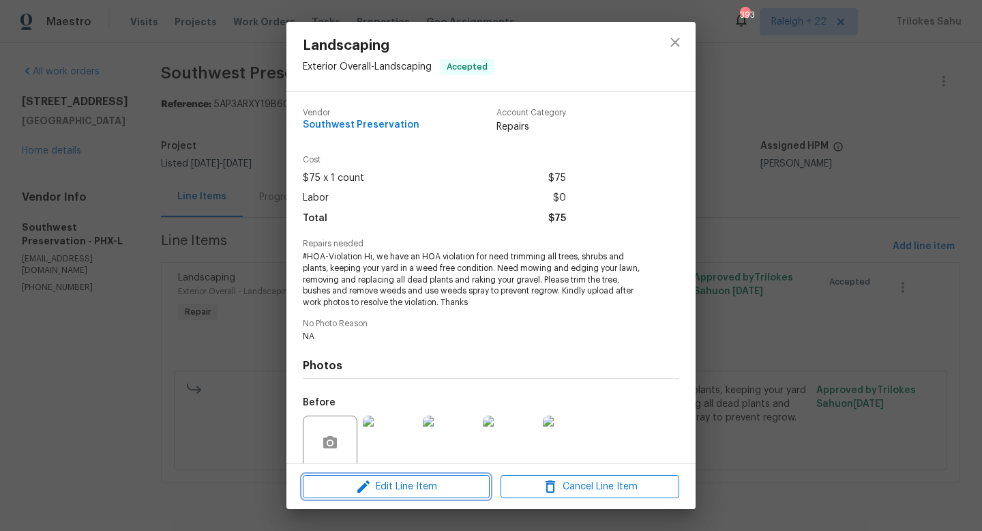
click at [400, 475] on button "Edit Line Item" at bounding box center [396, 487] width 187 height 24
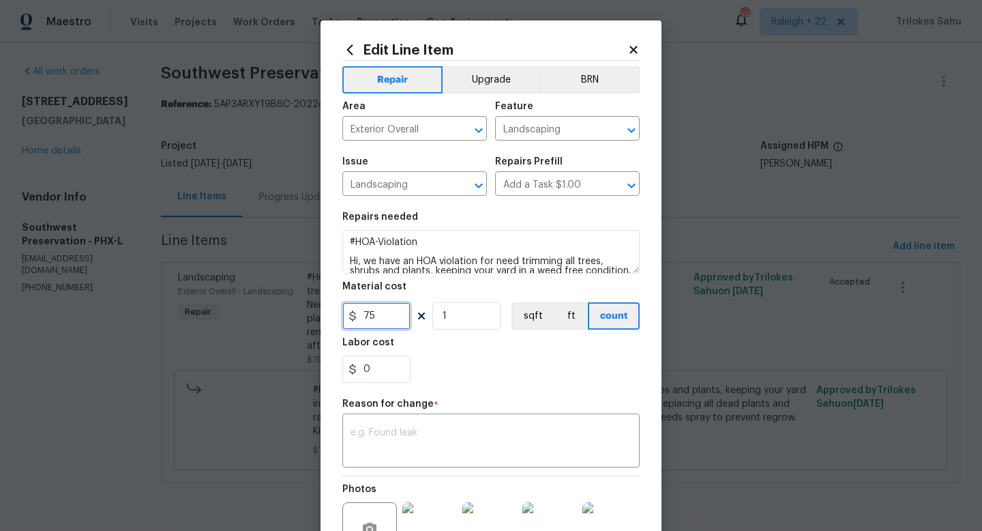
drag, startPoint x: 377, startPoint y: 317, endPoint x: 362, endPoint y: 316, distance: 14.3
click at [362, 316] on input "75" at bounding box center [376, 315] width 68 height 27
type input "250"
click at [425, 443] on textarea at bounding box center [491, 442] width 281 height 29
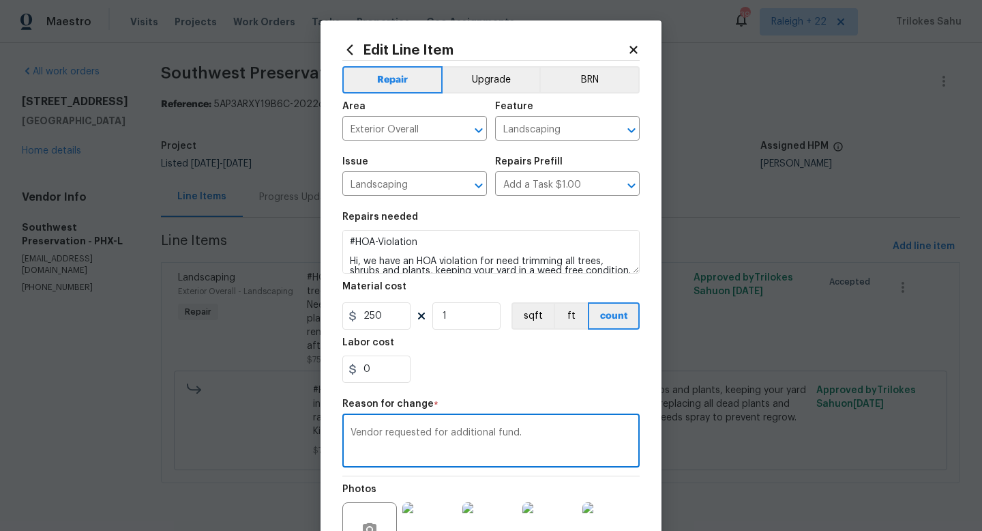
scroll to position [156, 0]
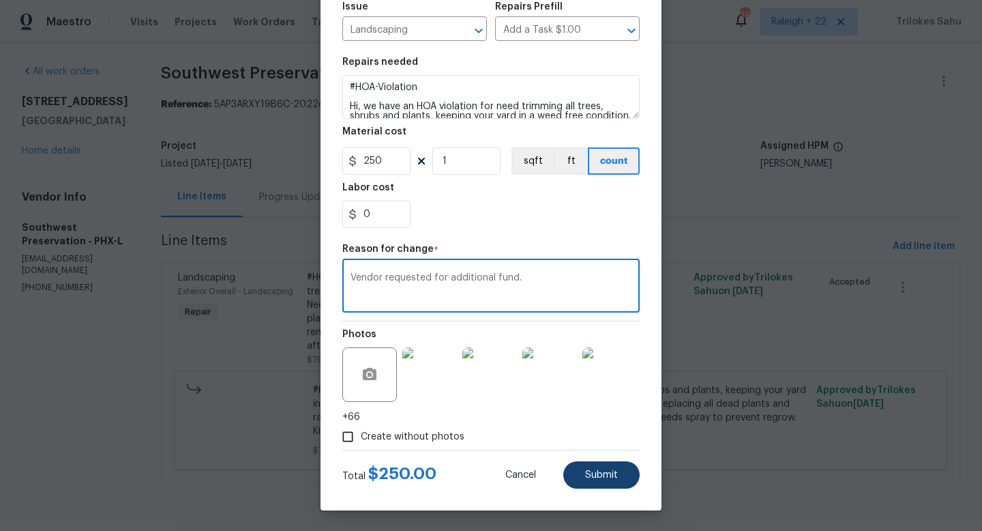
type textarea "Vendor requested for additional fund."
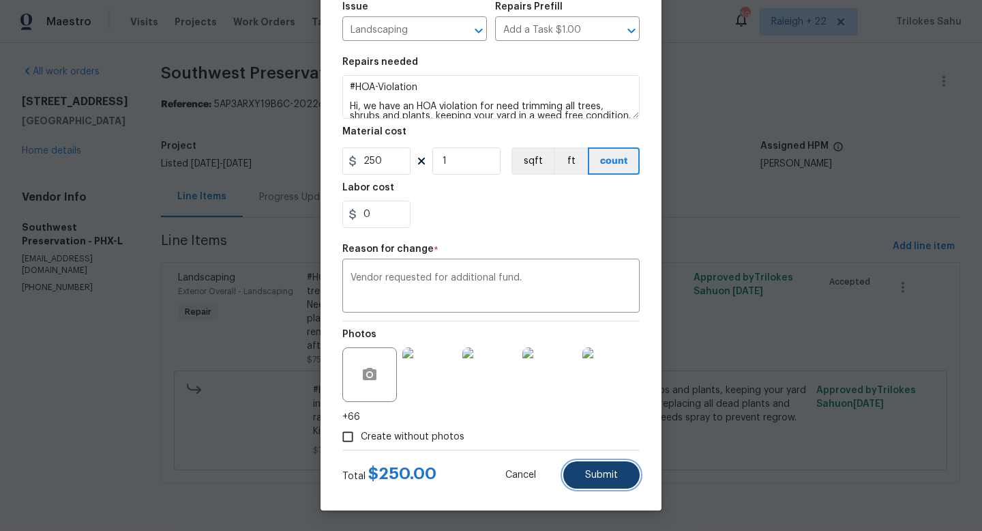
click at [608, 475] on span "Submit" at bounding box center [601, 475] width 33 height 10
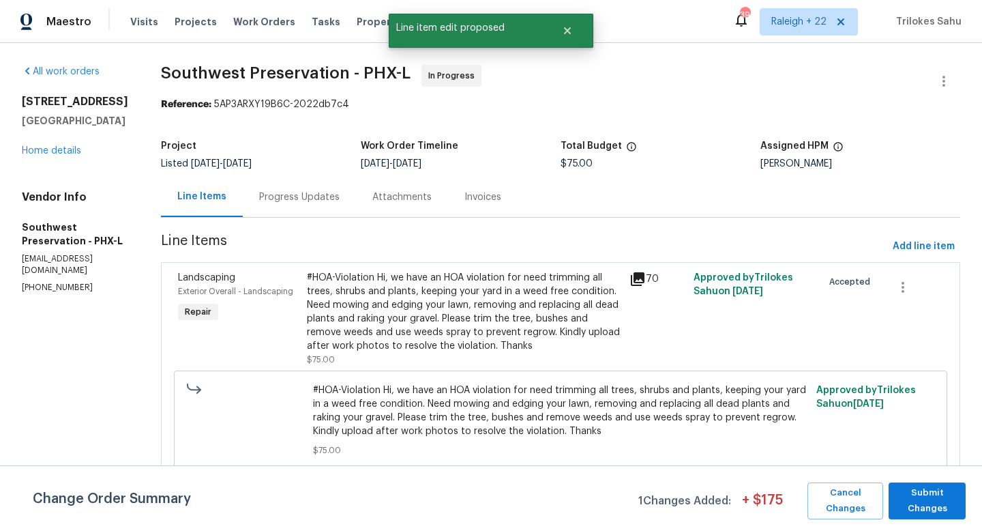
scroll to position [0, 0]
click at [930, 494] on span "Submit Changes" at bounding box center [927, 500] width 63 height 31
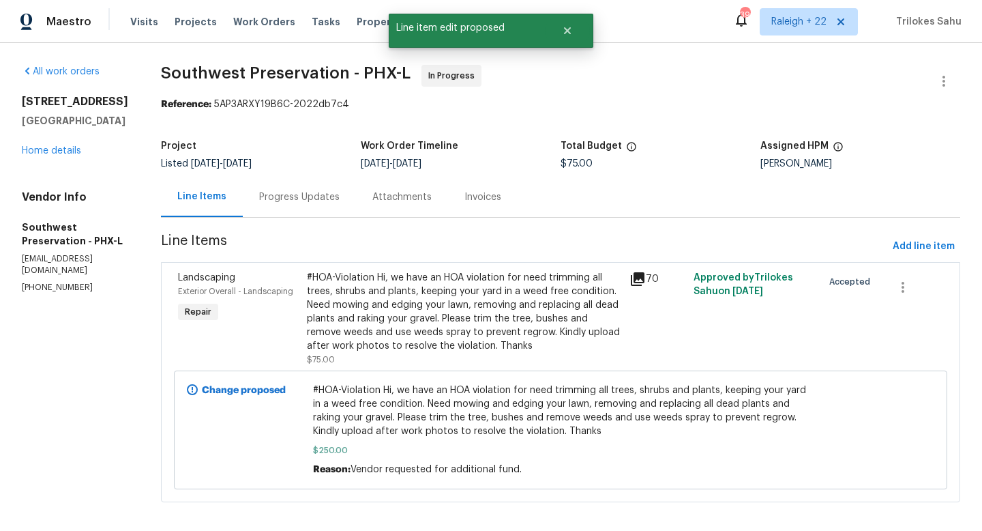
click at [305, 199] on div "Progress Updates" at bounding box center [299, 197] width 80 height 14
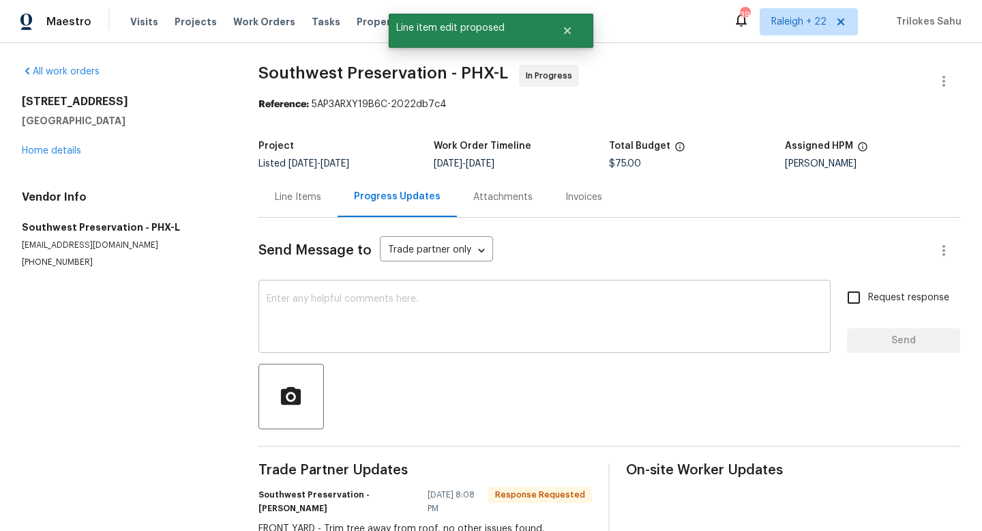
click at [334, 304] on textarea at bounding box center [545, 318] width 556 height 48
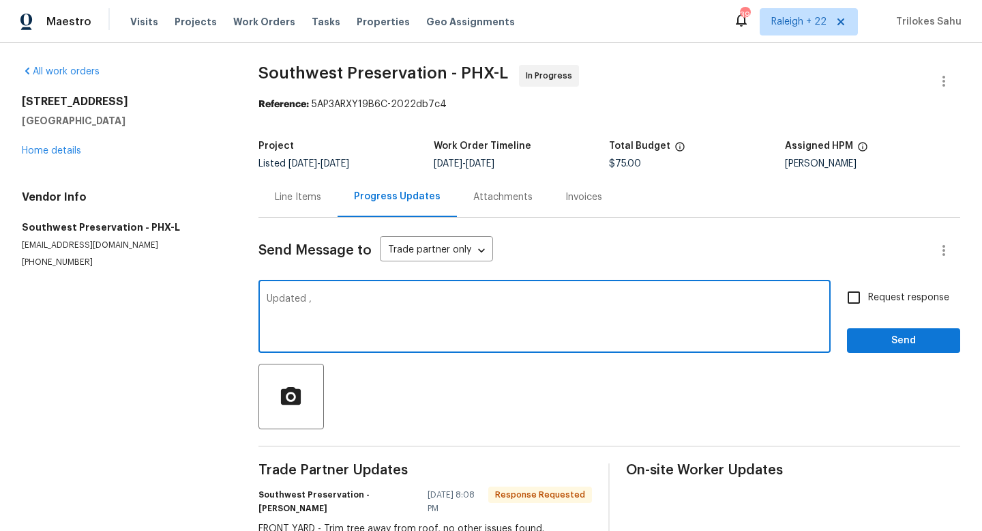
type textarea "Updated ,"
click at [314, 196] on div "Line Items" at bounding box center [298, 197] width 46 height 14
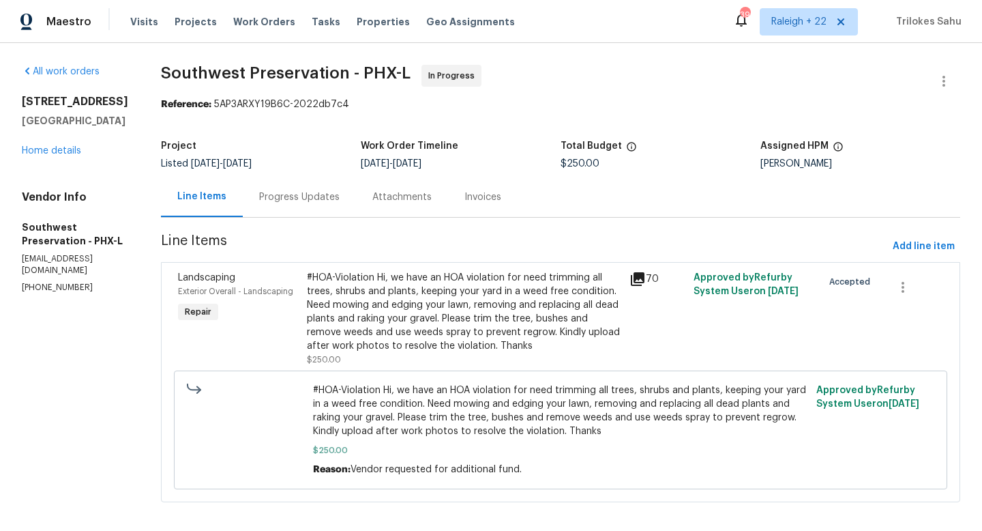
click at [469, 310] on div "#HOA-Violation Hi, we have an HOA violation for need trimming all trees, shrubs…" at bounding box center [464, 312] width 314 height 82
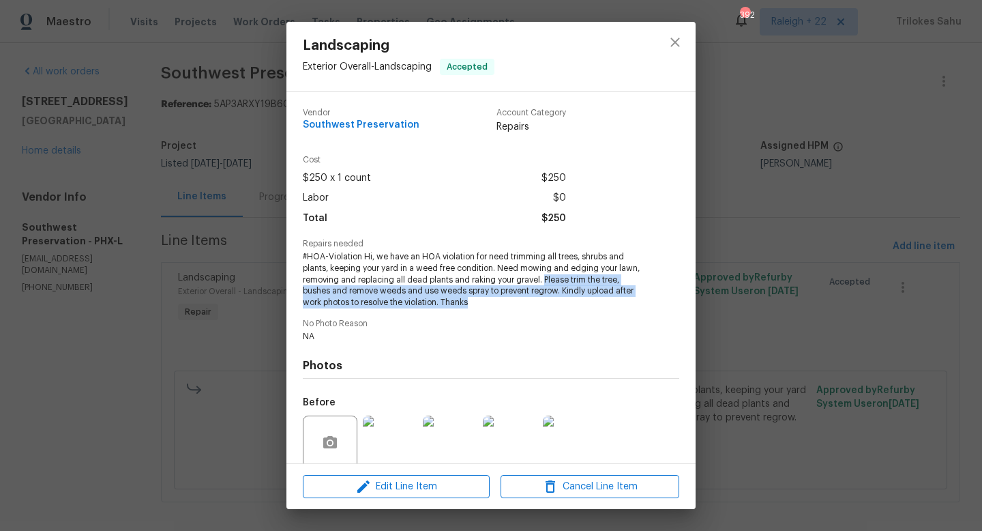
drag, startPoint x: 545, startPoint y: 280, endPoint x: 523, endPoint y: 301, distance: 29.9
click at [523, 301] on span "#HOA-Violation Hi, we have an HOA violation for need trimming all trees, shrubs…" at bounding box center [472, 279] width 339 height 57
copy span "Please trim the tree, bushes and remove weeds and use weeds spray to prevent re…"
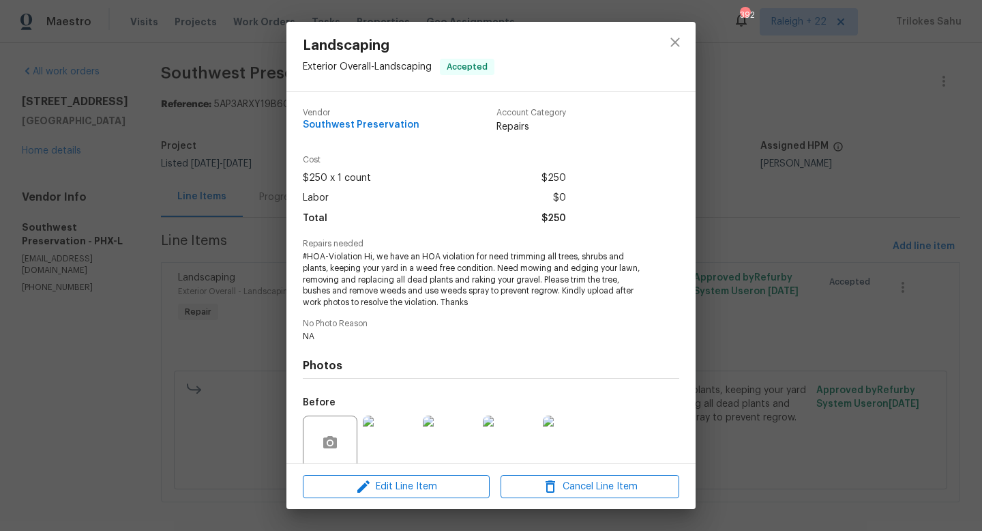
click at [718, 207] on div "Landscaping Exterior Overall - Landscaping Accepted Vendor Southwest Preservati…" at bounding box center [491, 265] width 982 height 531
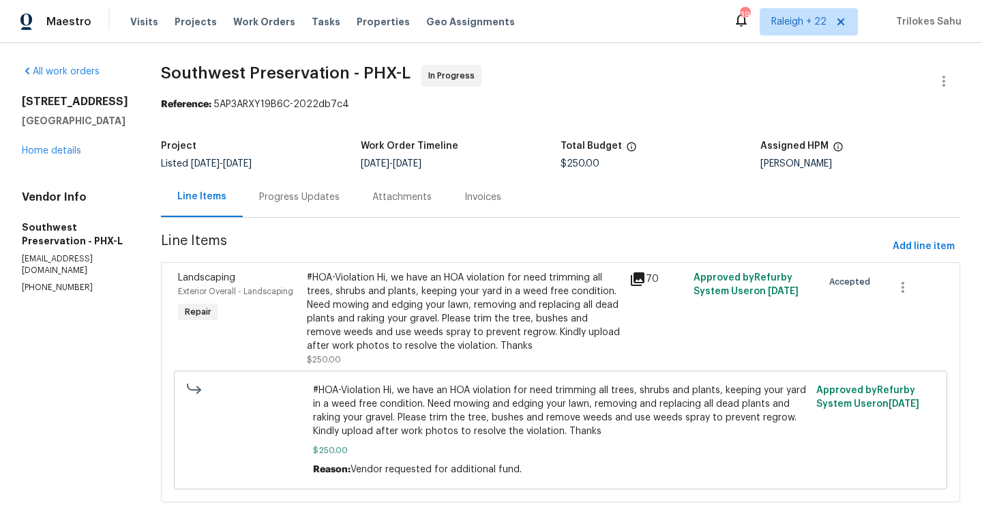
click at [292, 207] on div "Progress Updates" at bounding box center [299, 197] width 113 height 40
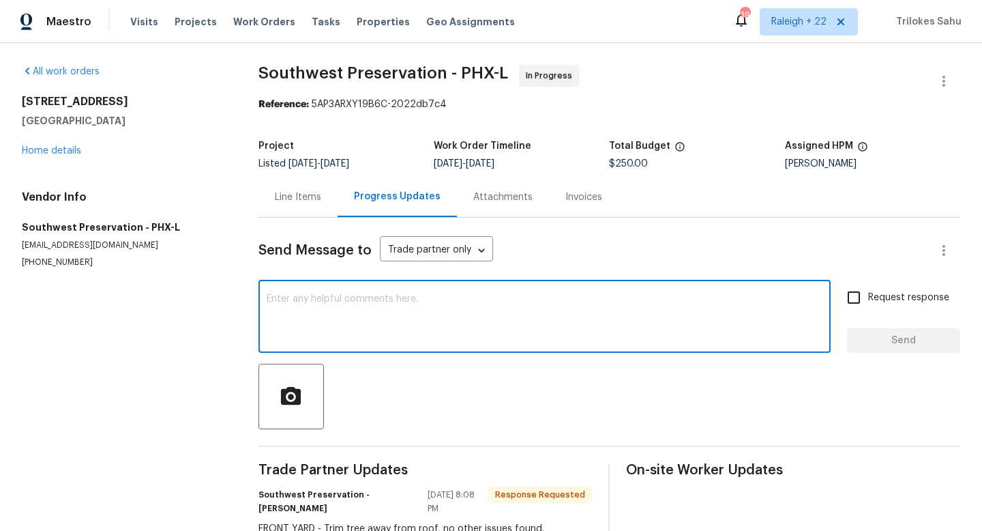
click at [347, 319] on textarea at bounding box center [545, 318] width 556 height 48
paste textarea "Please trim the tree, bushes and remove weeds and use weeds spray to prevent re…"
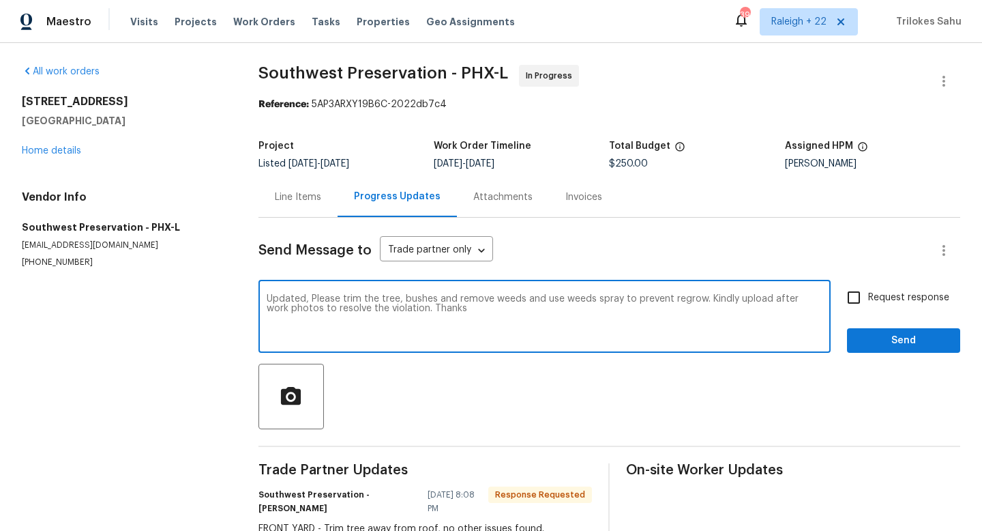
click at [319, 298] on textarea "Updated, Please trim the tree, bushes and remove weeds and use weeds spray to p…" at bounding box center [545, 318] width 556 height 48
click at [270, 297] on textarea "Updated, please trim the tree, bushes and remove weeds and use weed spray to pr…" at bounding box center [545, 318] width 556 height 48
click at [576, 316] on textarea "Updated, please trim the tree, bushes and remove weeds and use weed spray to pr…" at bounding box center [545, 318] width 556 height 48
type textarea "Updated, please trim the tree, bushes and remove weeds and use weed spray to pr…"
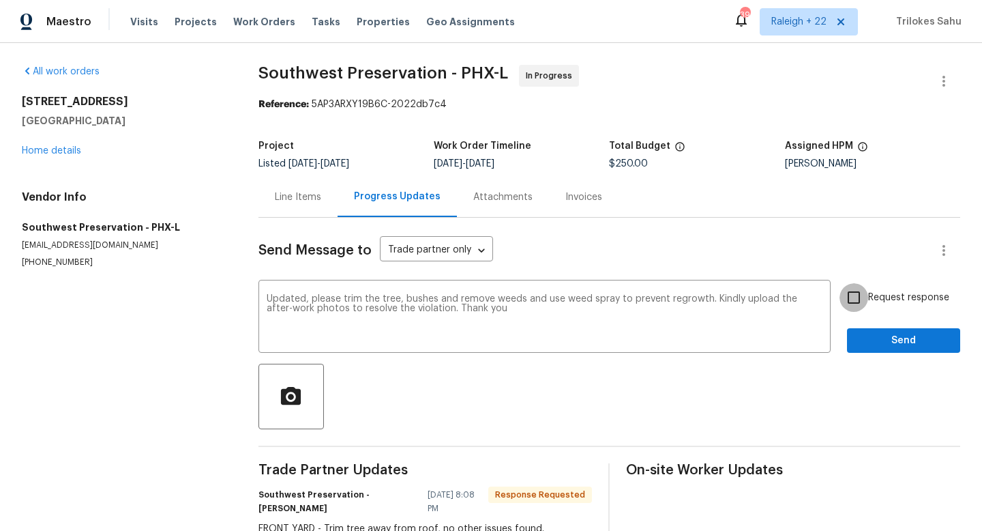
click at [855, 297] on input "Request response" at bounding box center [854, 297] width 29 height 29
checkbox input "true"
click at [884, 336] on span "Send" at bounding box center [903, 340] width 91 height 17
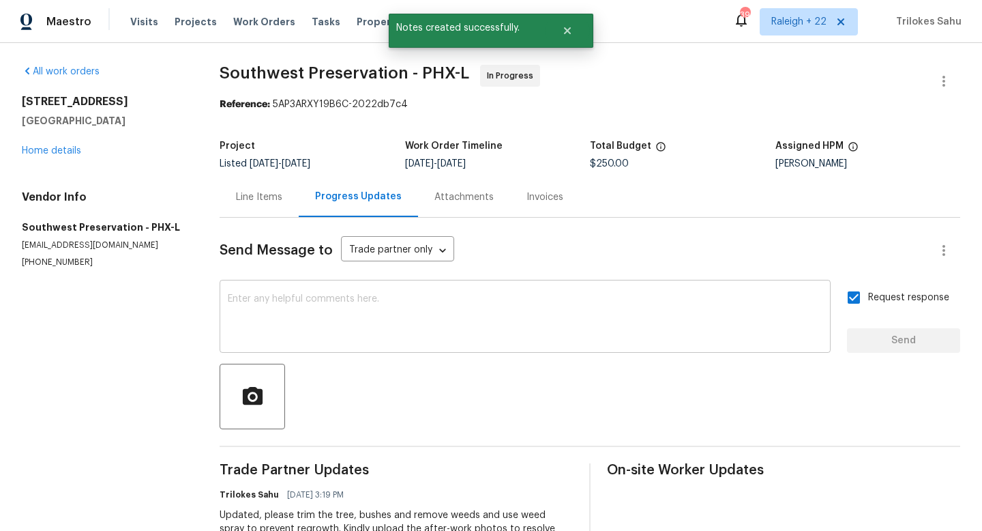
scroll to position [123, 0]
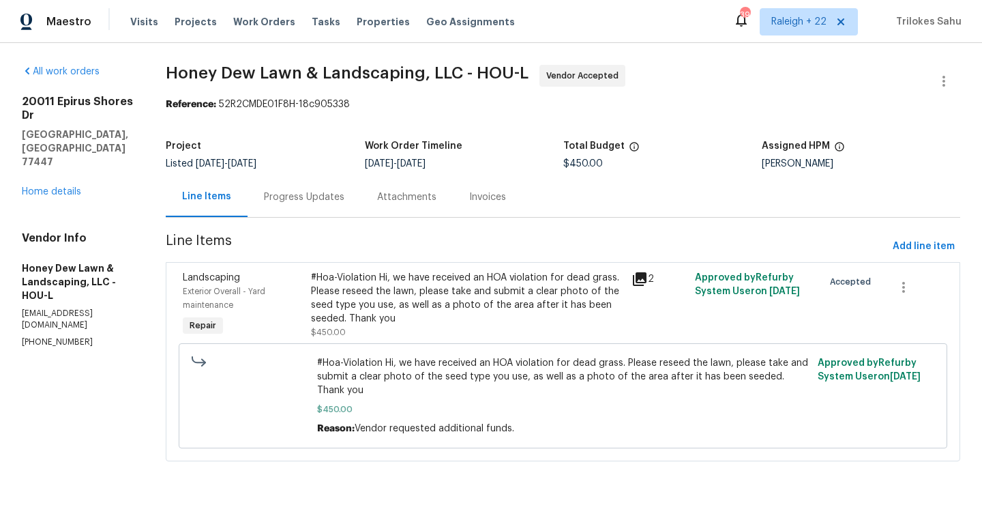
click at [342, 210] on div "Progress Updates" at bounding box center [304, 197] width 113 height 40
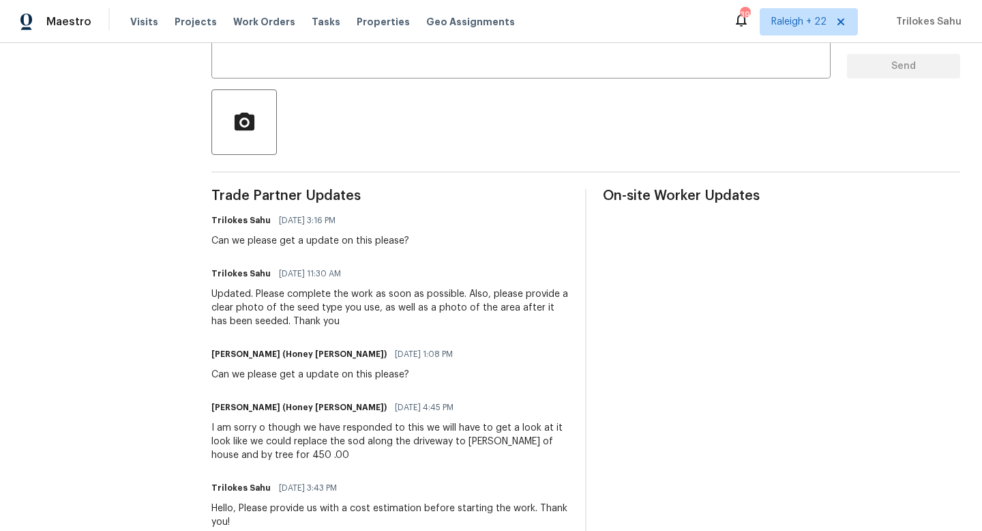
scroll to position [173, 0]
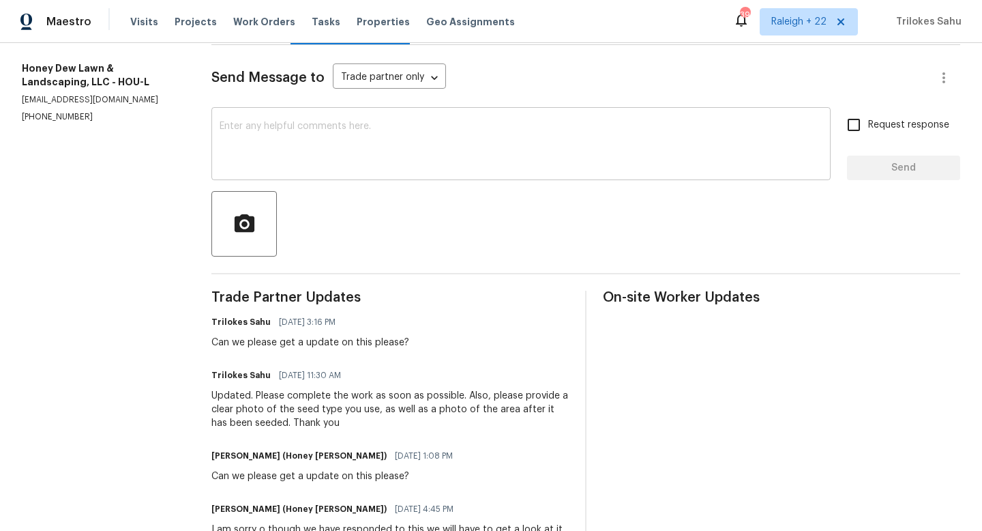
click at [341, 129] on textarea at bounding box center [521, 145] width 603 height 48
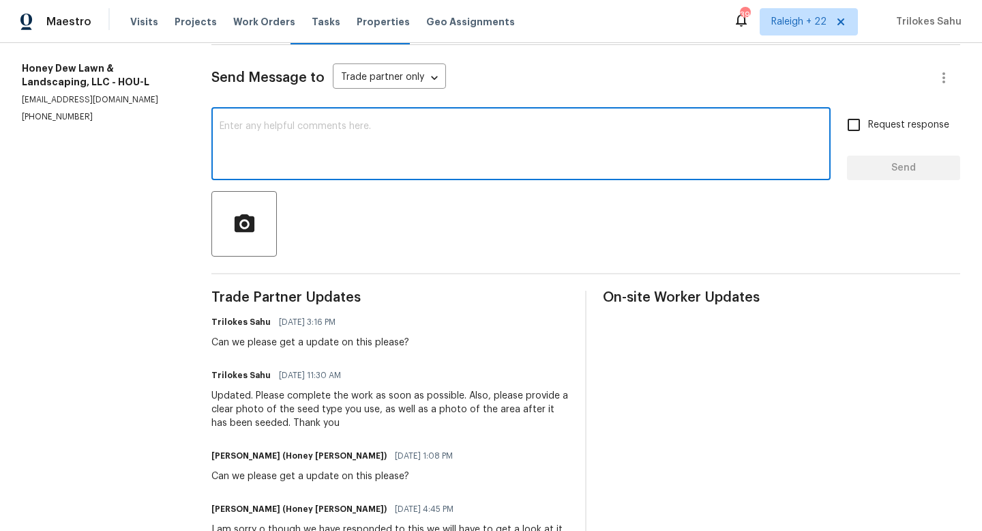
paste textarea "Hello, do we have any updates on the above request? please advise"
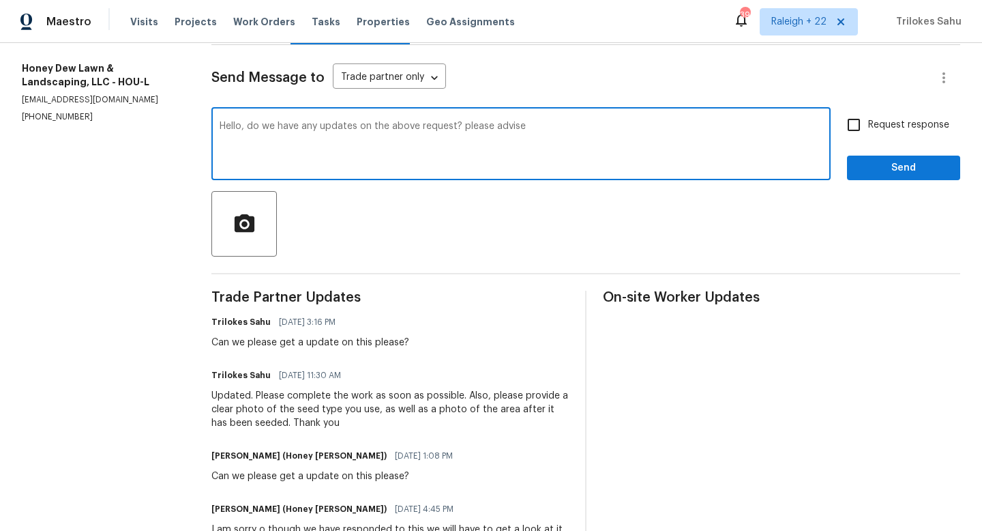
type textarea "Hello, do we have any updates on the above request? please advise"
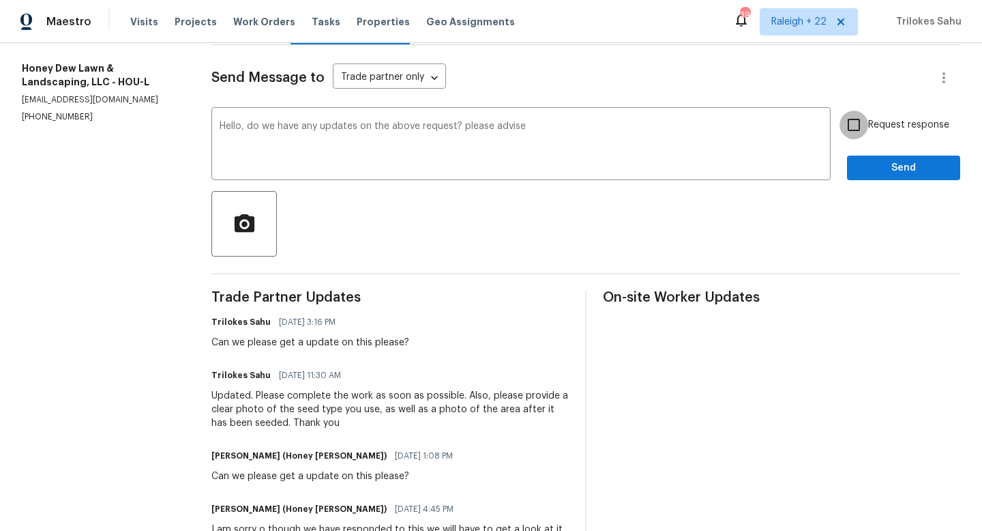
click at [854, 129] on input "Request response" at bounding box center [854, 125] width 29 height 29
checkbox input "true"
click at [877, 163] on span "Send" at bounding box center [903, 168] width 91 height 17
